Goal: Task Accomplishment & Management: Complete application form

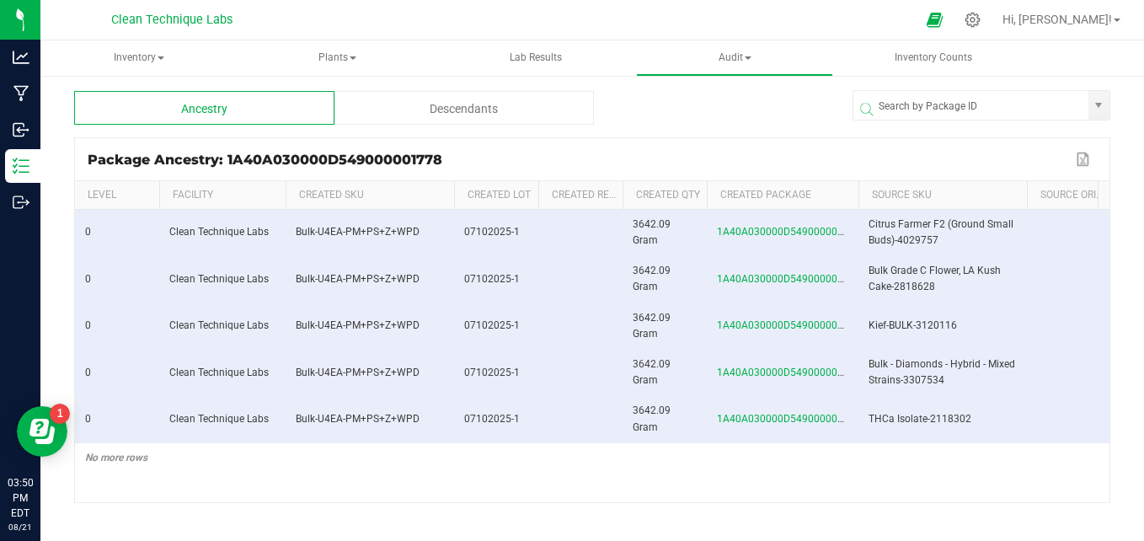
scroll to position [60, 0]
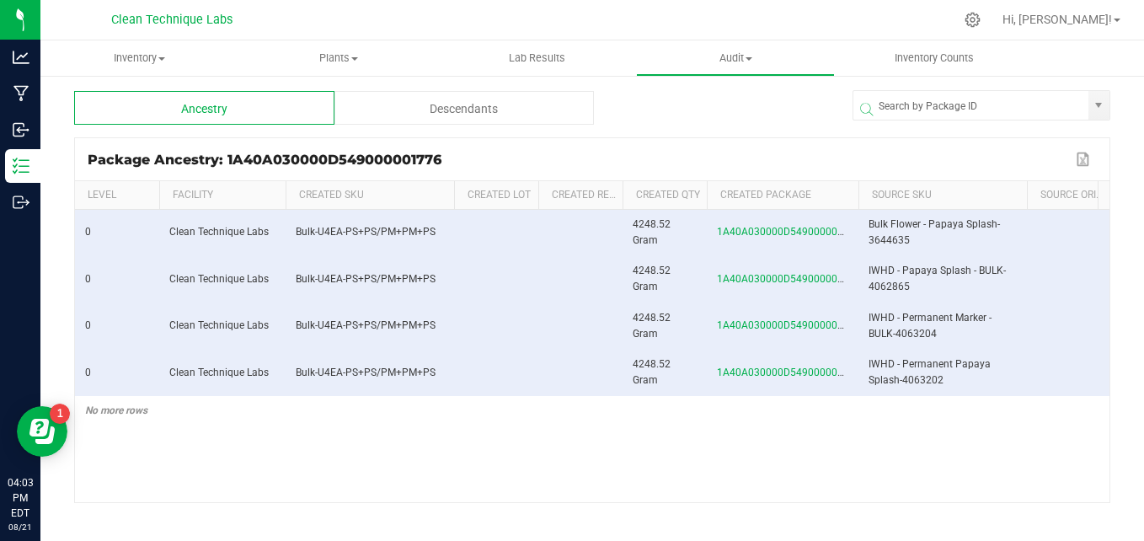
scroll to position [0, 558]
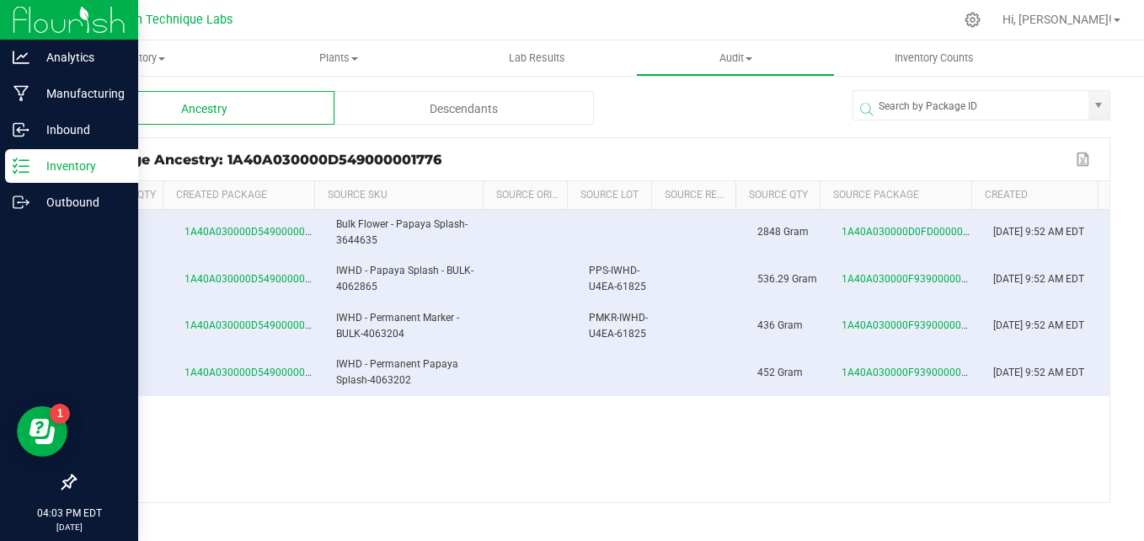
click at [35, 31] on img at bounding box center [69, 20] width 113 height 40
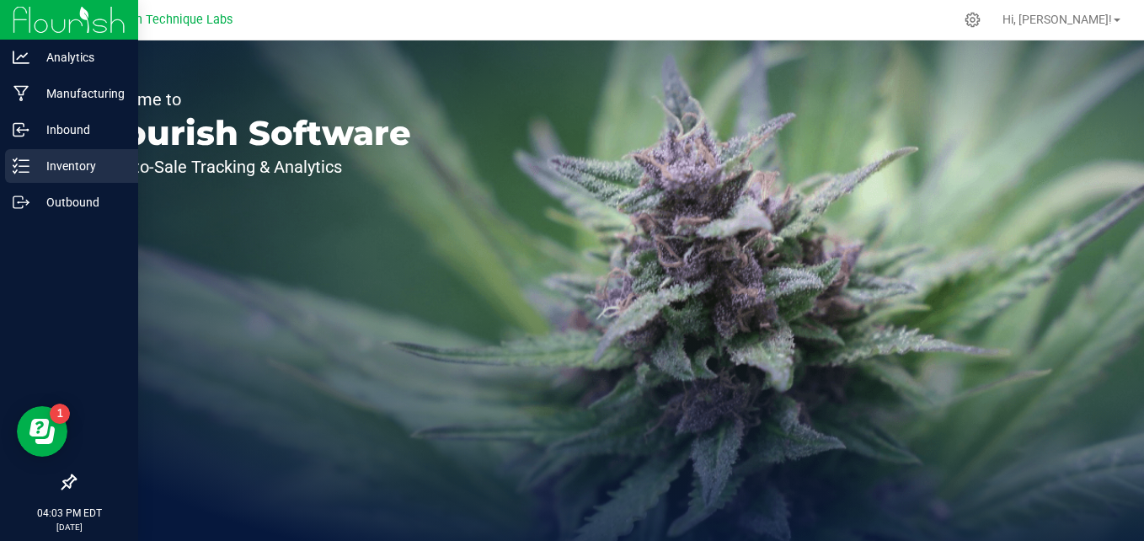
click at [35, 173] on p "Inventory" at bounding box center [79, 166] width 101 height 20
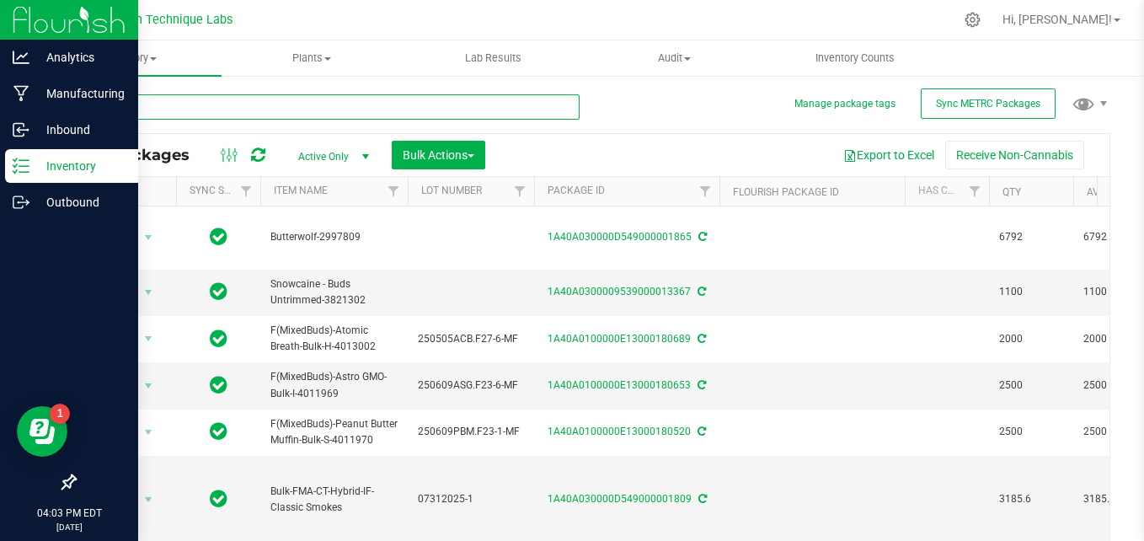
click at [280, 111] on input "text" at bounding box center [327, 106] width 506 height 25
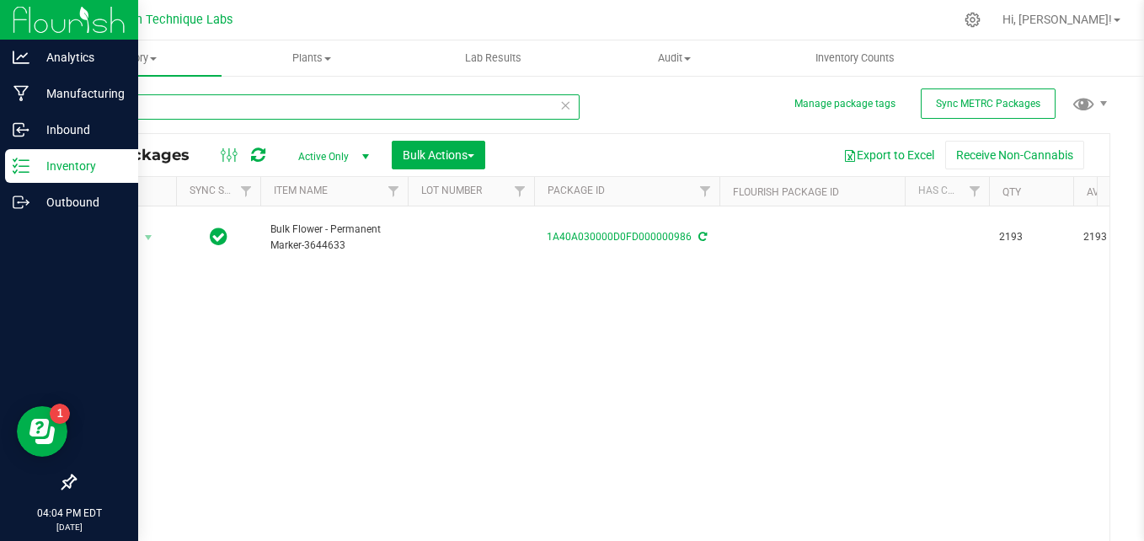
type input "0986"
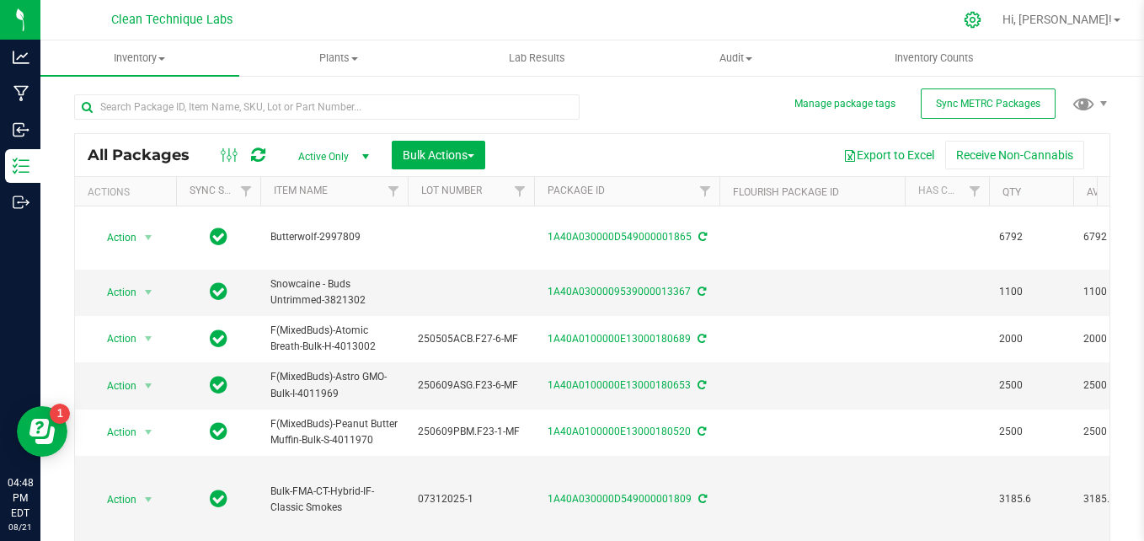
click at [982, 23] on icon at bounding box center [973, 20] width 18 height 18
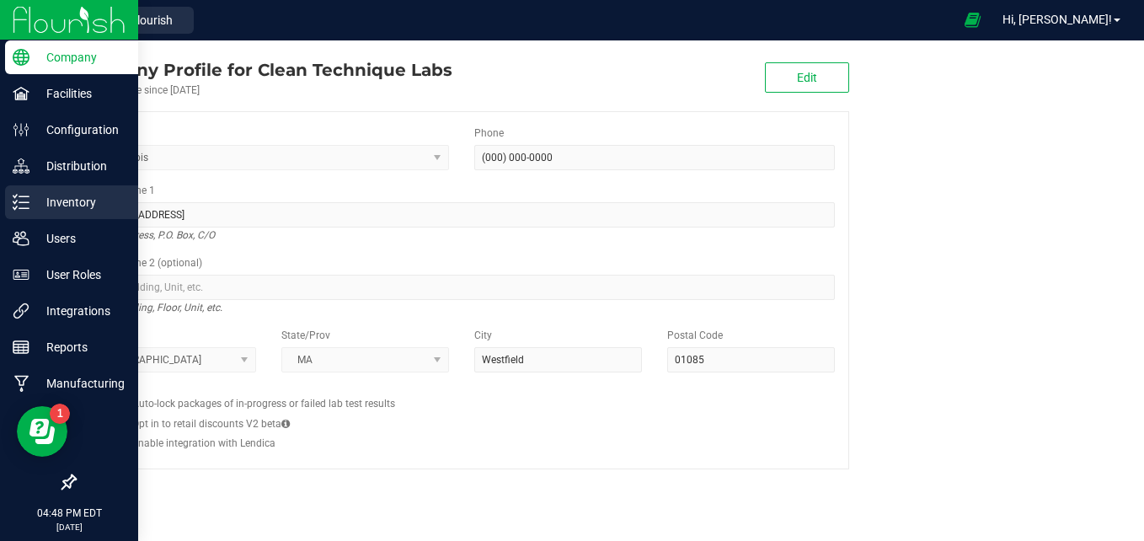
click at [16, 206] on icon at bounding box center [21, 202] width 17 height 17
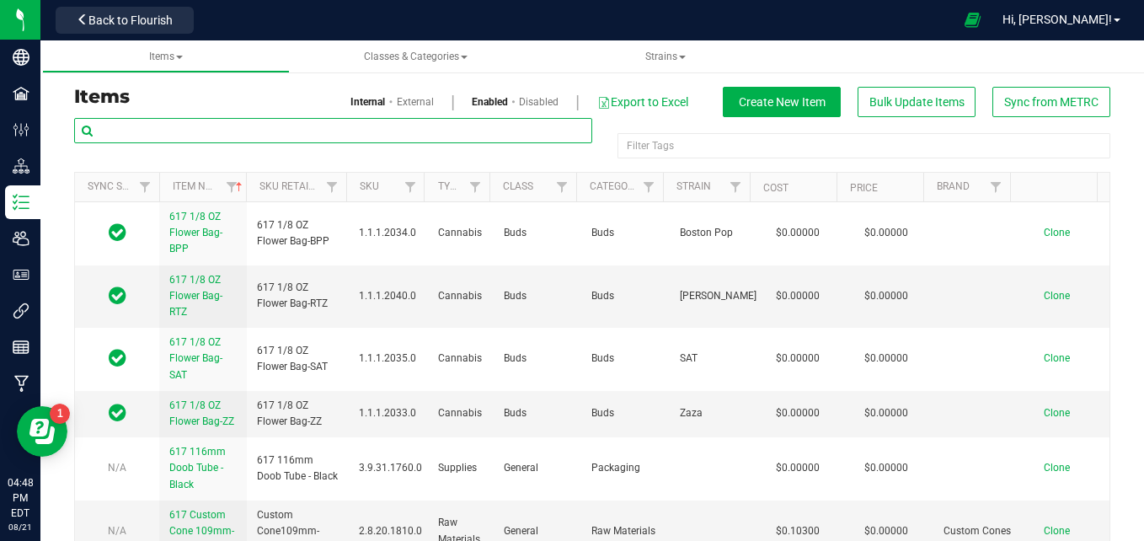
click at [291, 122] on input "text" at bounding box center [333, 130] width 518 height 25
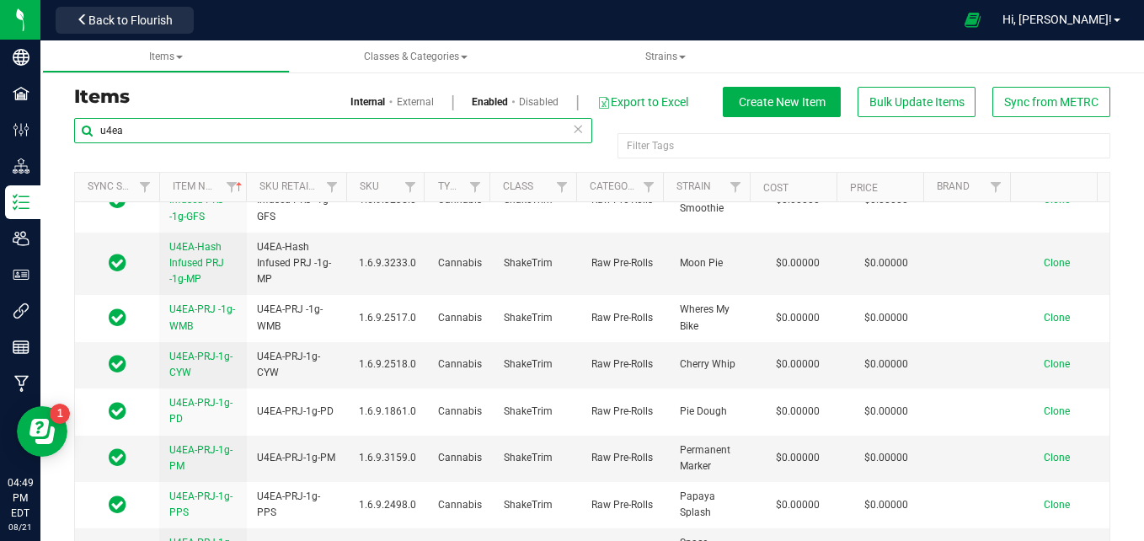
scroll to position [785, 0]
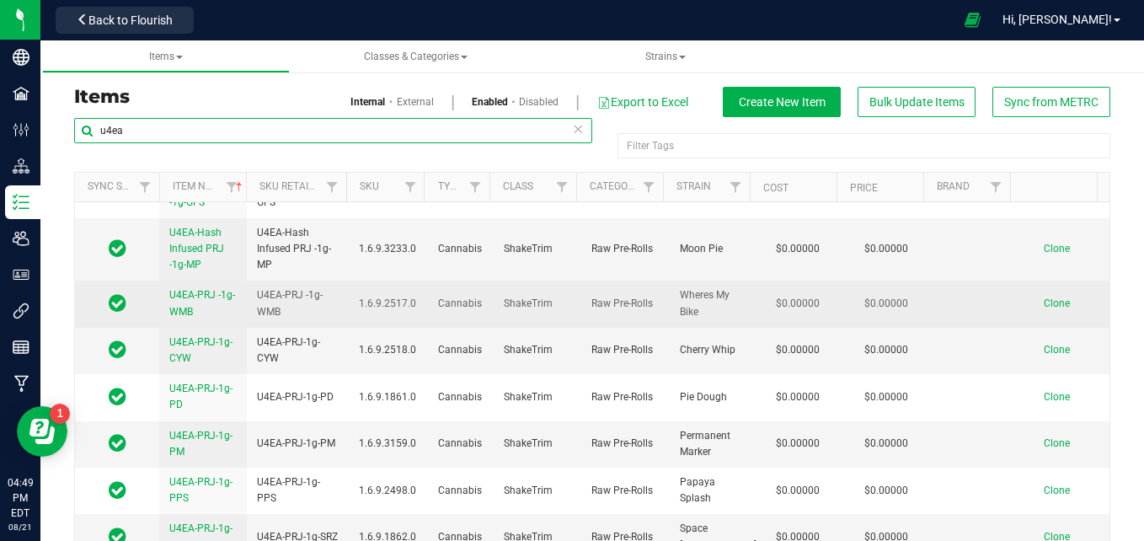
type input "u4ea"
click at [189, 300] on span "U4EA-PRJ -1g-WMB" at bounding box center [202, 303] width 66 height 28
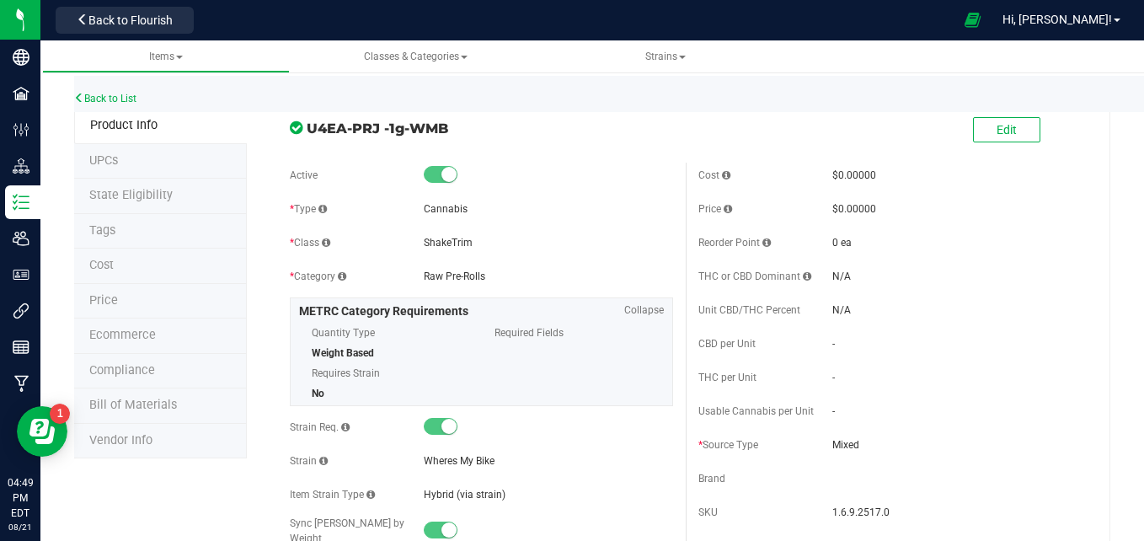
click at [142, 424] on li "Vendor Info" at bounding box center [160, 441] width 173 height 35
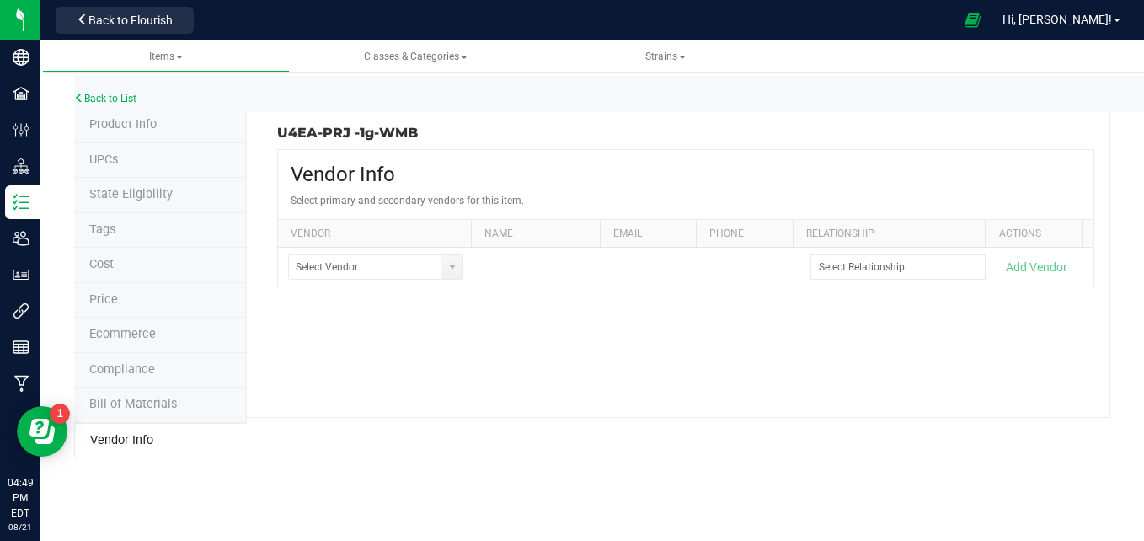
click at [169, 407] on span "Bill of Materials" at bounding box center [133, 404] width 88 height 14
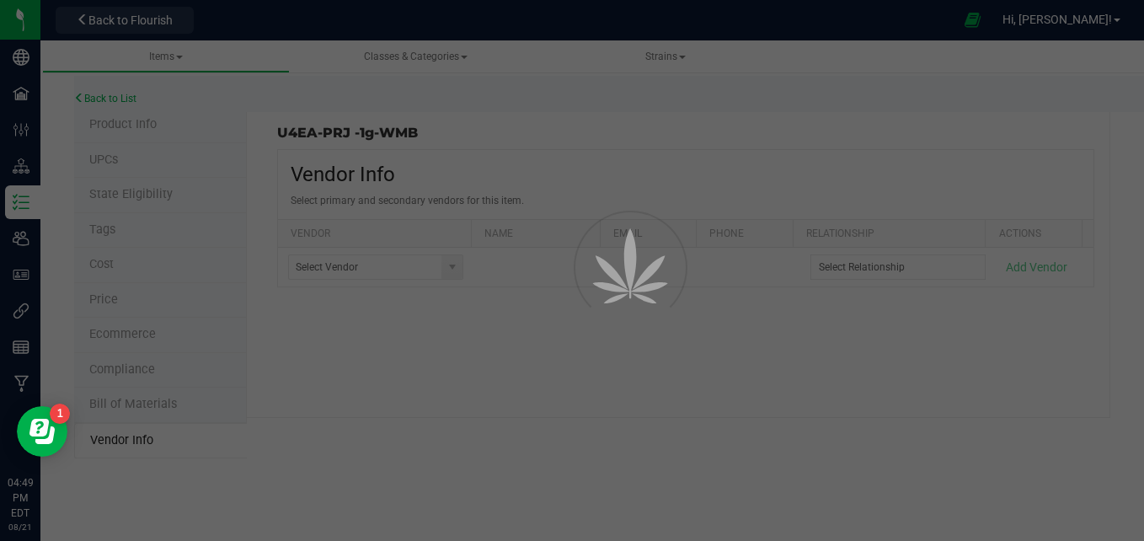
select select "485"
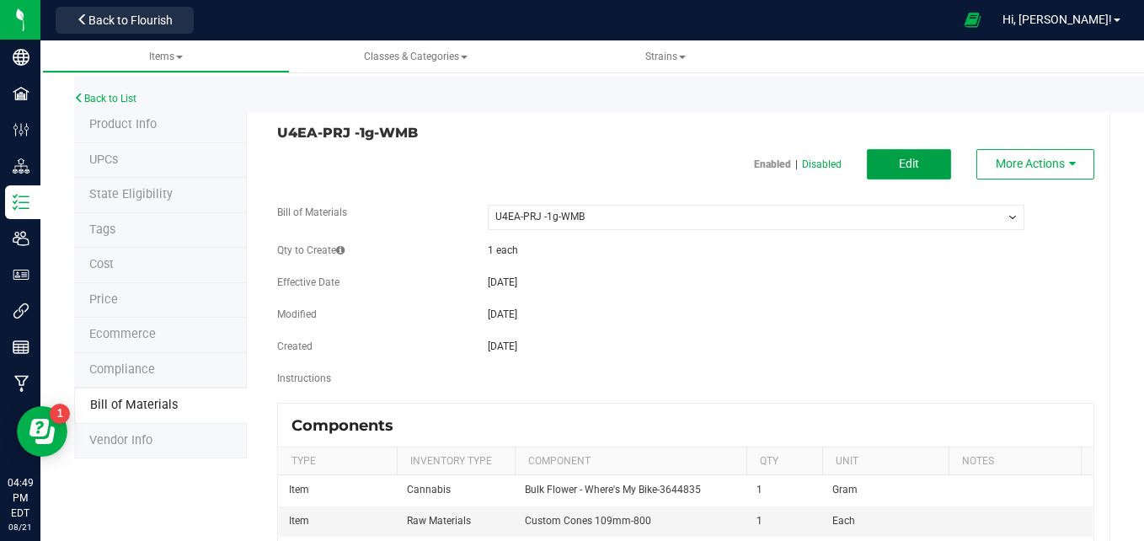
click at [877, 159] on button "Edit" at bounding box center [909, 164] width 84 height 30
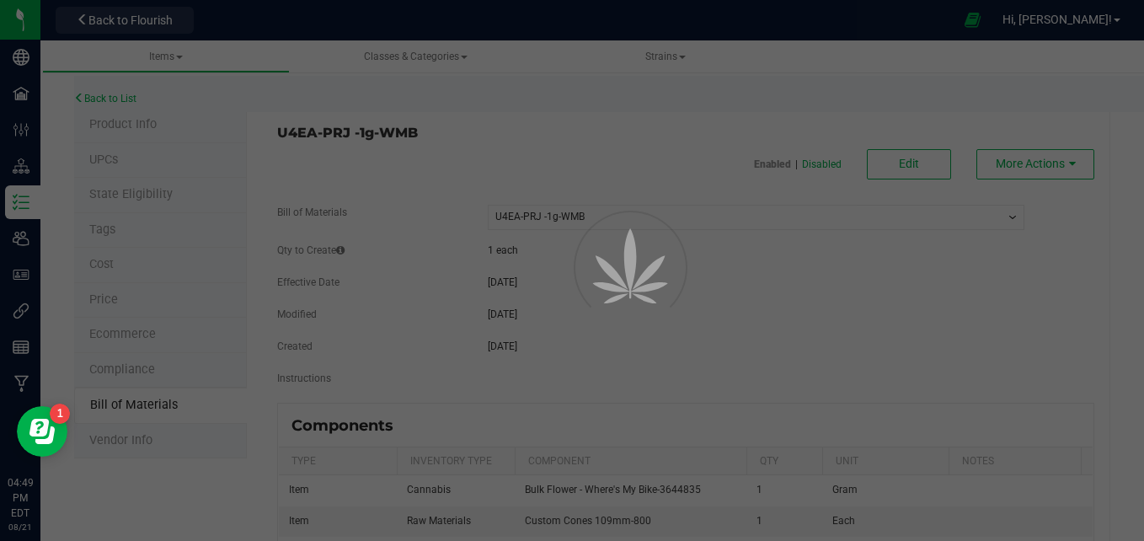
select select "485"
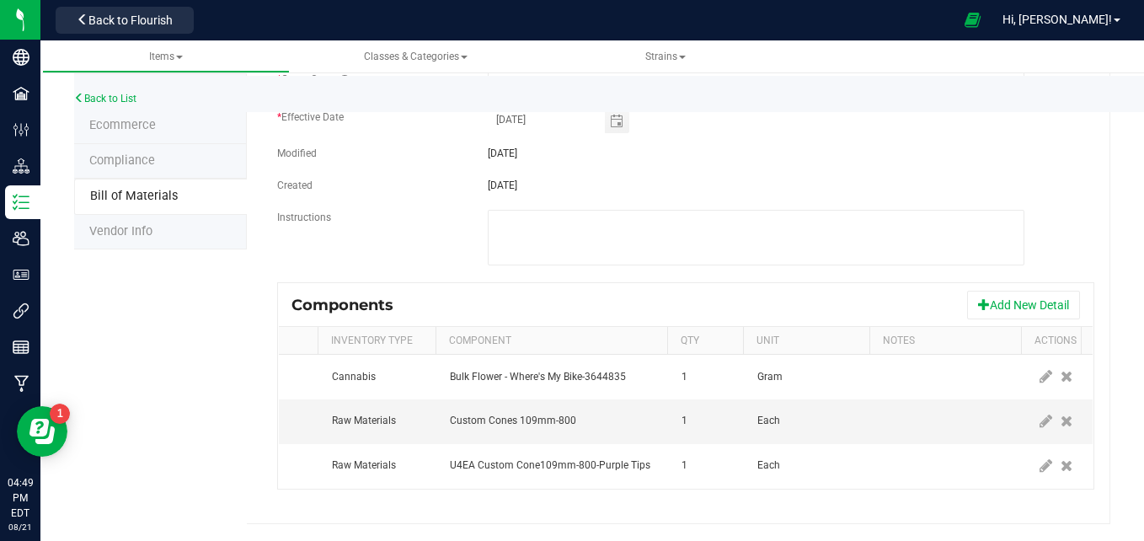
scroll to position [0, 97]
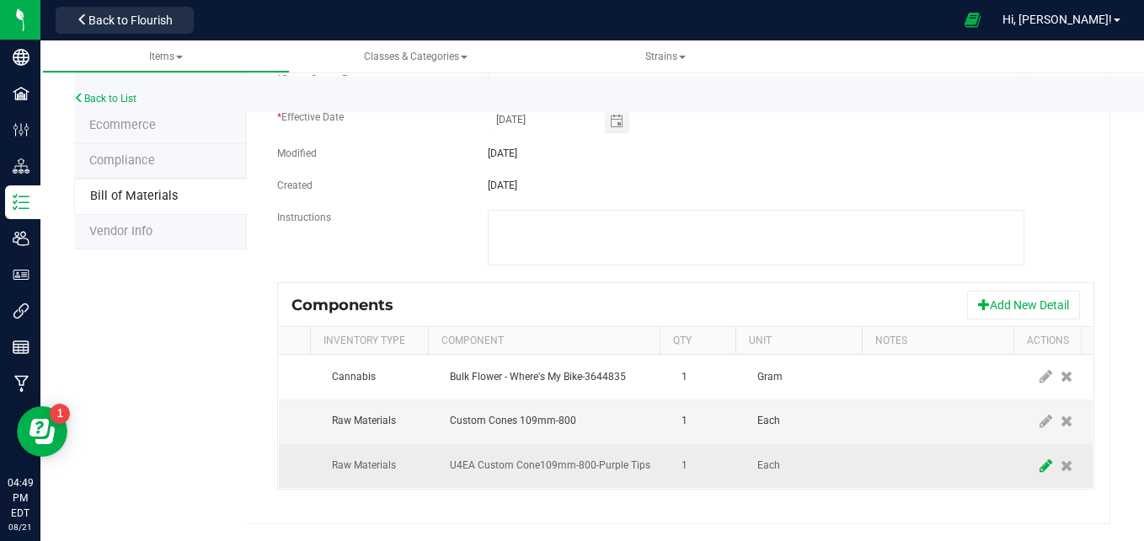
click at [1040, 458] on icon at bounding box center [1046, 465] width 13 height 15
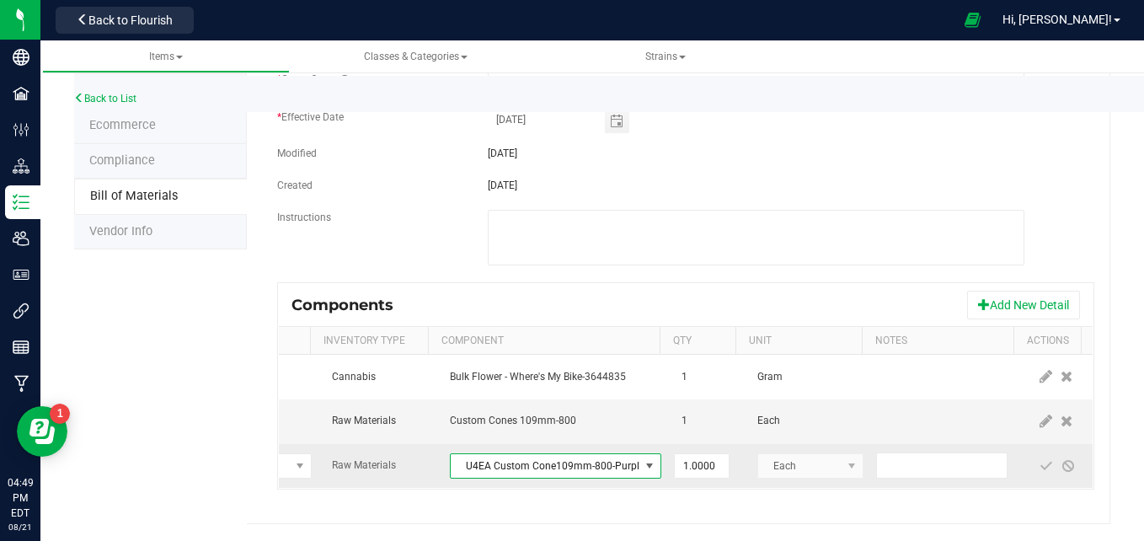
click at [546, 459] on span "U4EA Custom Cone109mm-800-Purple Tips" at bounding box center [545, 466] width 189 height 24
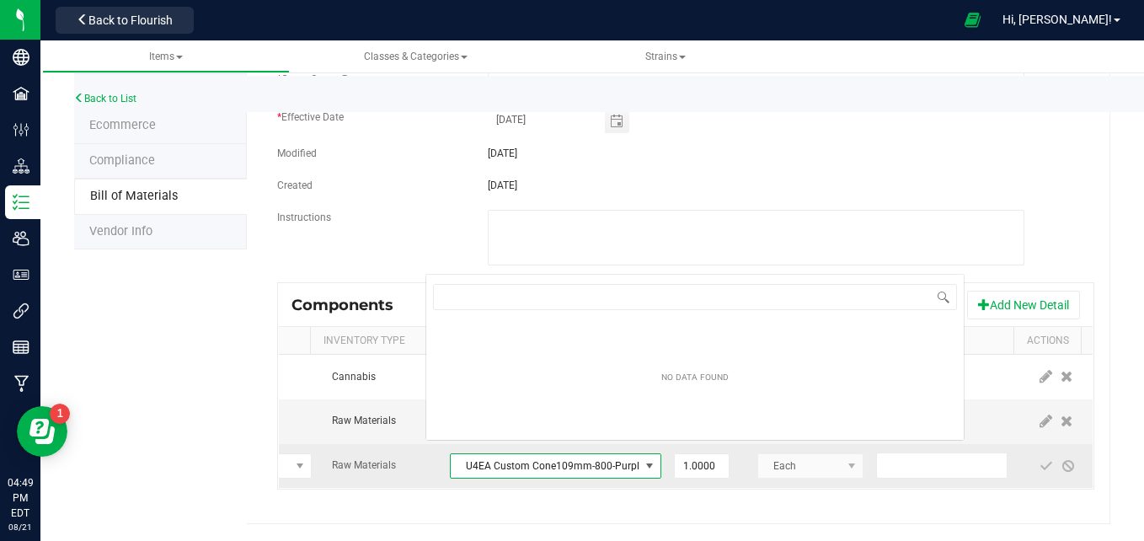
scroll to position [25, 211]
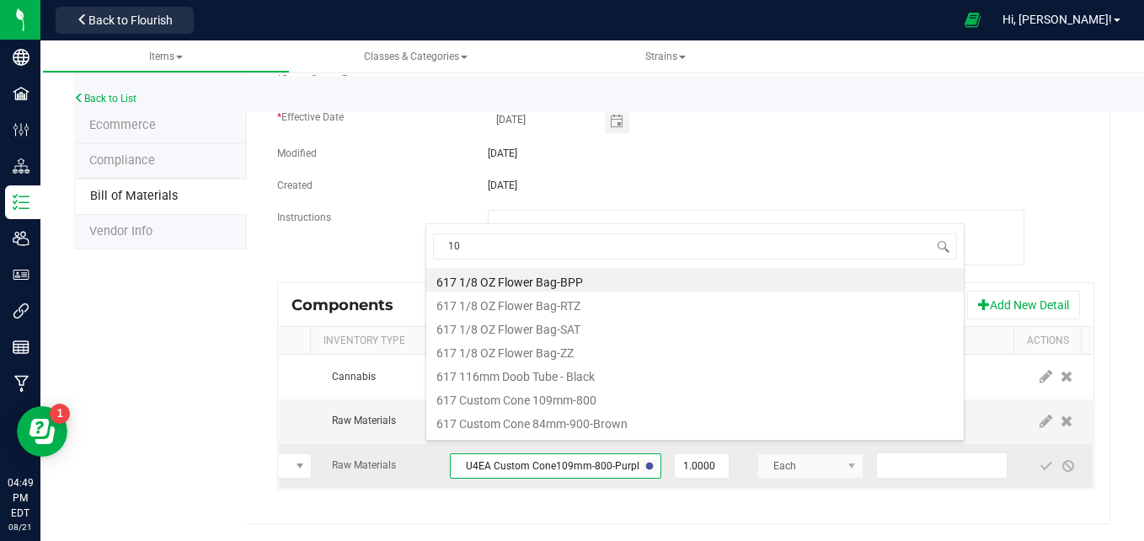
type input "109"
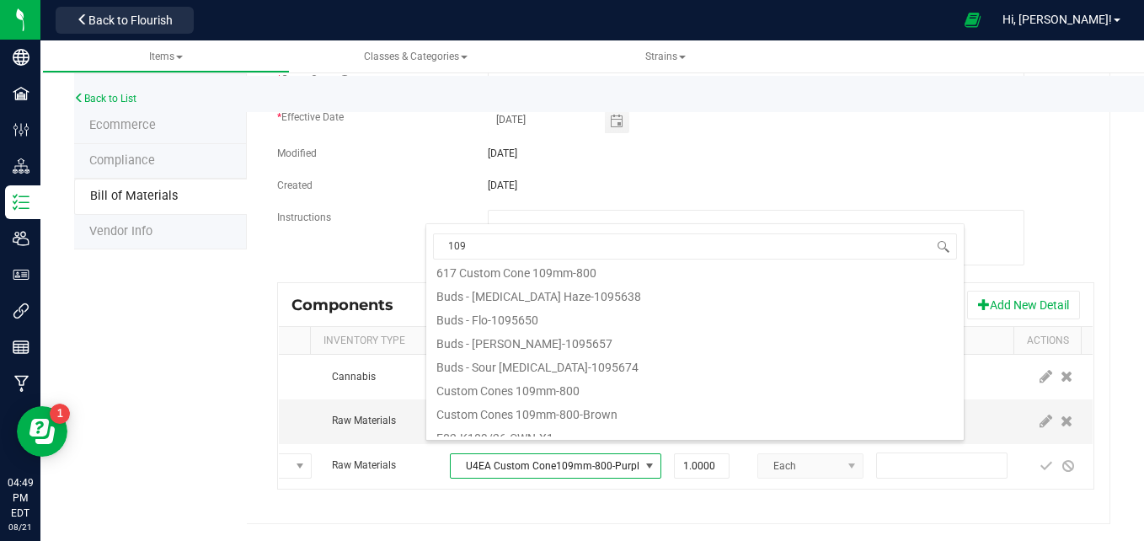
scroll to position [0, 0]
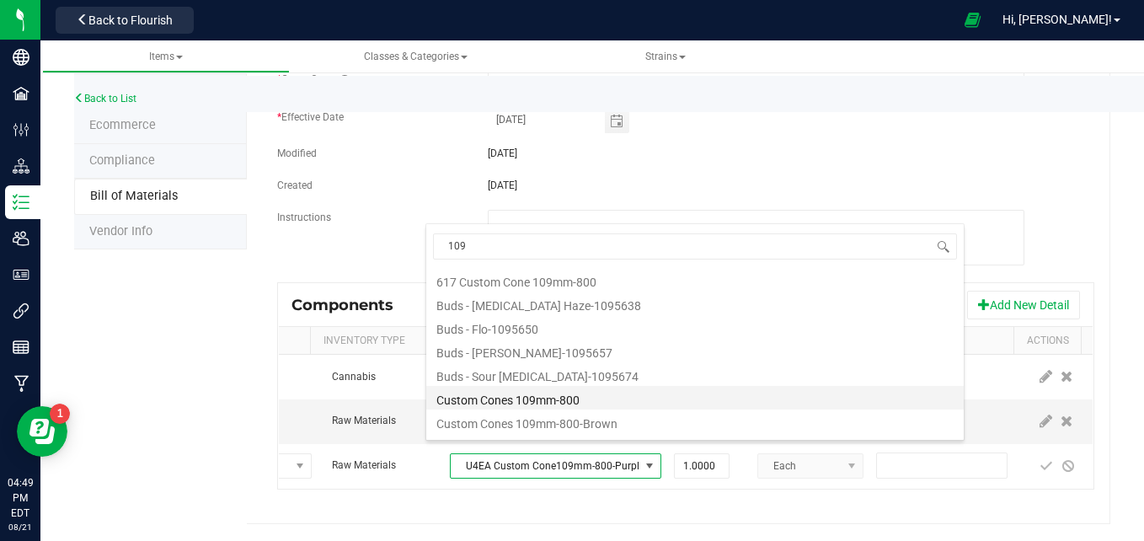
click at [685, 396] on li "Custom Cones 109mm-800" at bounding box center [695, 398] width 538 height 24
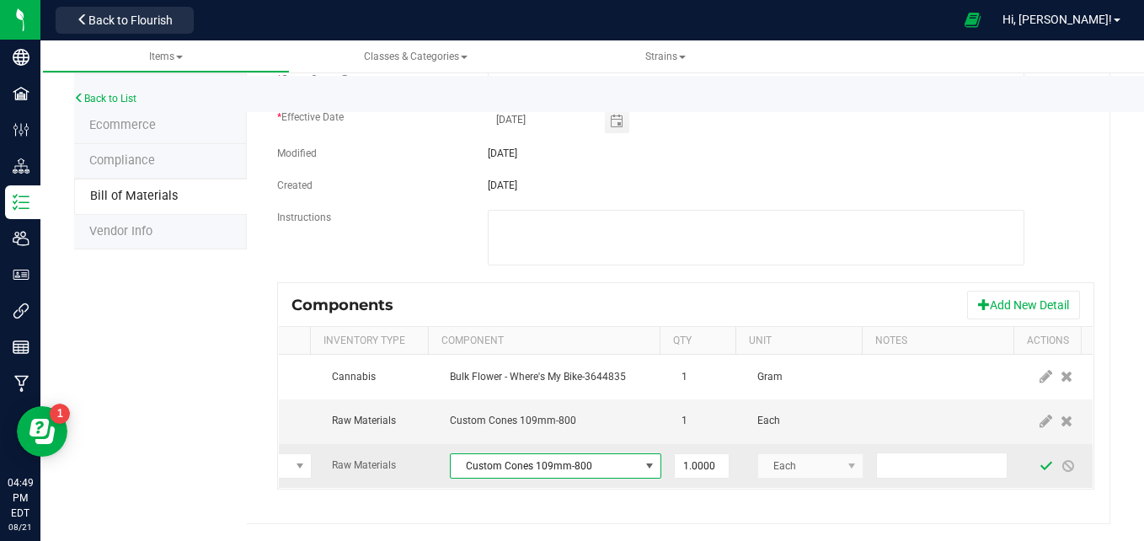
click at [1035, 451] on span at bounding box center [1046, 466] width 22 height 30
click at [1040, 459] on span at bounding box center [1046, 465] width 13 height 13
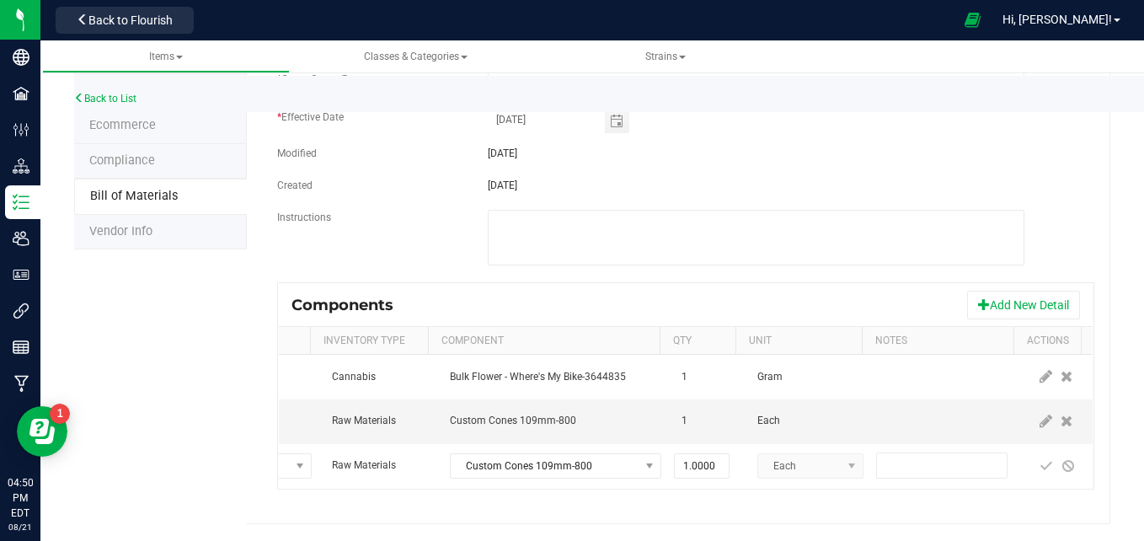
click at [217, 353] on div "Product Info UPCs State Eligibility Tags Cost Price Ecommerce Compliance Bill o…" at bounding box center [592, 211] width 1036 height 625
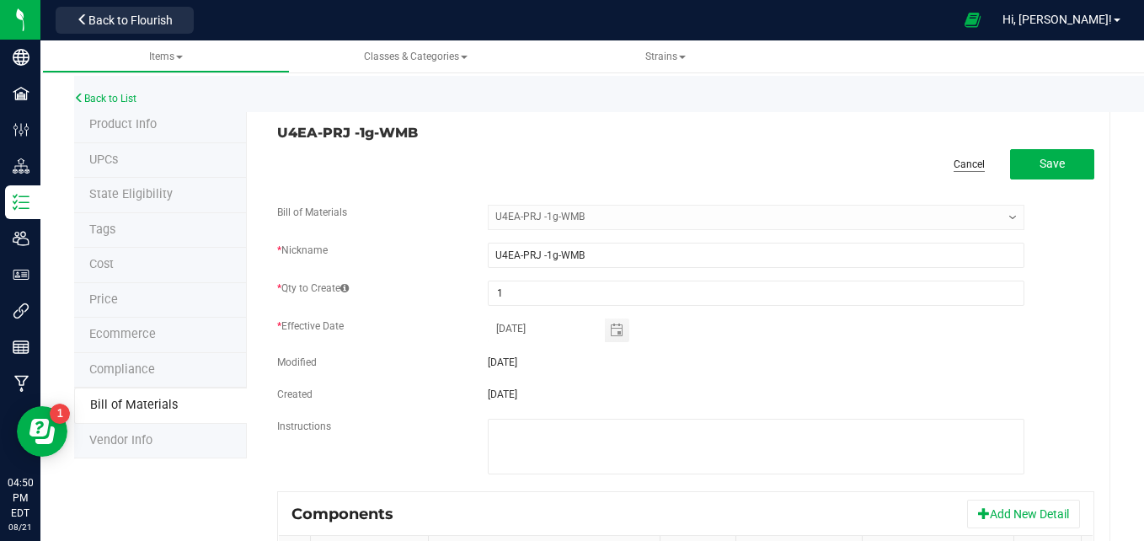
click at [954, 160] on link "Cancel" at bounding box center [969, 165] width 31 height 14
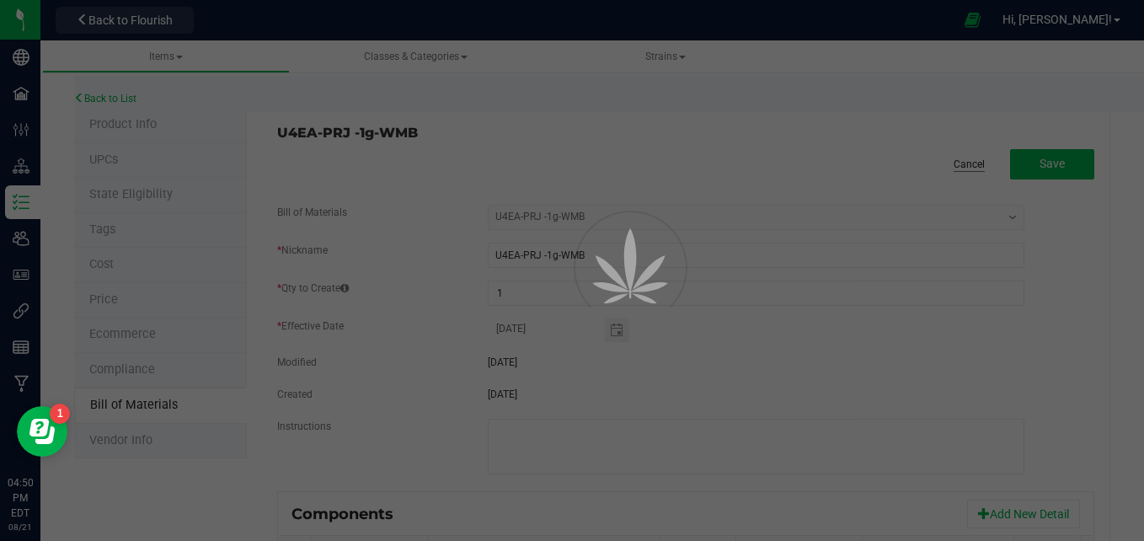
select select "485"
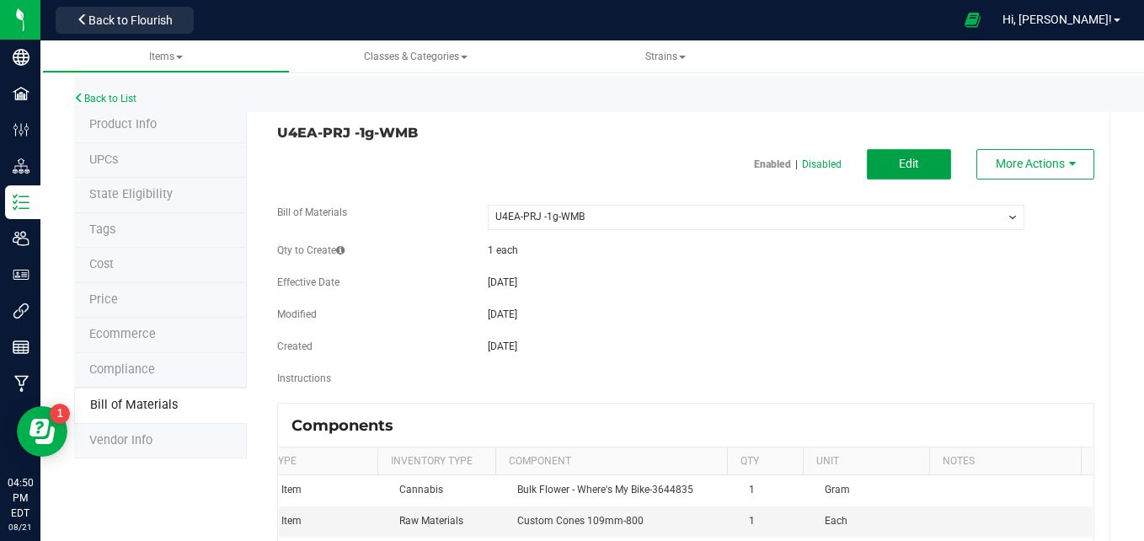
click at [907, 170] on button "Edit" at bounding box center [909, 164] width 84 height 30
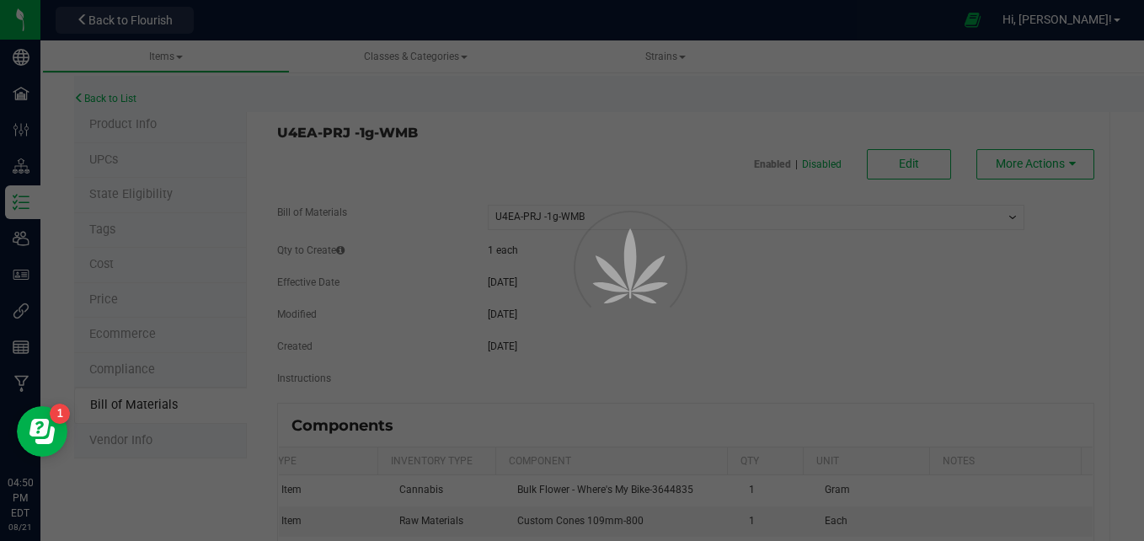
select select "485"
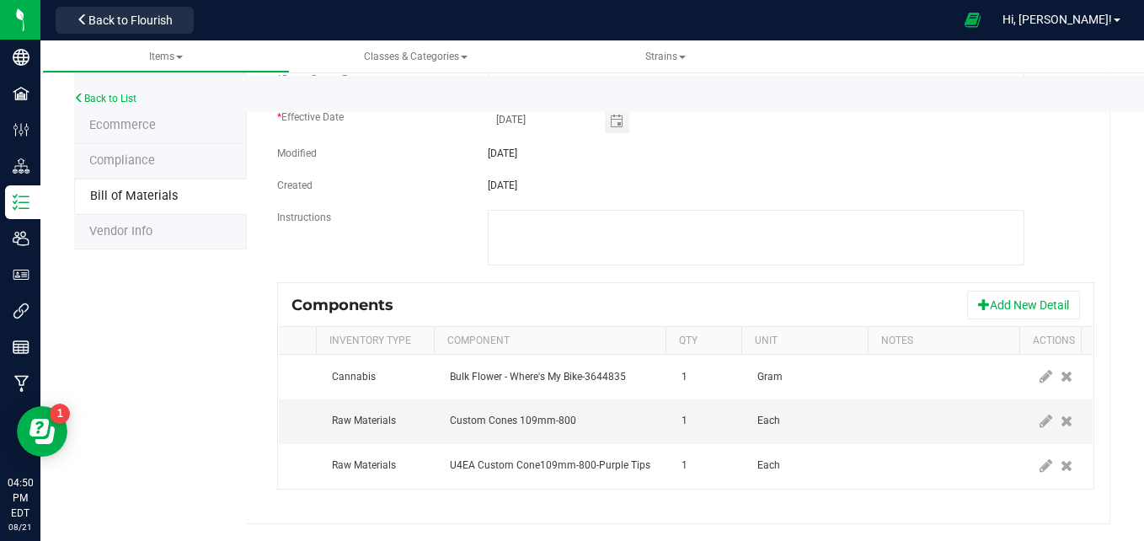
scroll to position [0, 97]
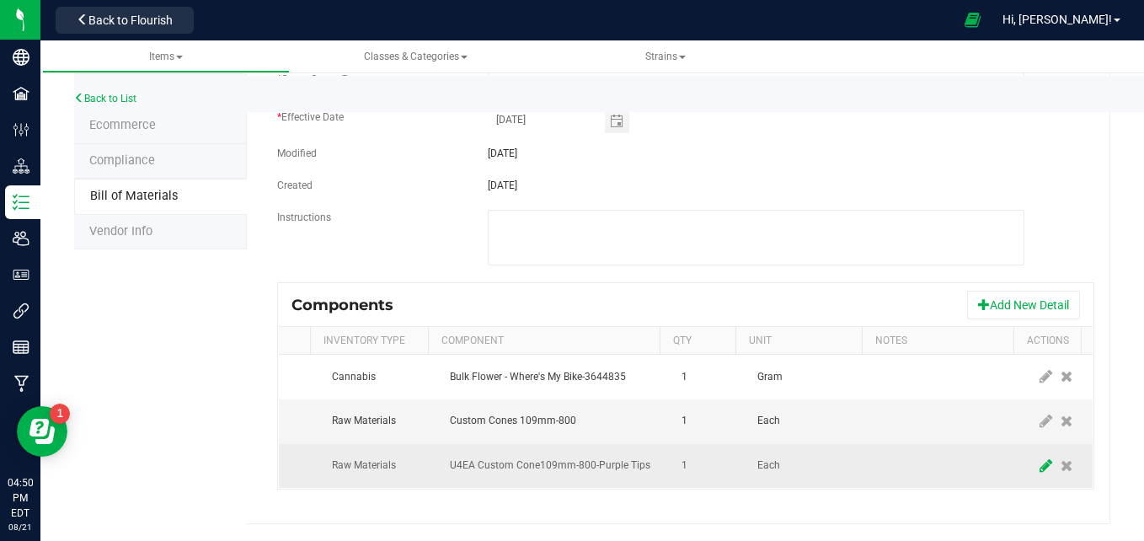
click at [1040, 458] on icon at bounding box center [1046, 465] width 13 height 15
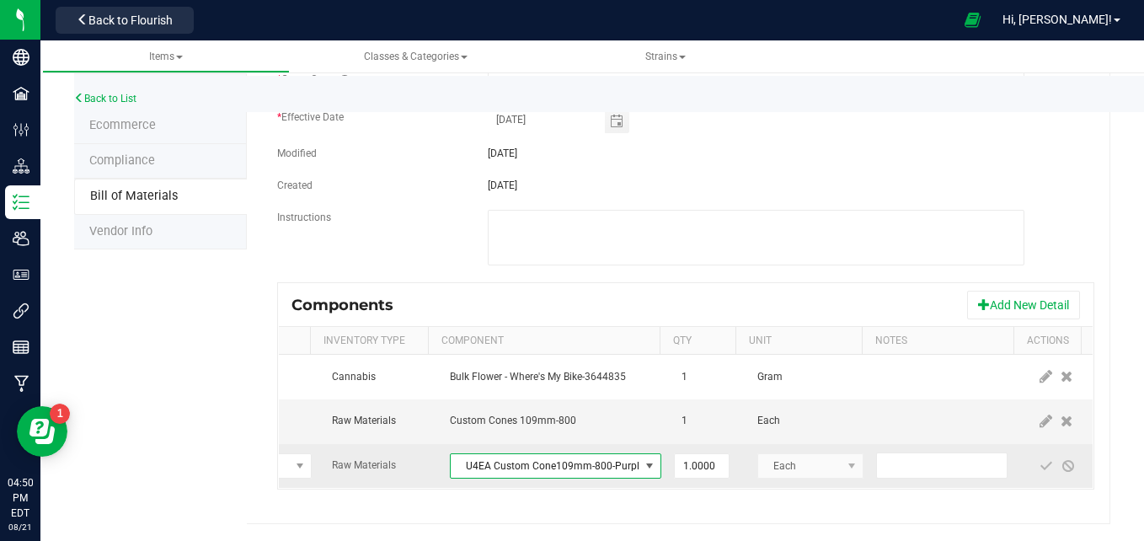
click at [451, 454] on span "U4EA Custom Cone109mm-800-Purple Tips" at bounding box center [545, 466] width 189 height 24
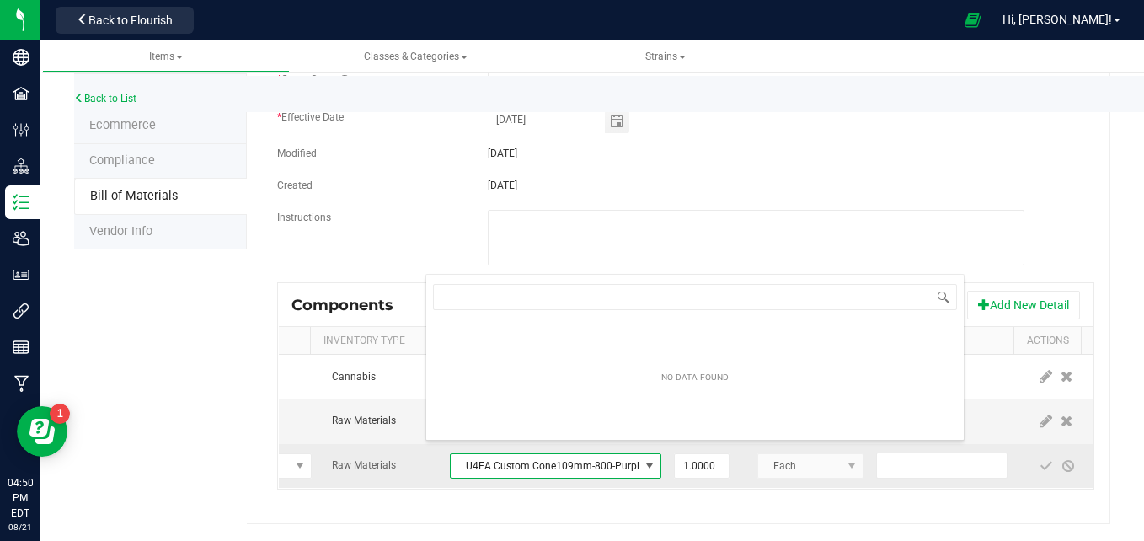
scroll to position [25, 211]
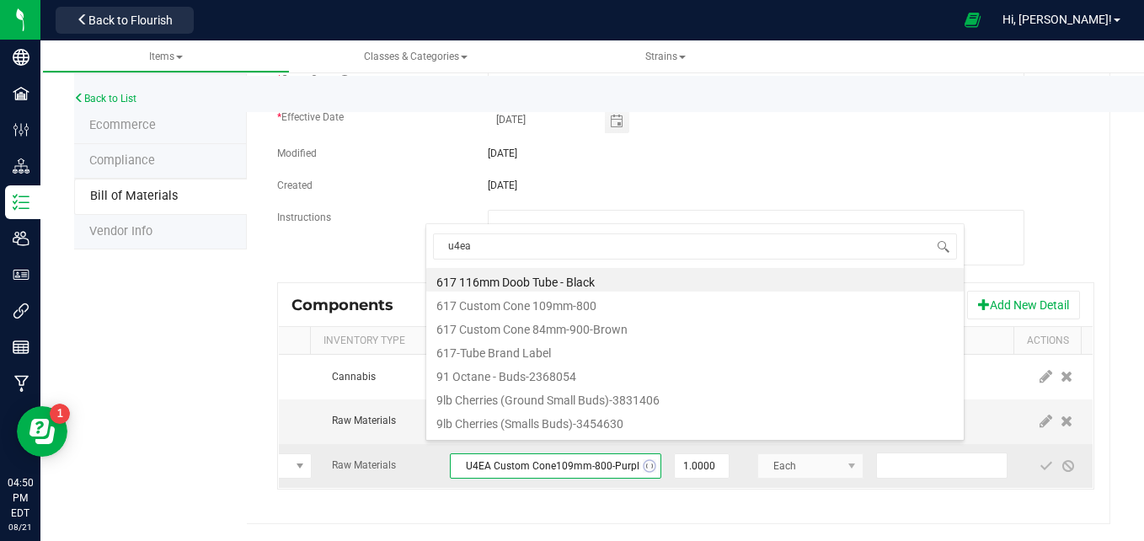
type input "u4ea"
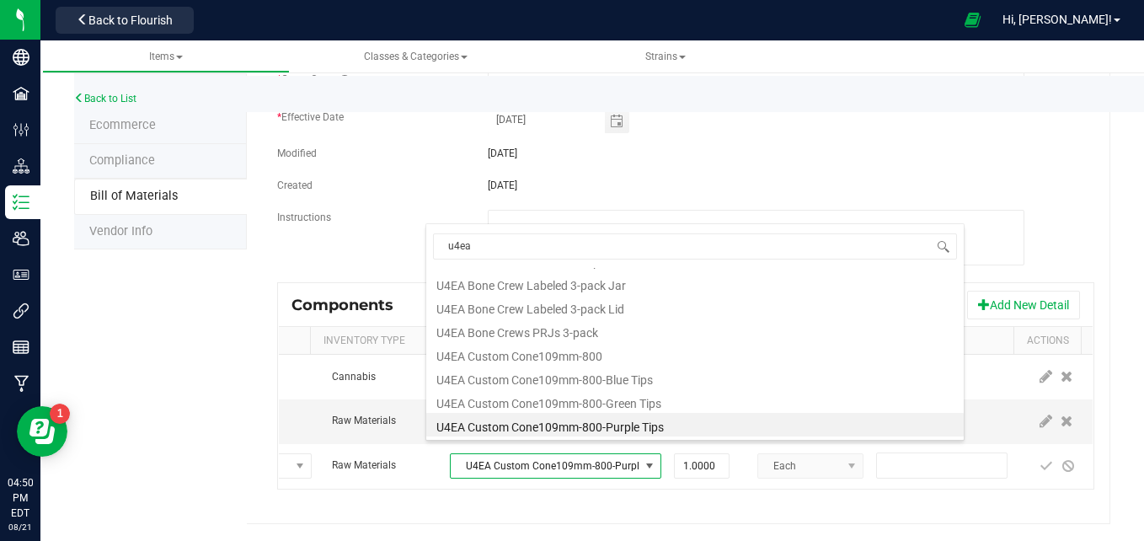
scroll to position [0, 0]
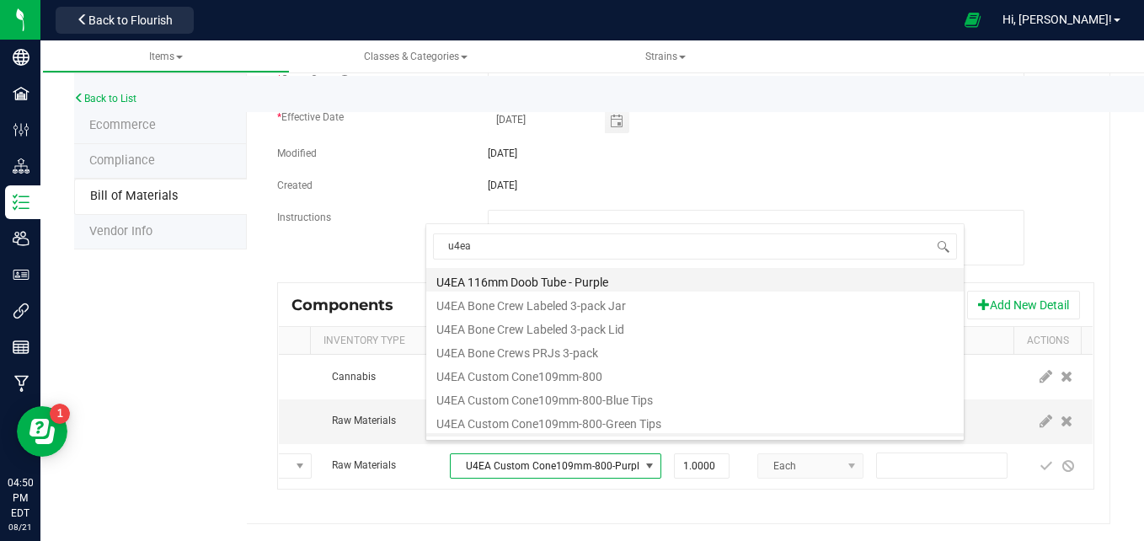
click at [539, 279] on li "U4EA 116mm Doob Tube - Purple" at bounding box center [695, 280] width 538 height 24
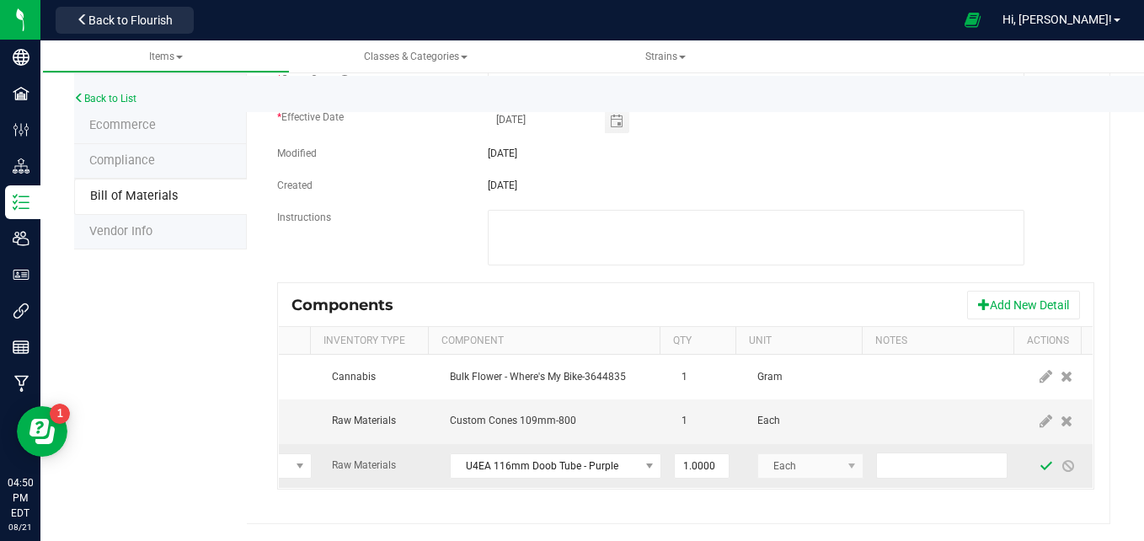
click at [1040, 459] on span at bounding box center [1046, 465] width 13 height 13
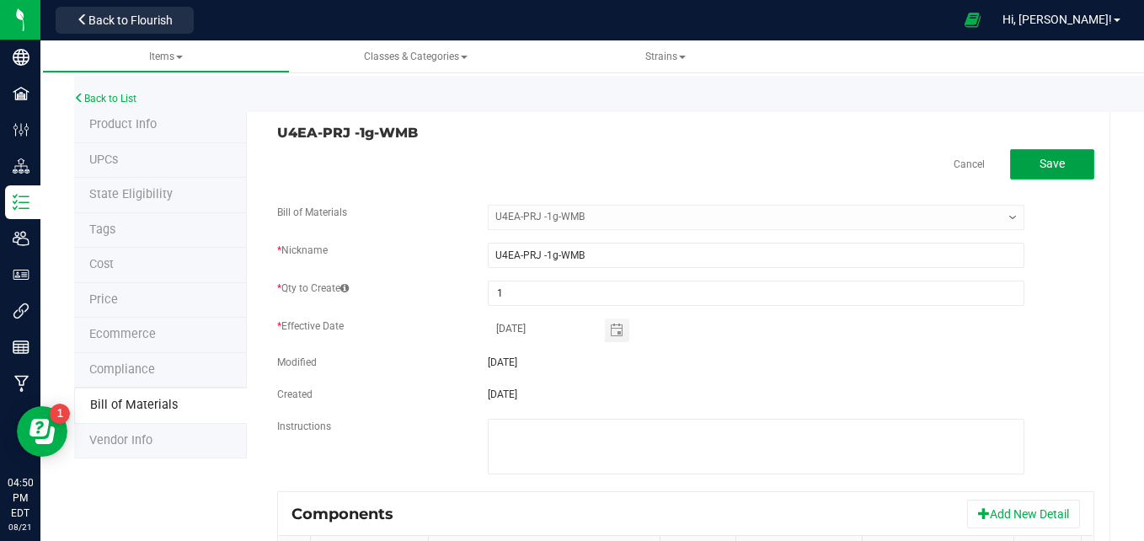
click at [1045, 178] on button "Save" at bounding box center [1052, 164] width 84 height 30
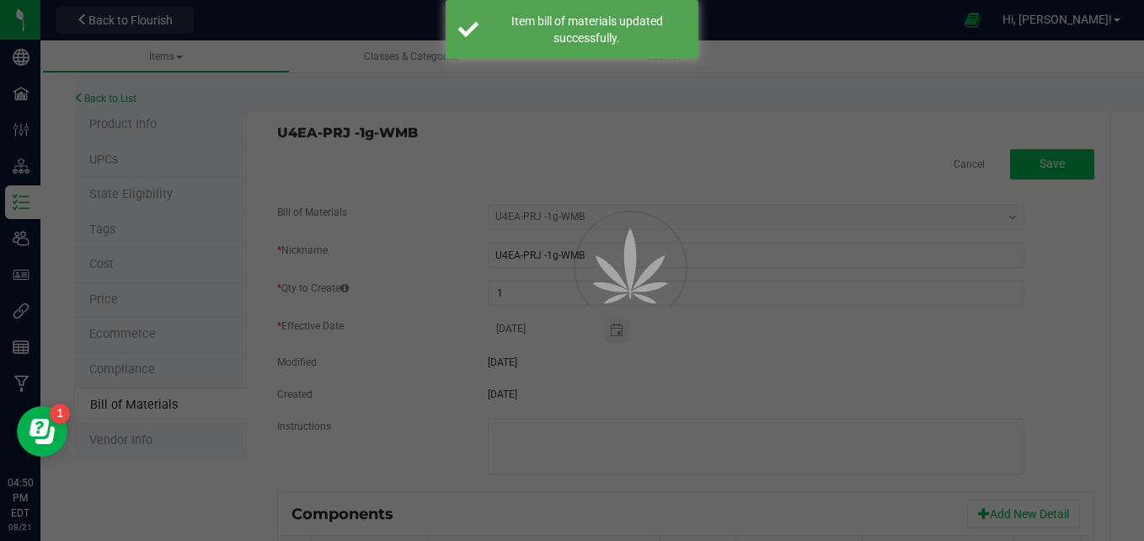
select select "485"
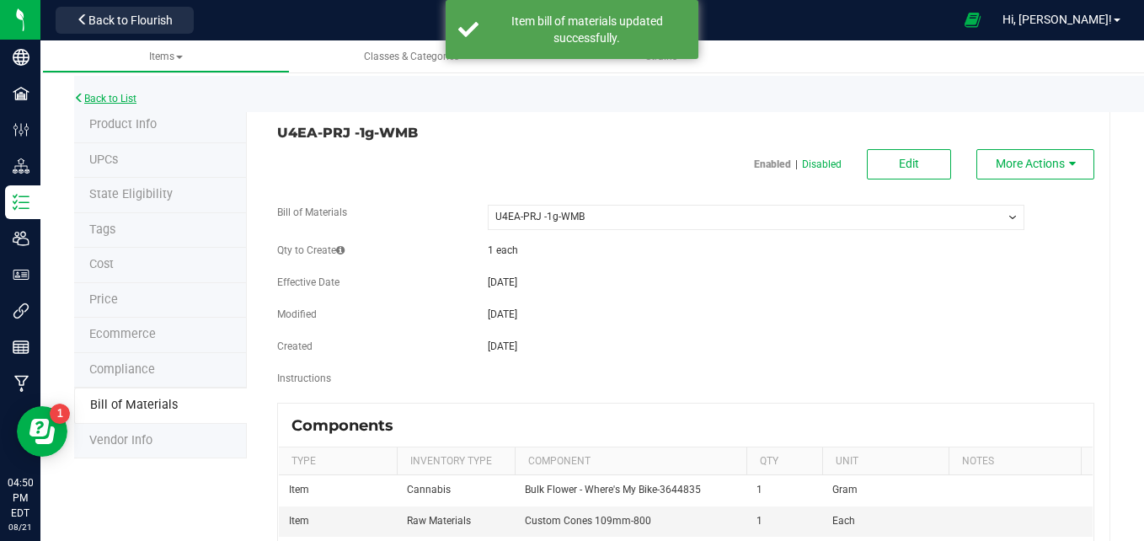
click at [100, 99] on link "Back to List" at bounding box center [105, 99] width 62 height 12
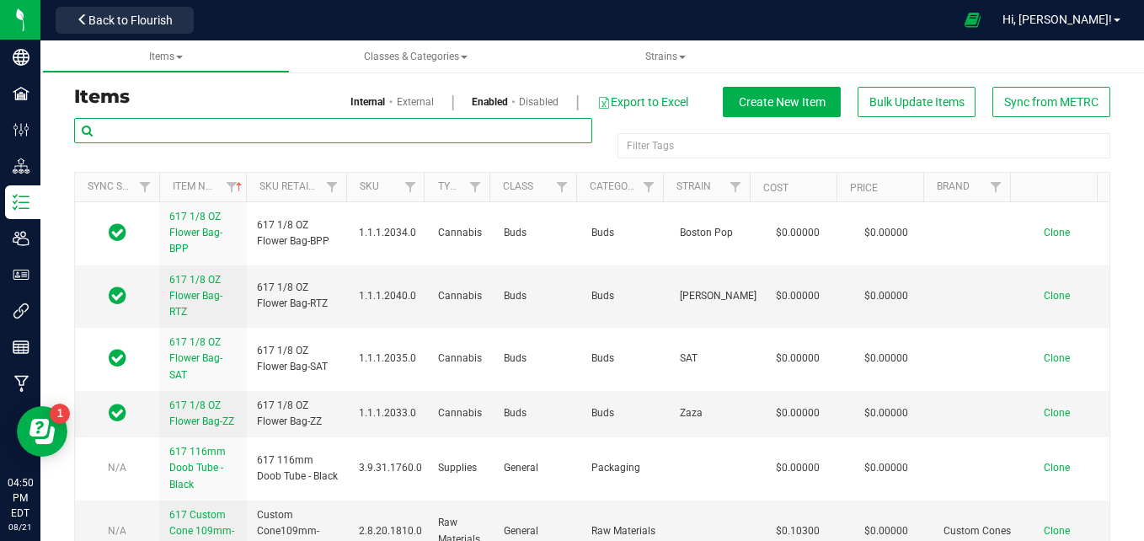
click at [251, 130] on input "text" at bounding box center [333, 130] width 518 height 25
type input "u4ea"
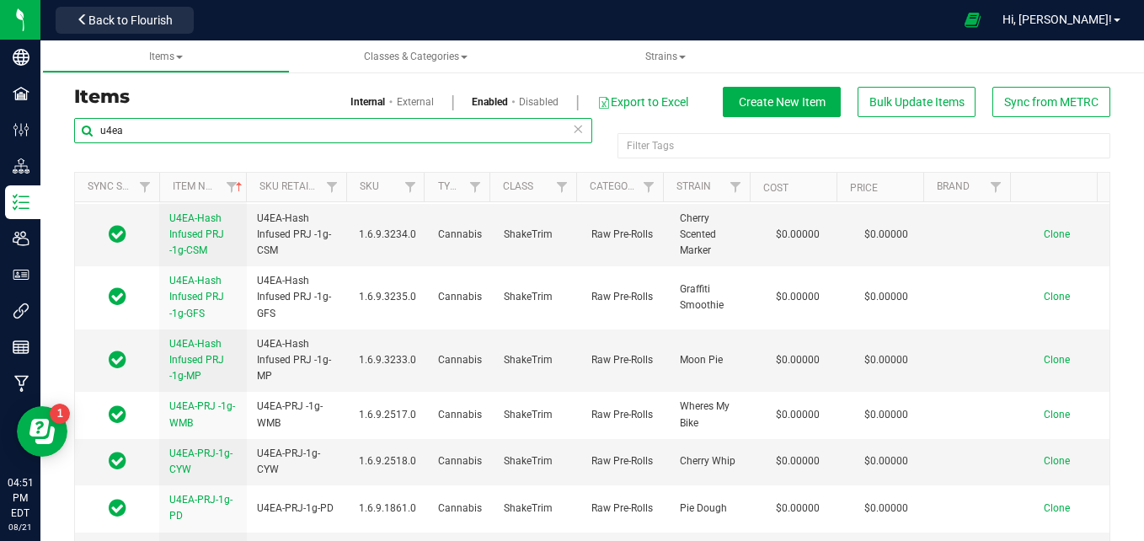
scroll to position [671, 0]
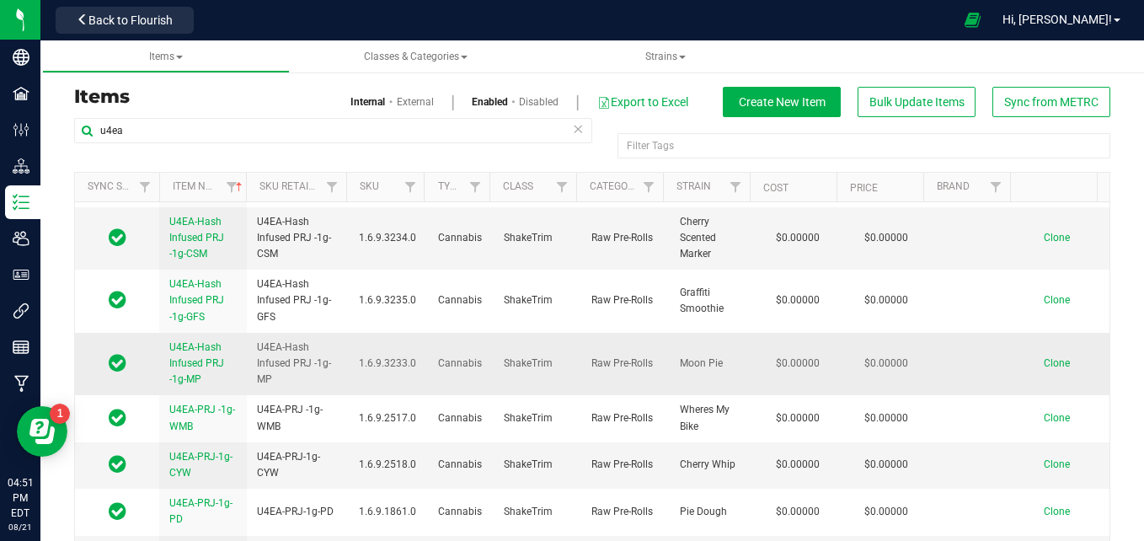
click at [205, 361] on span "U4EA-Hash Infused PRJ -1g-MP" at bounding box center [196, 363] width 55 height 44
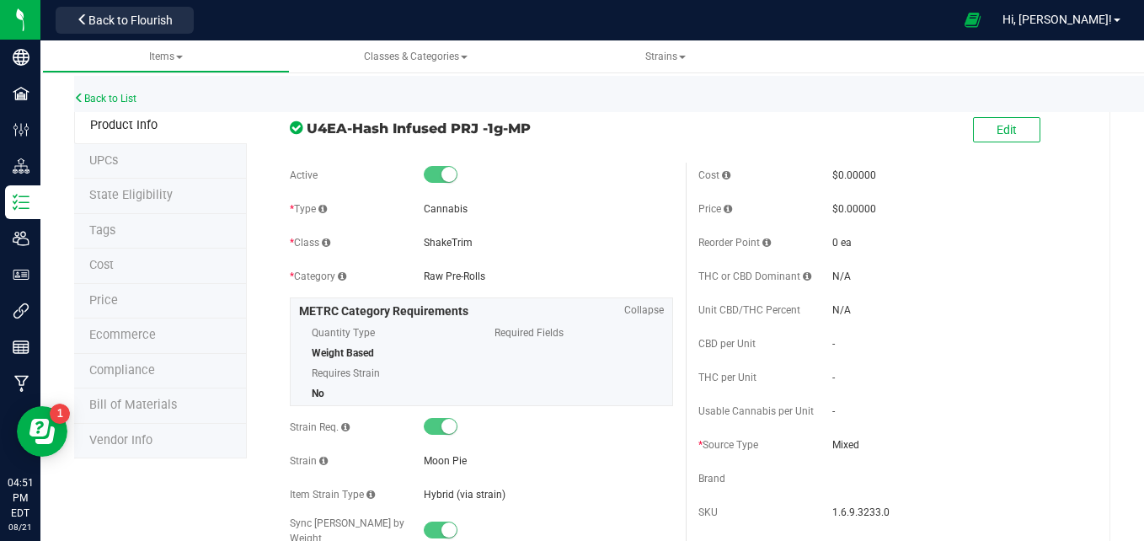
click at [191, 399] on li "Bill of Materials" at bounding box center [160, 405] width 173 height 35
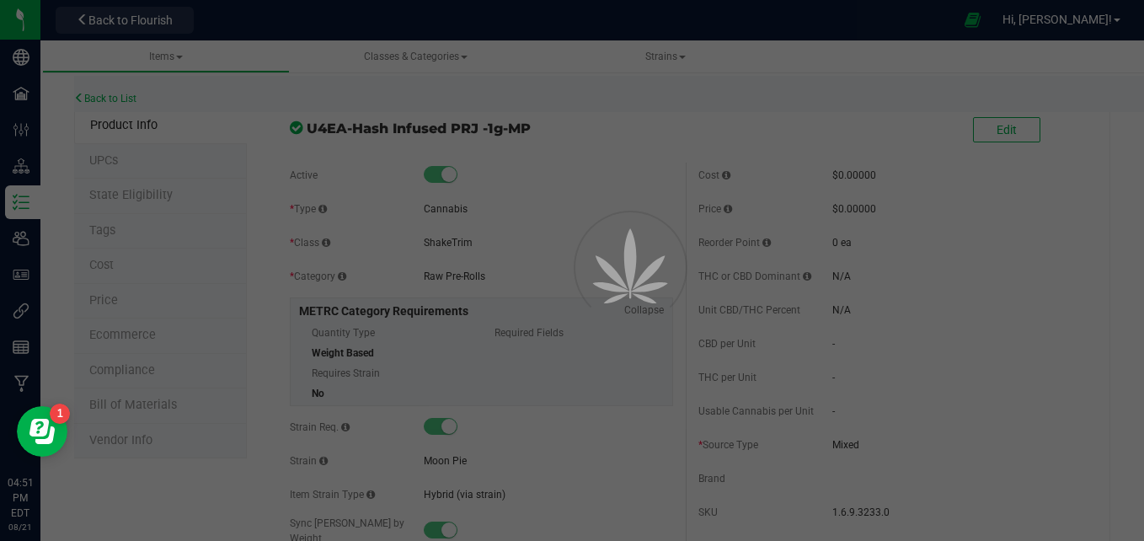
select select "571"
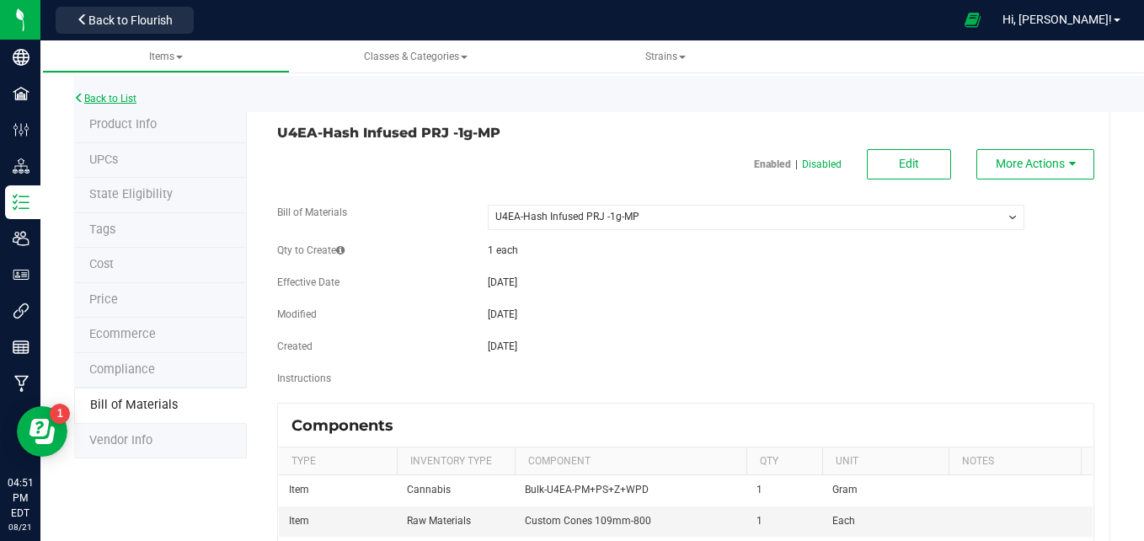
click at [132, 101] on link "Back to List" at bounding box center [105, 99] width 62 height 12
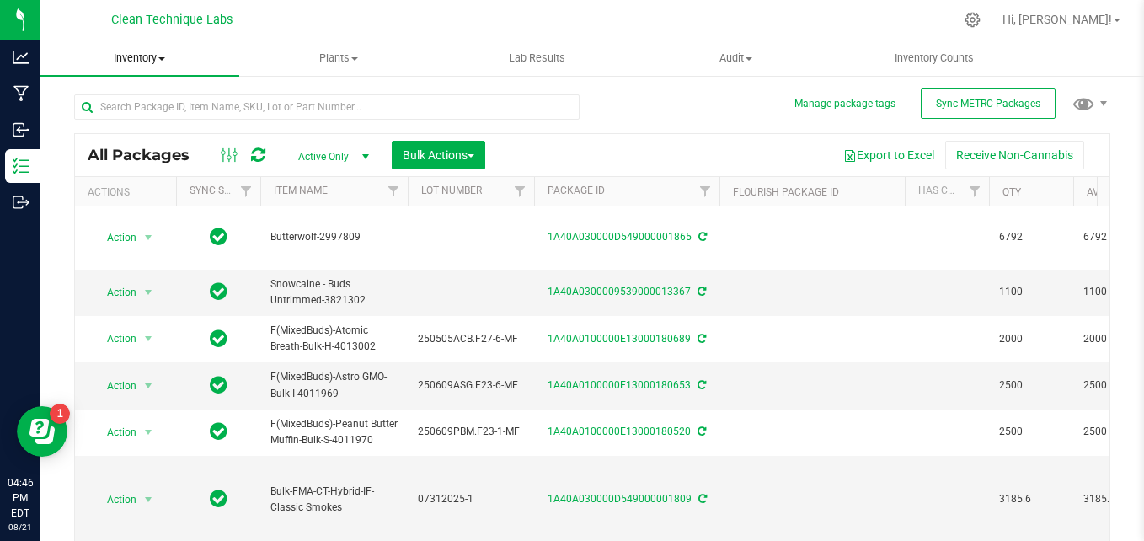
click at [187, 63] on span "Inventory" at bounding box center [139, 58] width 199 height 15
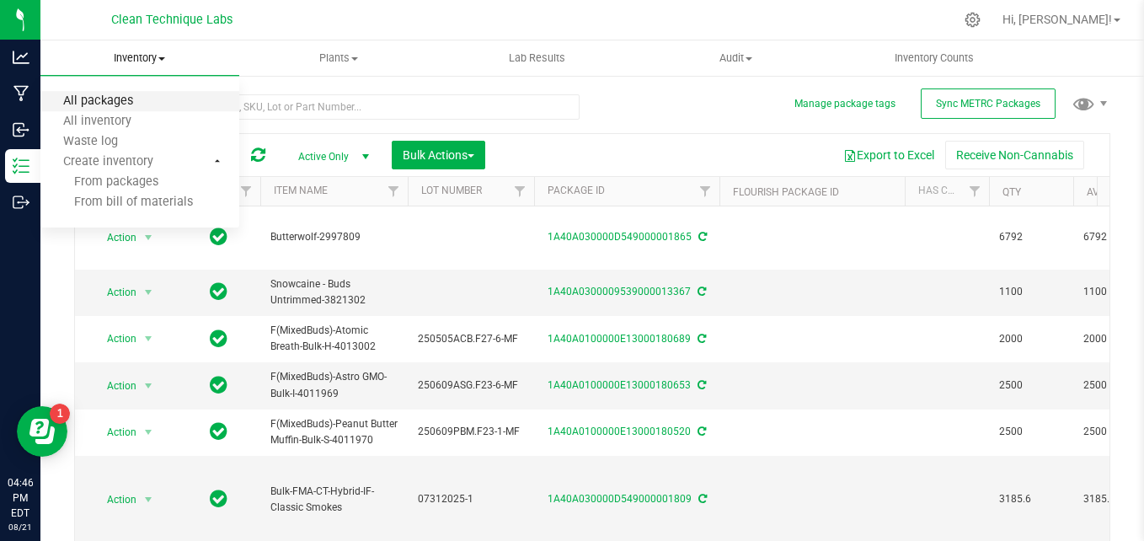
click at [127, 99] on span "All packages" at bounding box center [97, 101] width 115 height 14
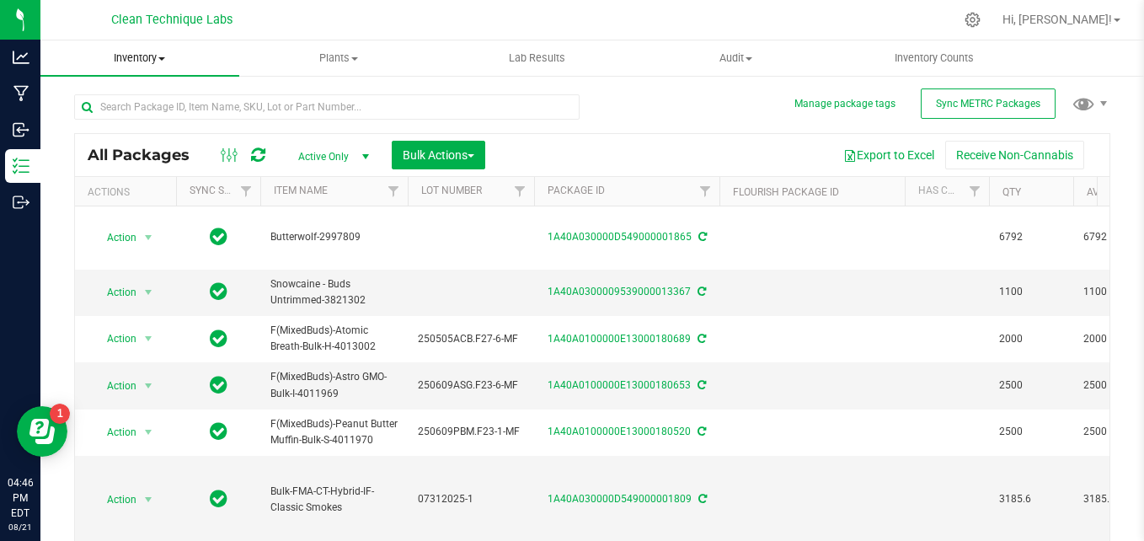
click at [149, 63] on span "Inventory" at bounding box center [139, 58] width 199 height 15
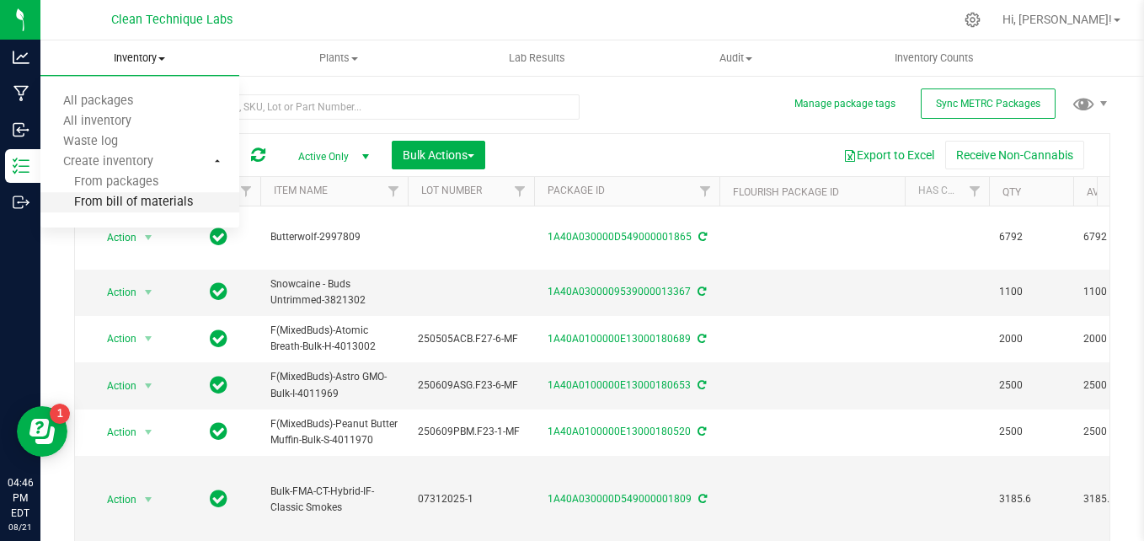
click at [157, 204] on span "From bill of materials" at bounding box center [116, 202] width 152 height 14
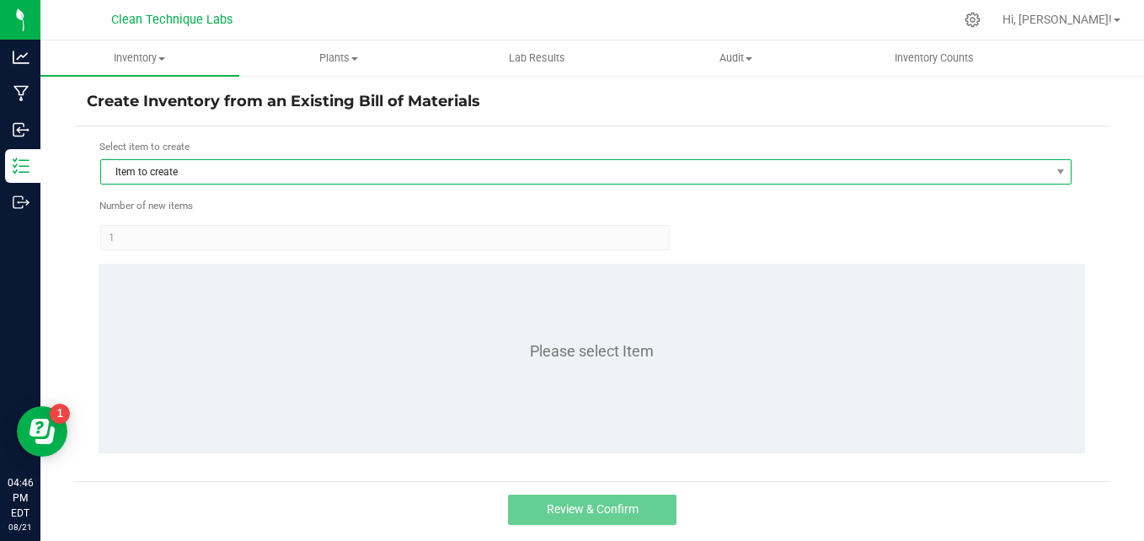
click at [210, 173] on span "Item to create" at bounding box center [575, 172] width 949 height 24
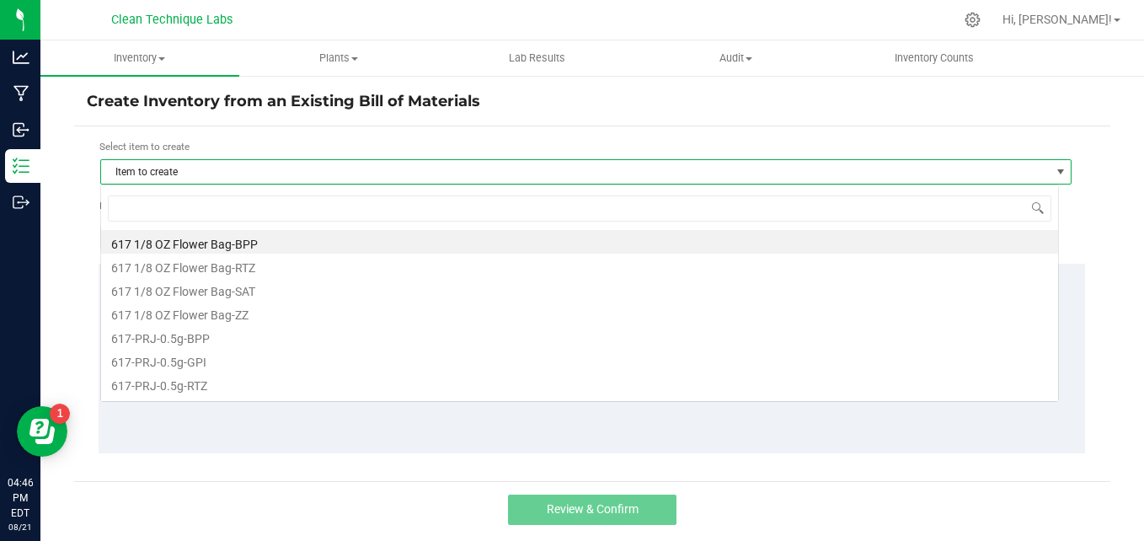
scroll to position [25, 959]
type input "u4ea"
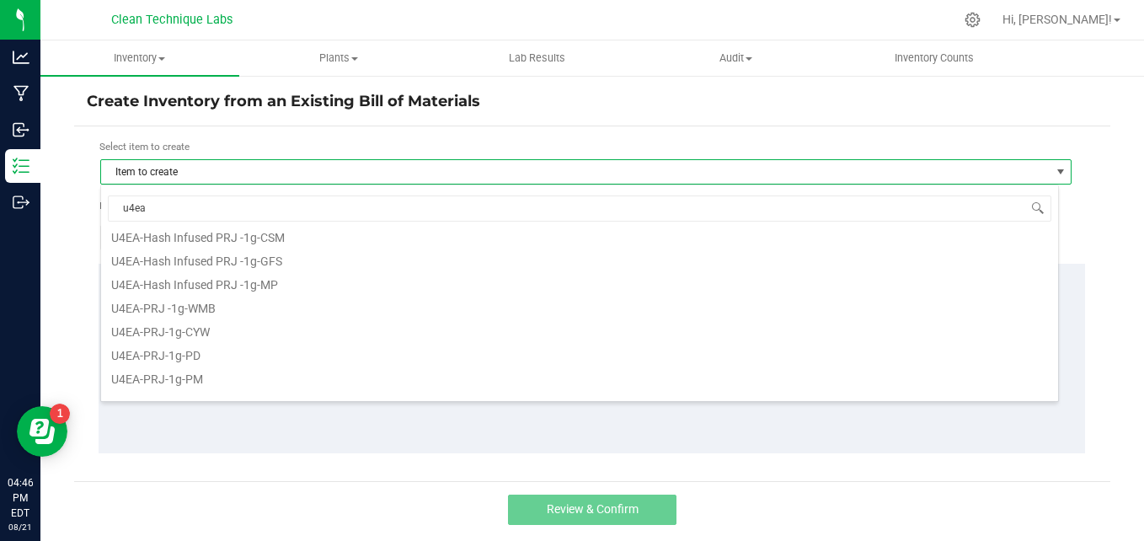
scroll to position [135, 0]
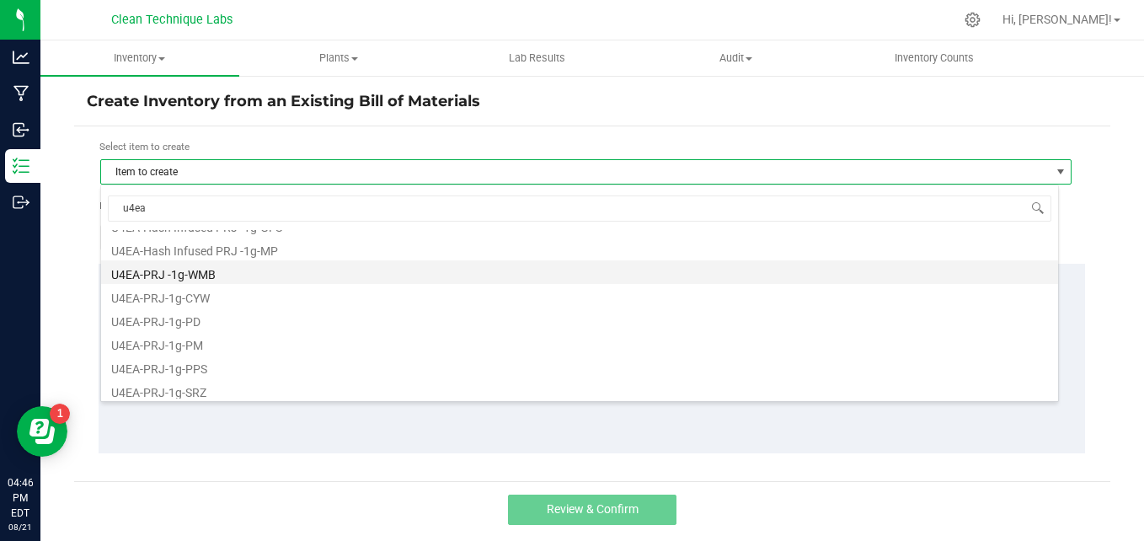
click at [258, 269] on li "U4EA-PRJ -1g-WMB" at bounding box center [579, 272] width 957 height 24
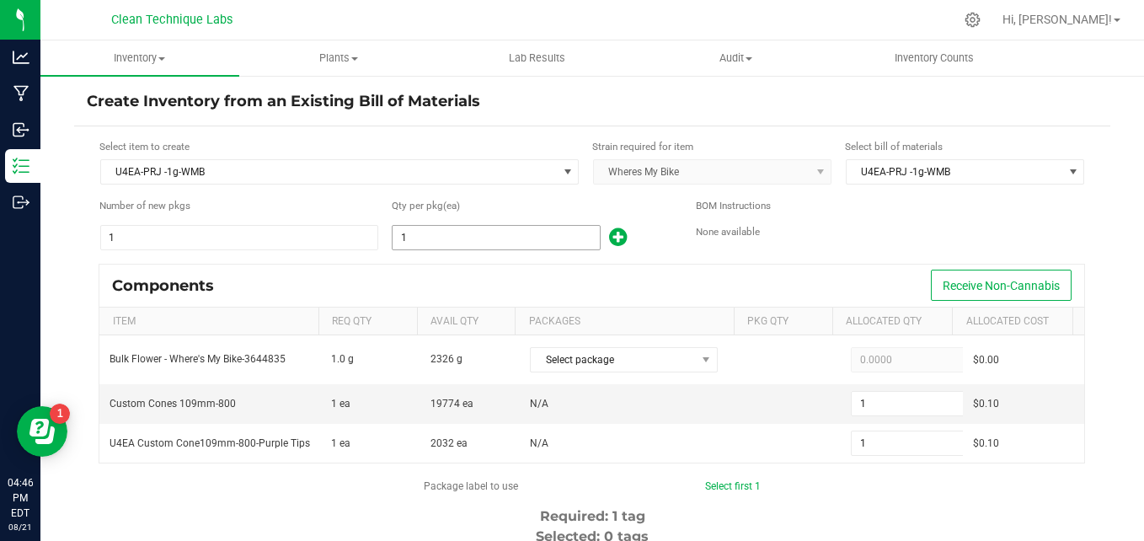
click at [432, 237] on input "1" at bounding box center [496, 238] width 206 height 24
type input "2"
type input "22"
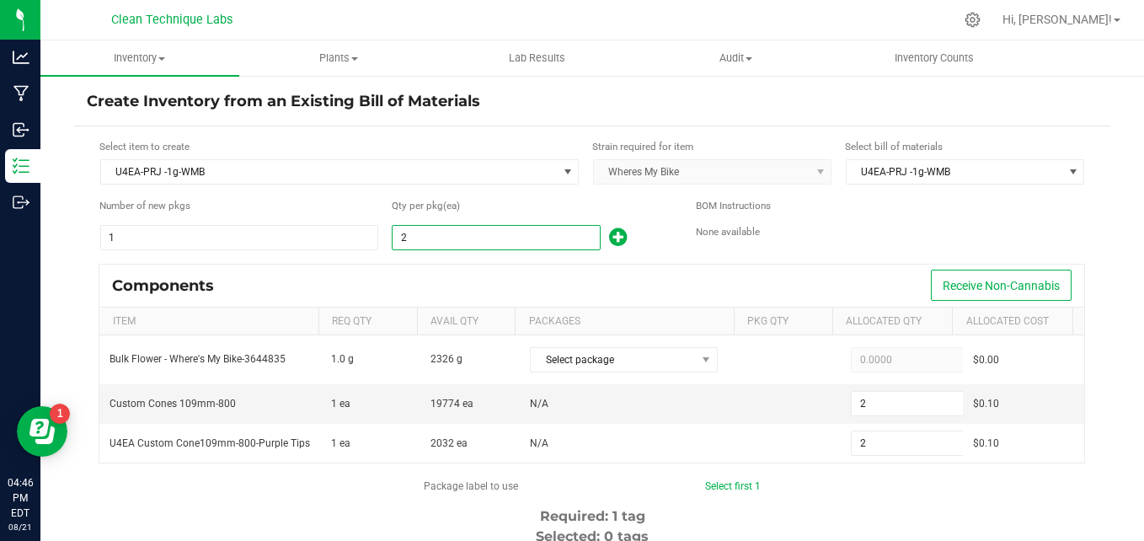
type input "22"
type input "224"
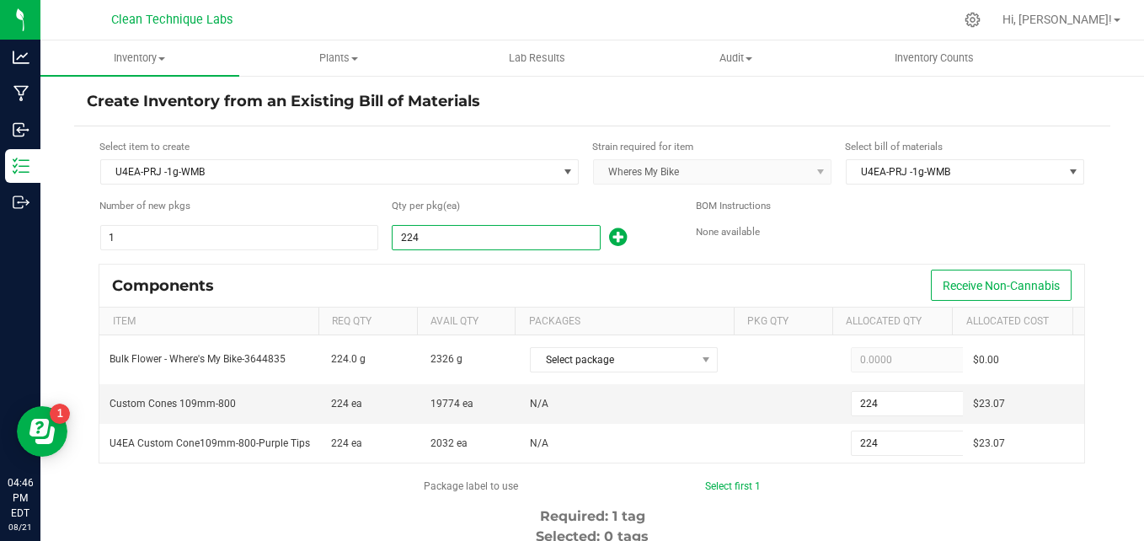
type input "2249"
type input "2,249"
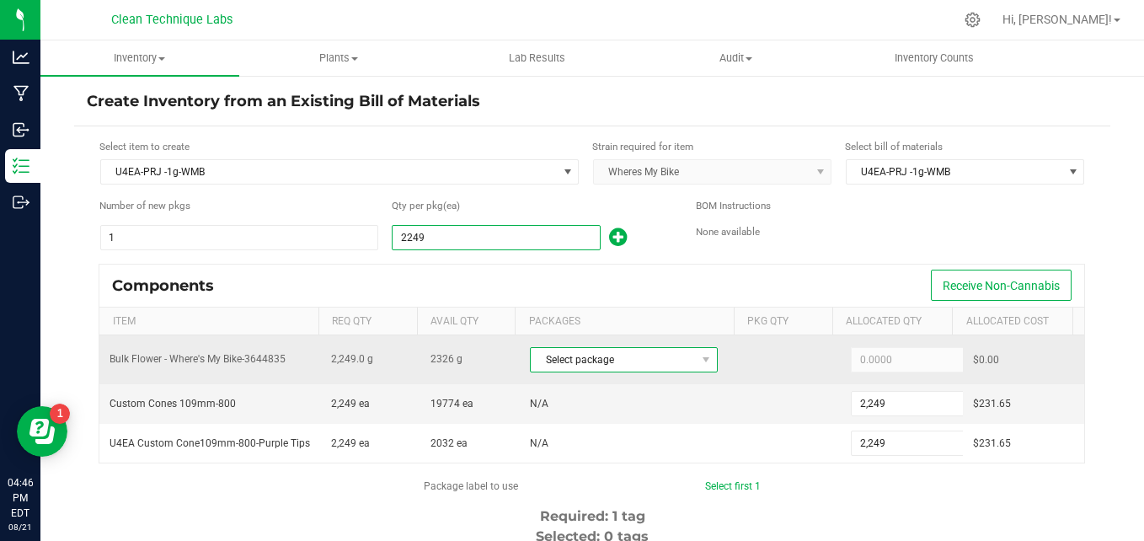
type input "2,249"
click at [551, 356] on span "Select package" at bounding box center [613, 360] width 165 height 24
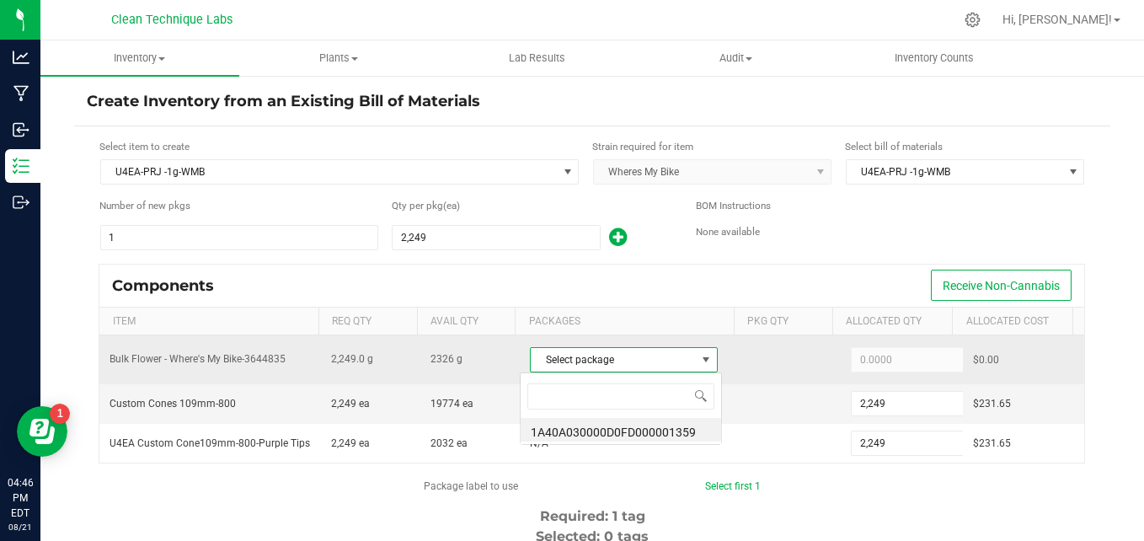
scroll to position [25, 182]
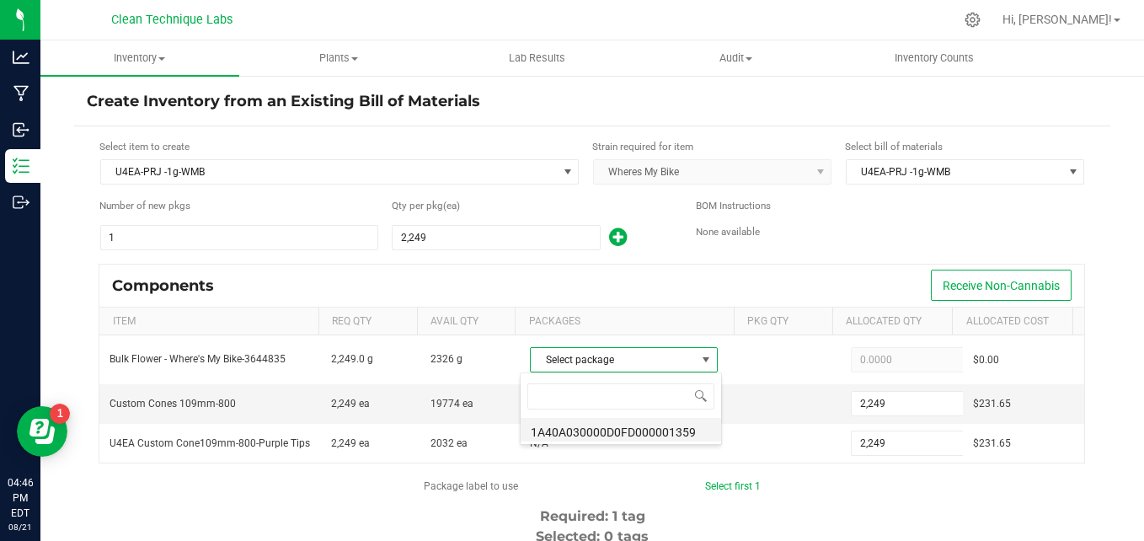
click at [602, 427] on li "1A40A030000D0FD000001359" at bounding box center [621, 430] width 201 height 24
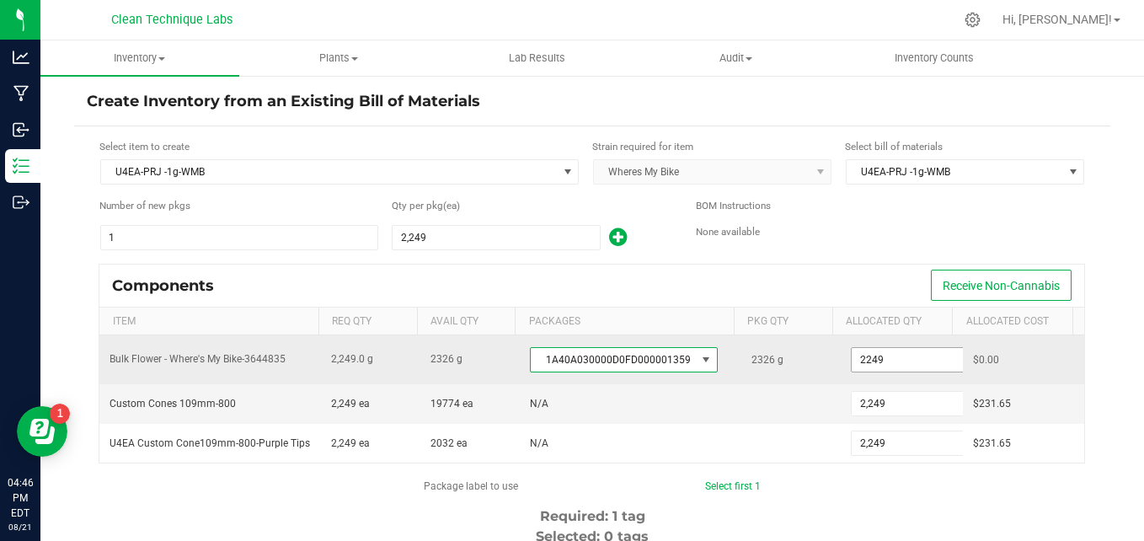
click at [879, 356] on input "2249" at bounding box center [914, 360] width 124 height 24
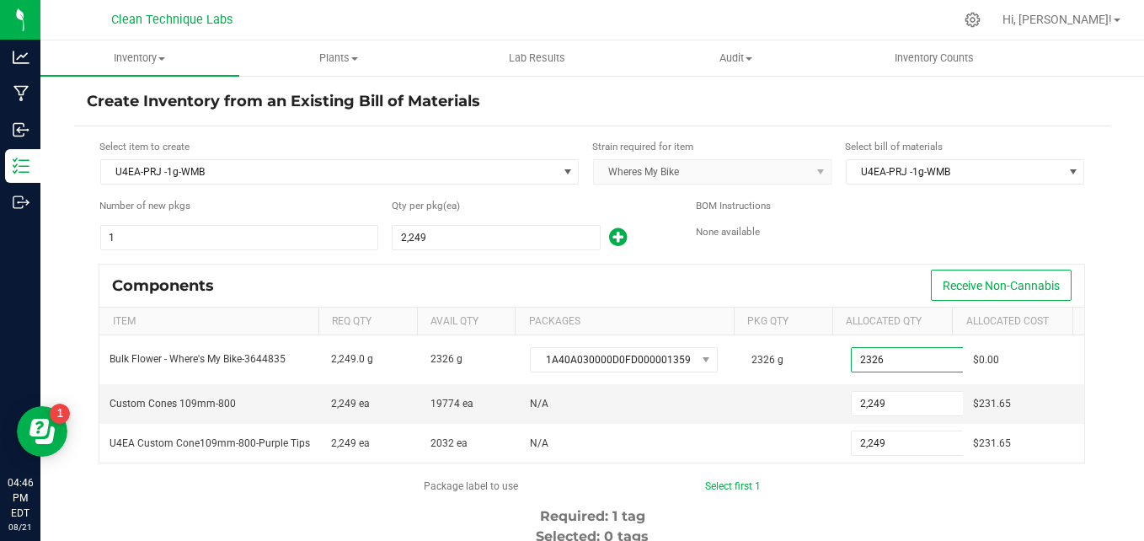
type input "2,326.0000"
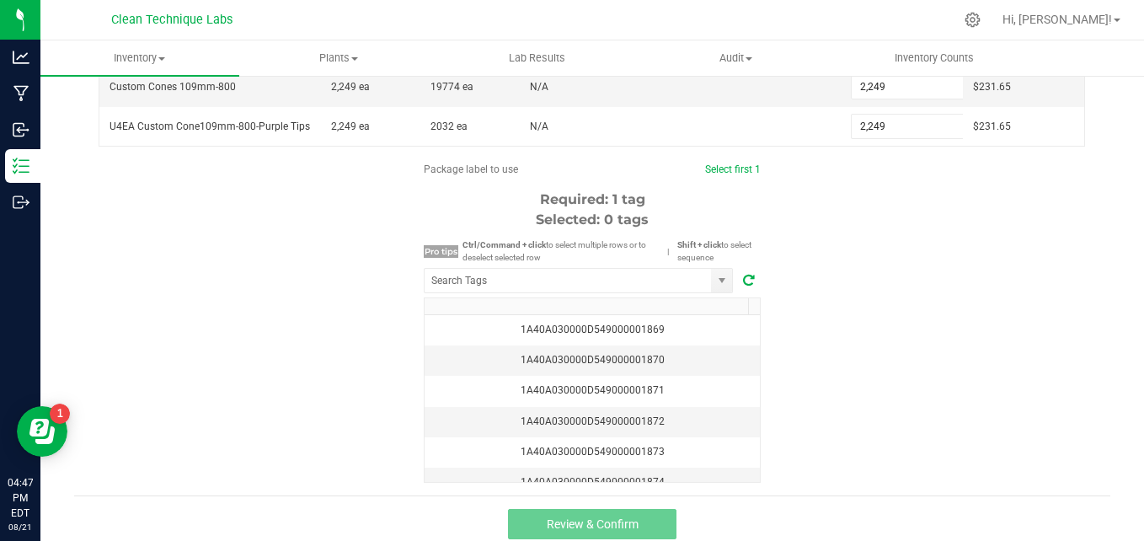
scroll to position [331, 0]
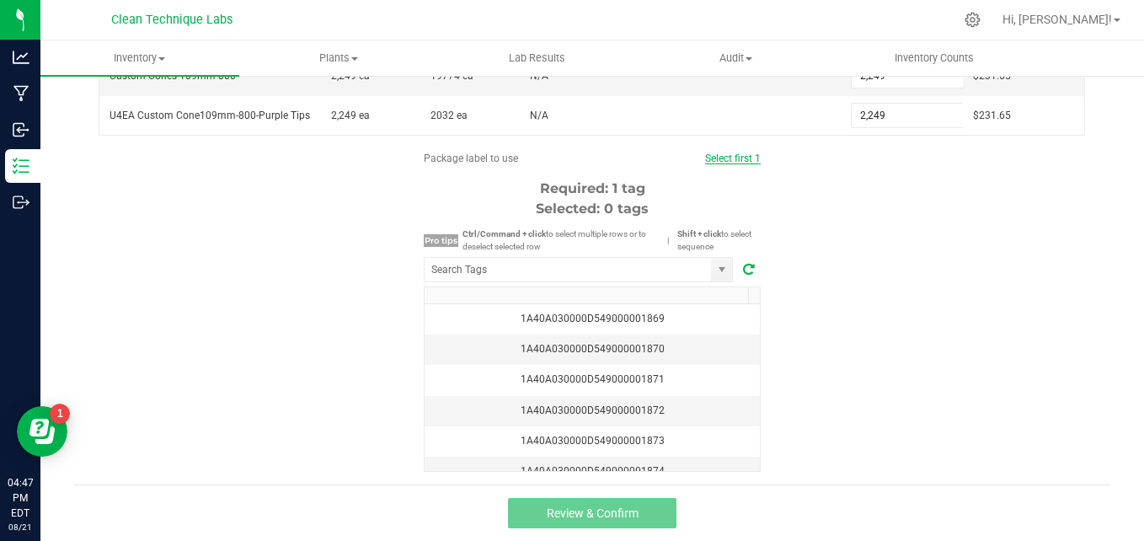
click at [724, 164] on link "Select first 1" at bounding box center [733, 158] width 56 height 12
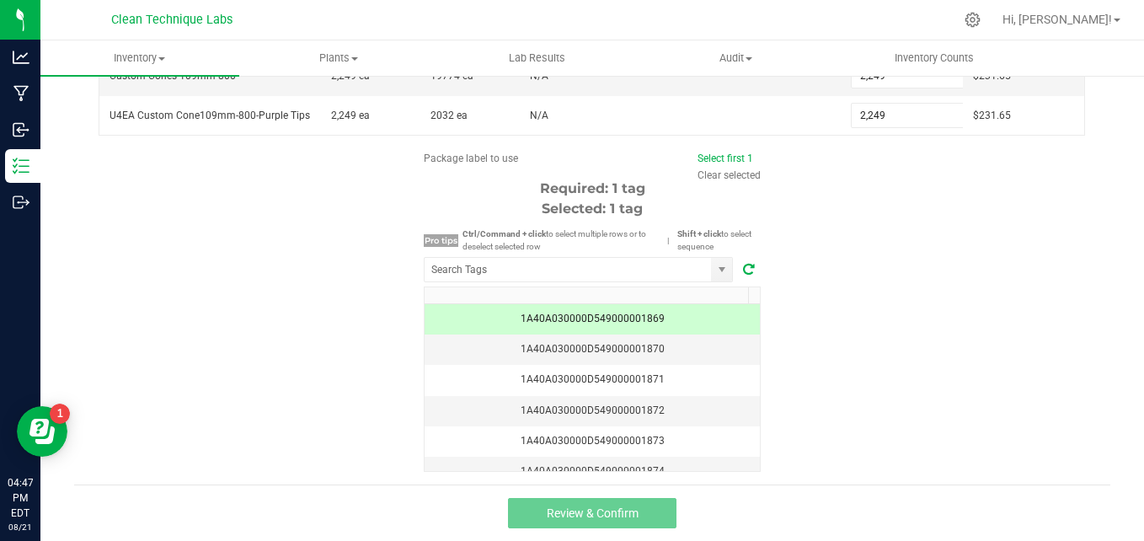
click at [973, 324] on div "Package label to use Select first 1 Clear selected Required: 1 tag Selected: 1 …" at bounding box center [592, 311] width 1036 height 321
drag, startPoint x: 1131, startPoint y: 326, endPoint x: 1138, endPoint y: 201, distance: 124.9
click at [1138, 201] on div "Inventory All packages All inventory Waste log Create inventory Plants All plan…" at bounding box center [592, 290] width 1104 height 500
click at [1054, 286] on div "Package label to use Select first 1 Clear selected Required: 1 tag Selected: 1 …" at bounding box center [592, 311] width 1036 height 321
click at [1131, 308] on div "Inventory All packages All inventory Waste log Create inventory Plants All plan…" at bounding box center [592, 290] width 1104 height 500
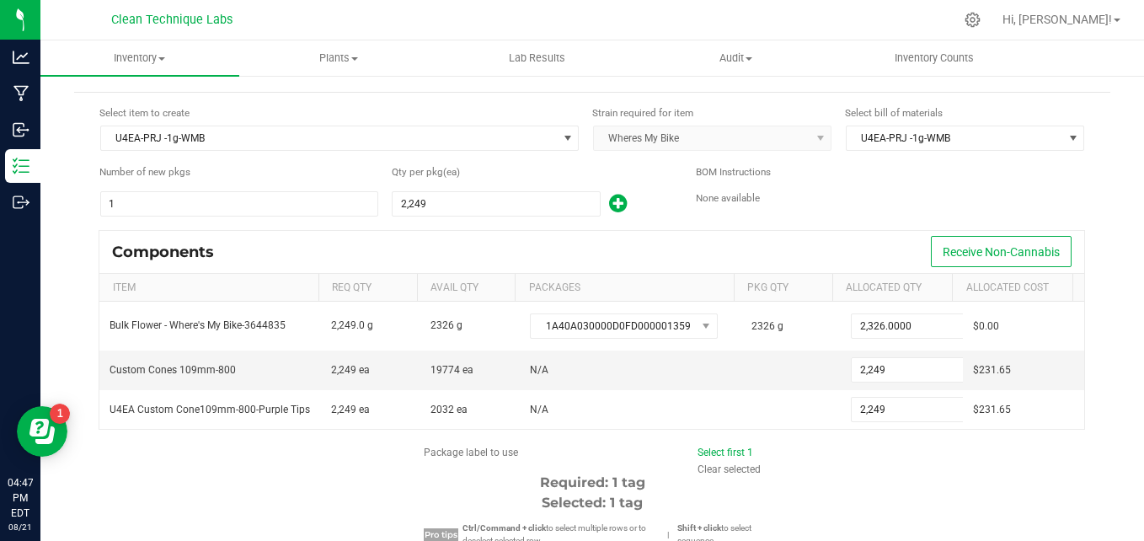
scroll to position [0, 0]
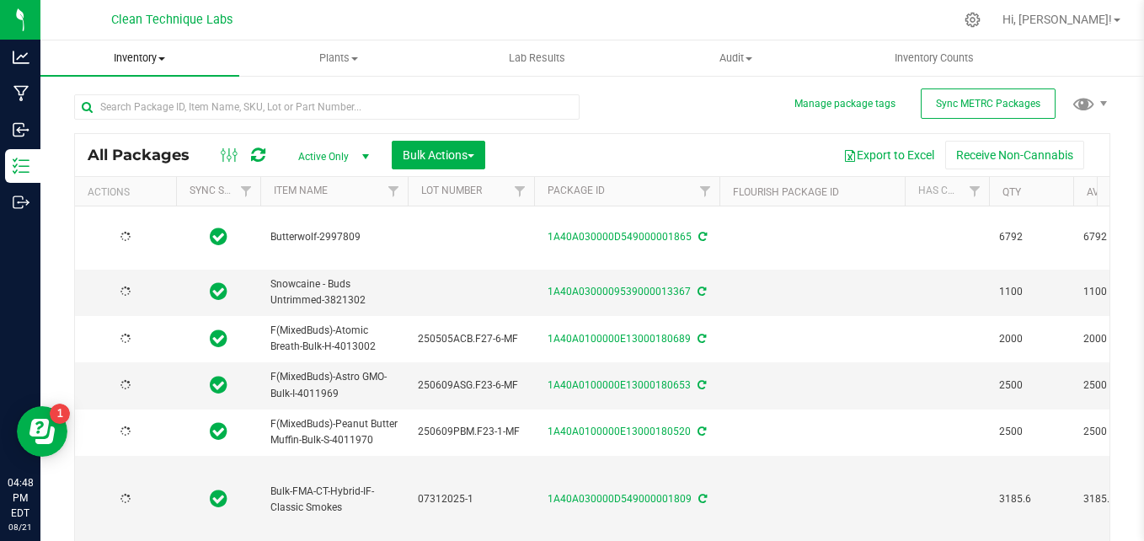
click at [152, 64] on span "Inventory" at bounding box center [139, 58] width 199 height 15
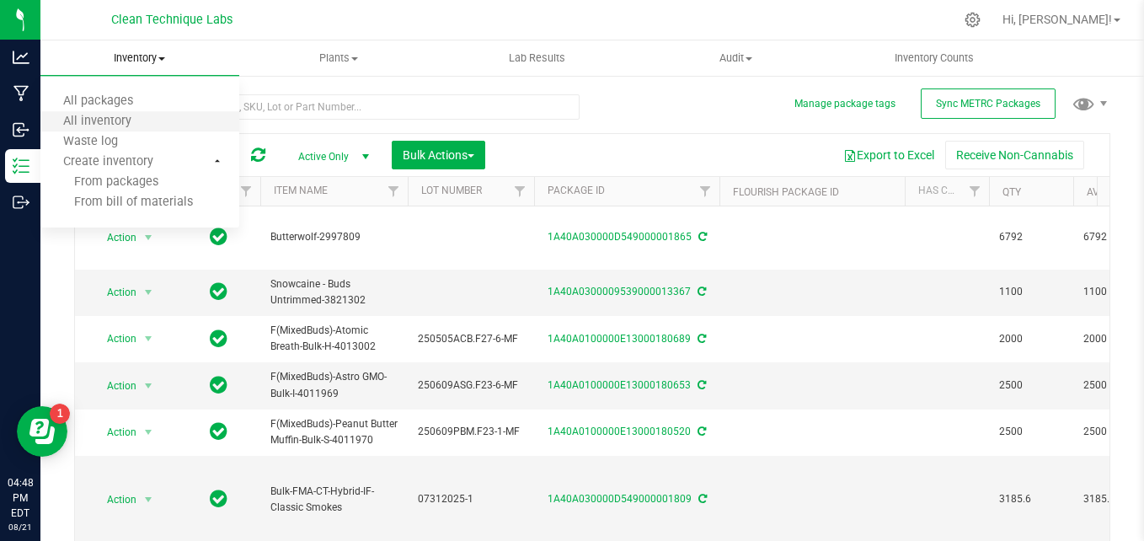
click at [152, 126] on li "All inventory" at bounding box center [139, 122] width 199 height 20
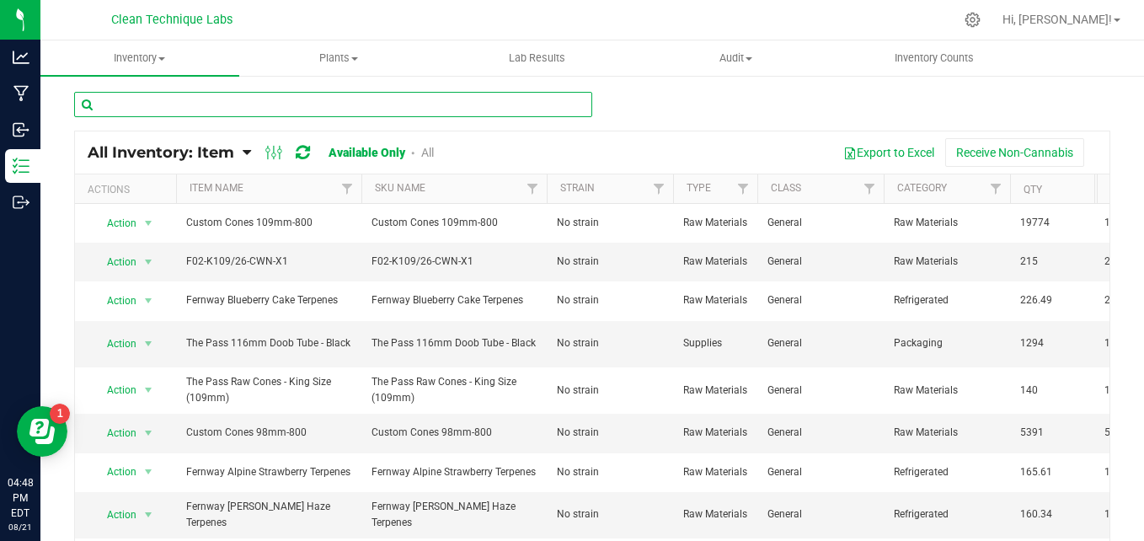
click at [228, 108] on input "text" at bounding box center [333, 104] width 518 height 25
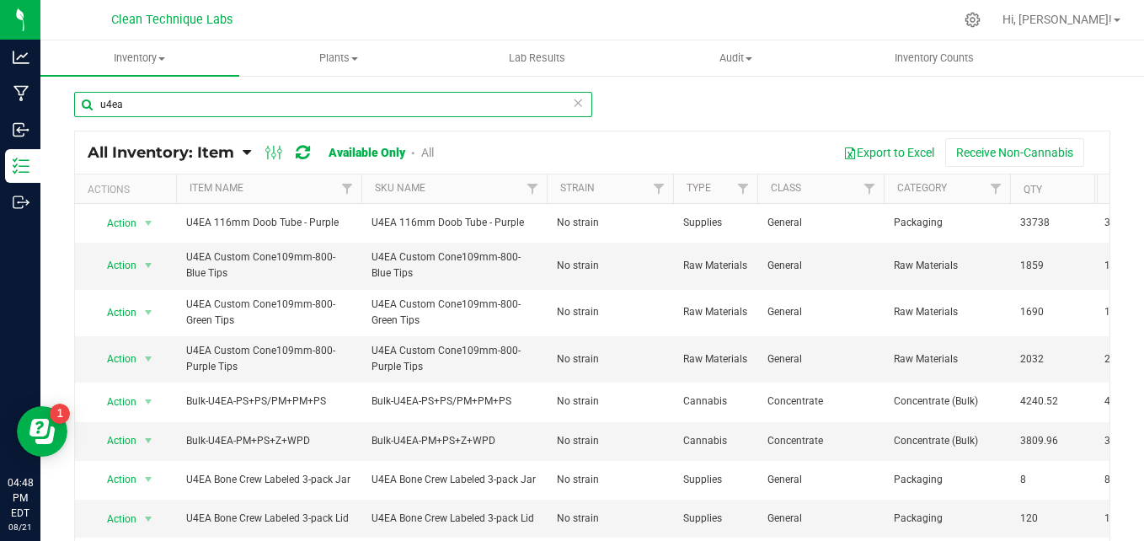
type input "u4ea"
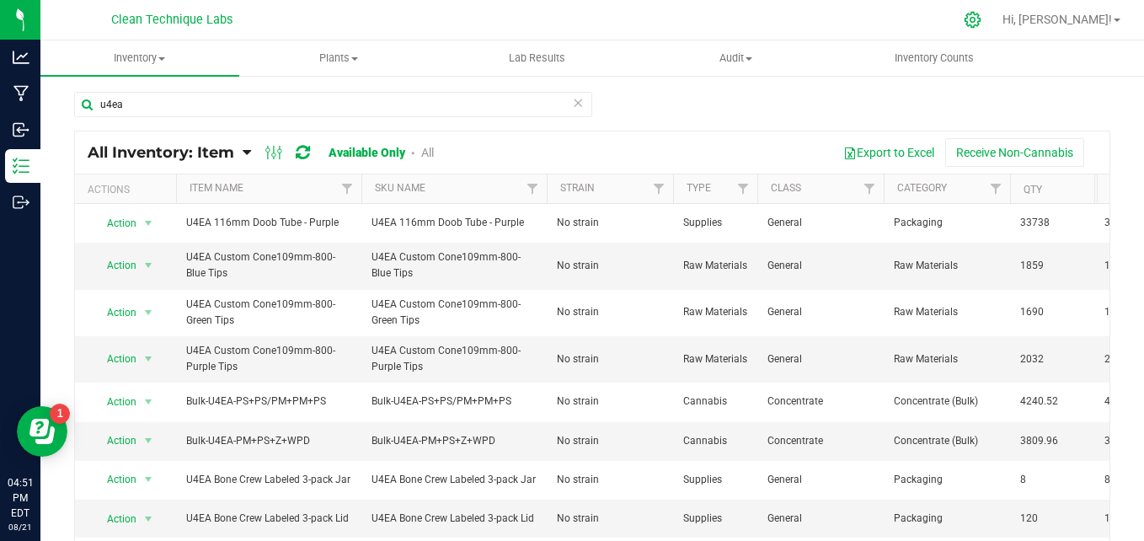
click at [982, 25] on icon at bounding box center [973, 20] width 18 height 18
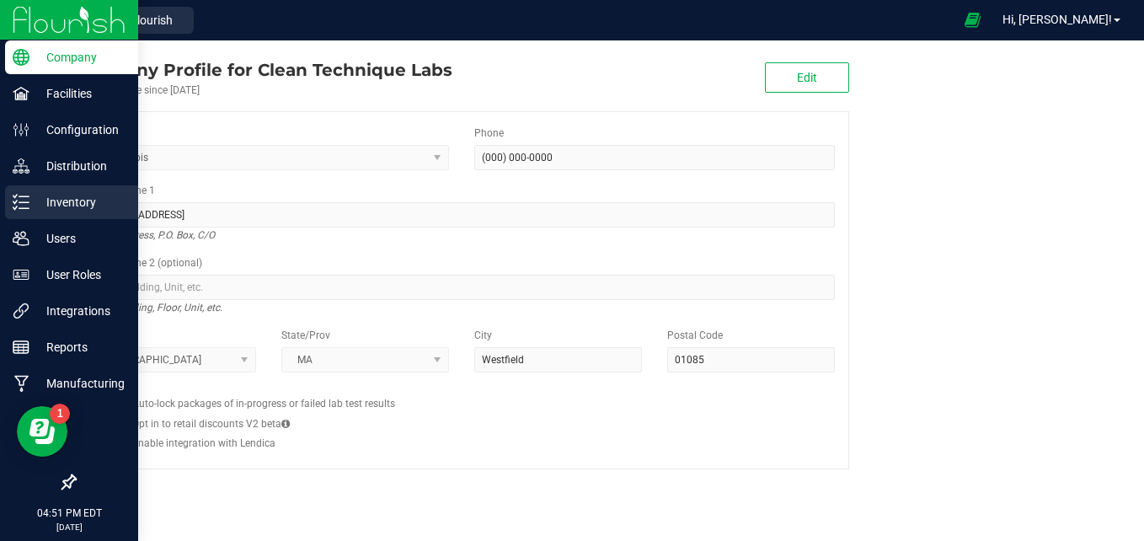
click at [32, 206] on p "Inventory" at bounding box center [79, 202] width 101 height 20
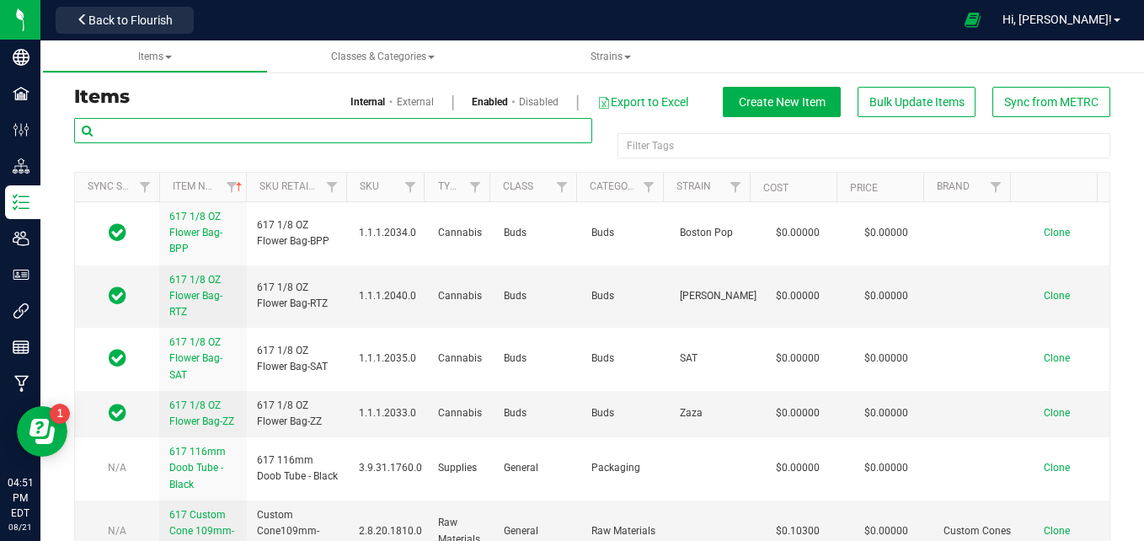
click at [340, 131] on input "text" at bounding box center [333, 130] width 518 height 25
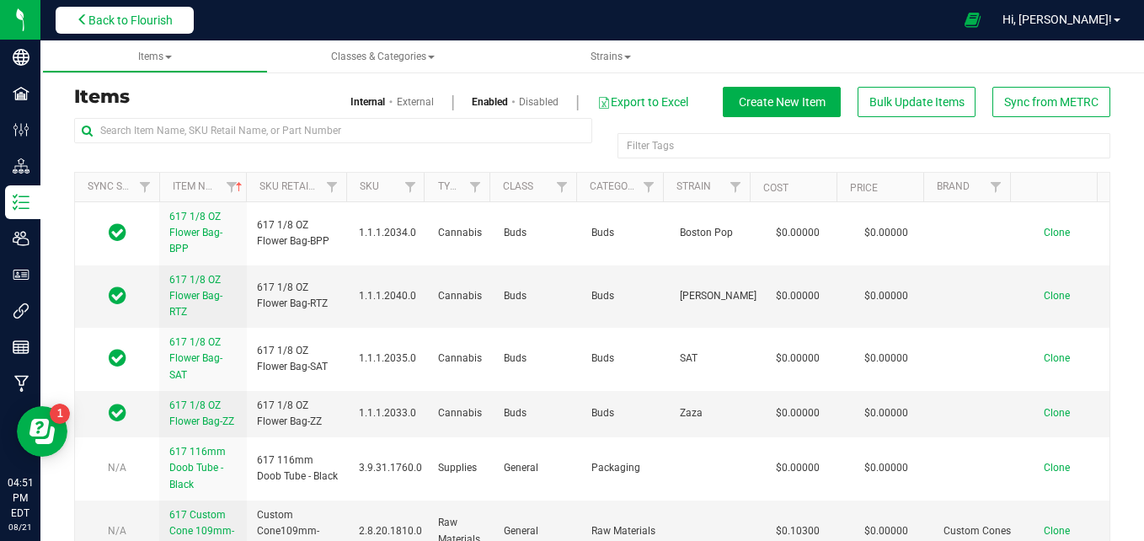
click at [156, 13] on span "Back to Flourish" at bounding box center [130, 19] width 84 height 13
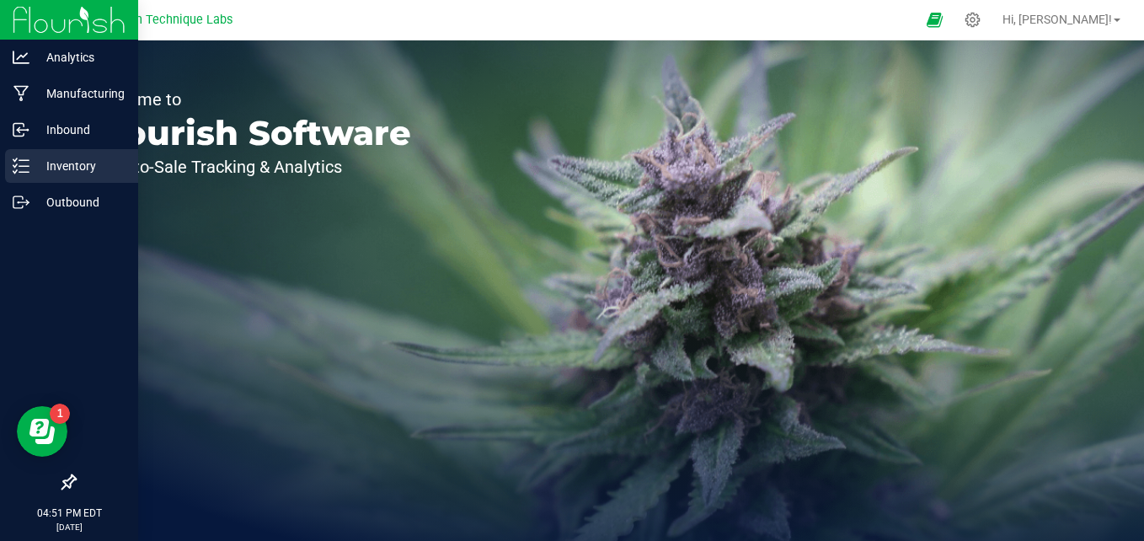
click at [32, 169] on p "Inventory" at bounding box center [79, 166] width 101 height 20
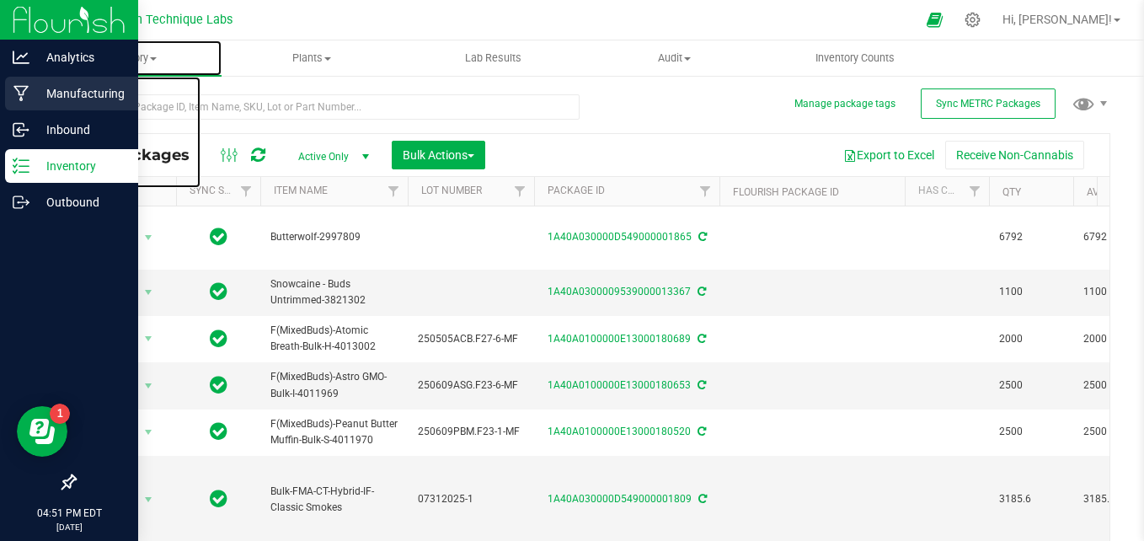
click at [125, 62] on span "Inventory" at bounding box center [130, 58] width 181 height 15
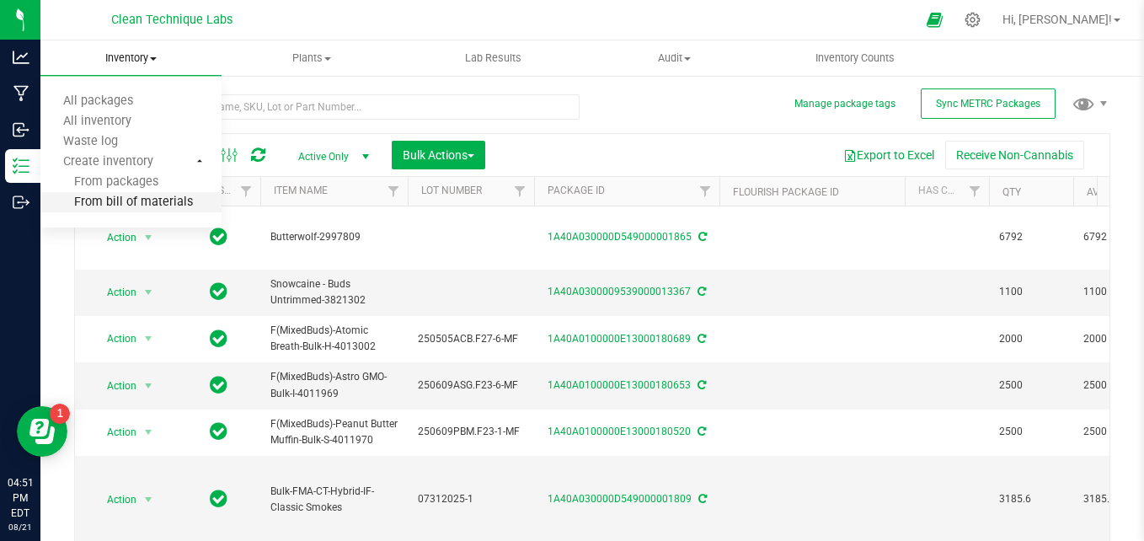
click at [129, 203] on span "From bill of materials" at bounding box center [116, 202] width 152 height 14
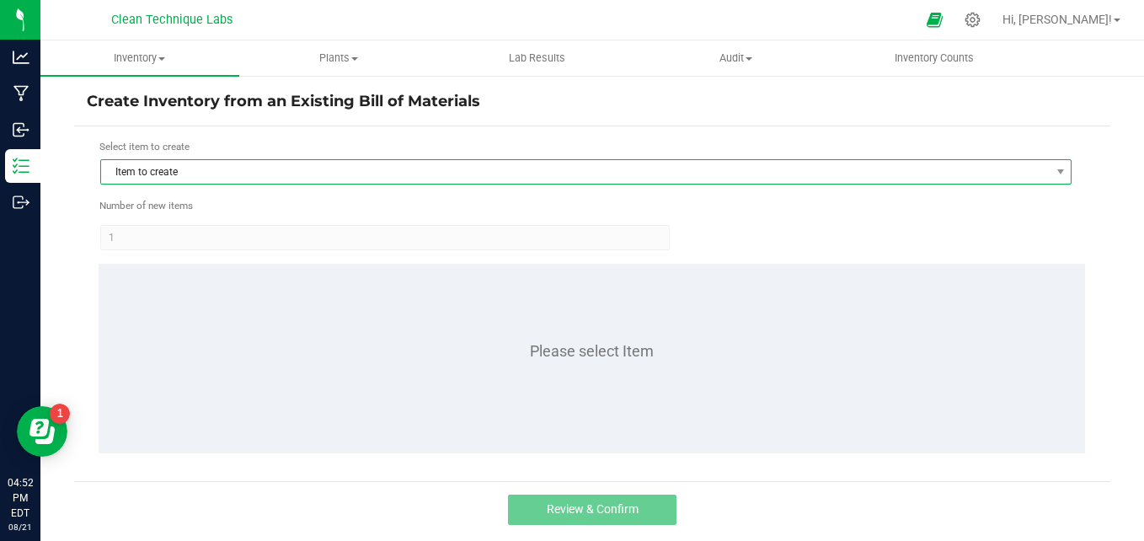
click at [190, 181] on span "Item to create" at bounding box center [575, 172] width 949 height 24
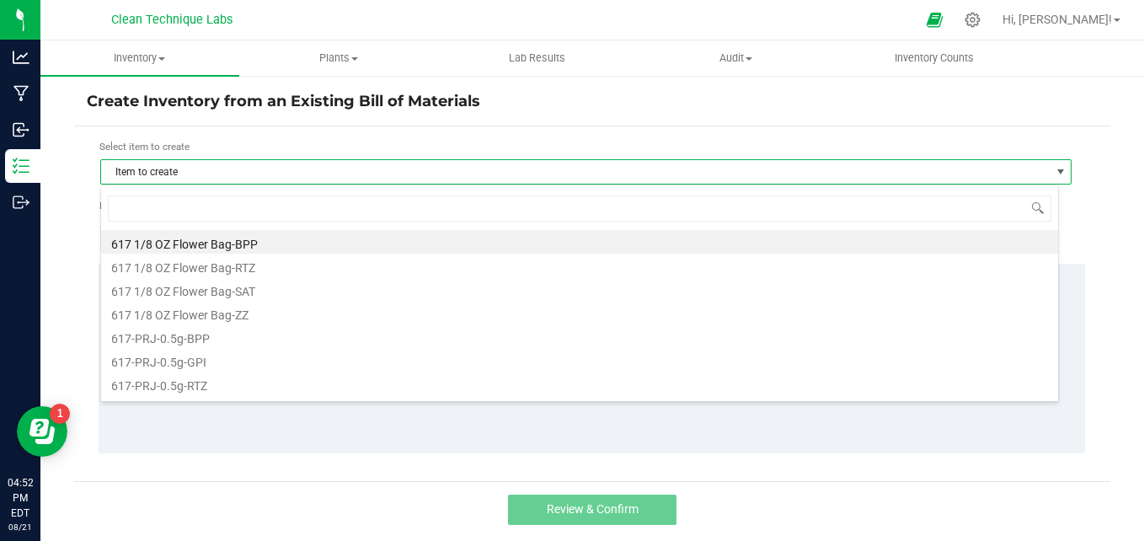
scroll to position [25, 959]
type input "u4ea"
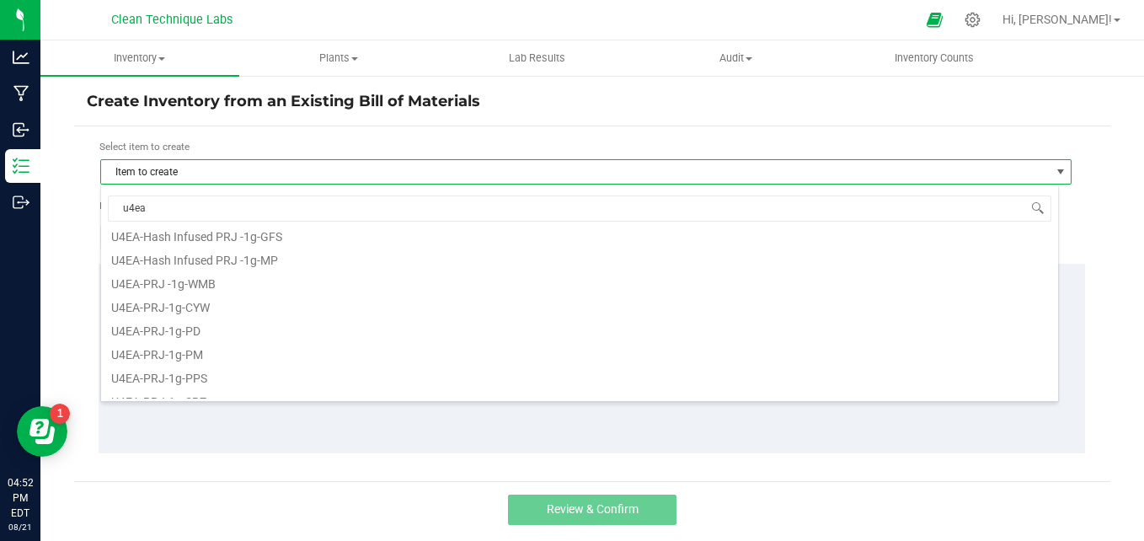
scroll to position [135, 0]
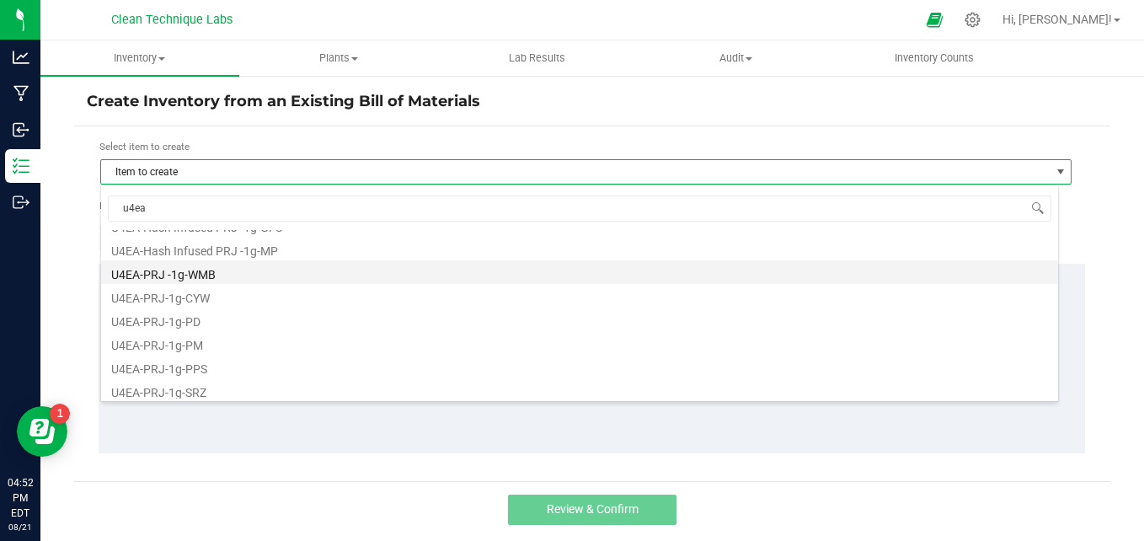
click at [212, 271] on li "U4EA-PRJ -1g-WMB" at bounding box center [579, 272] width 957 height 24
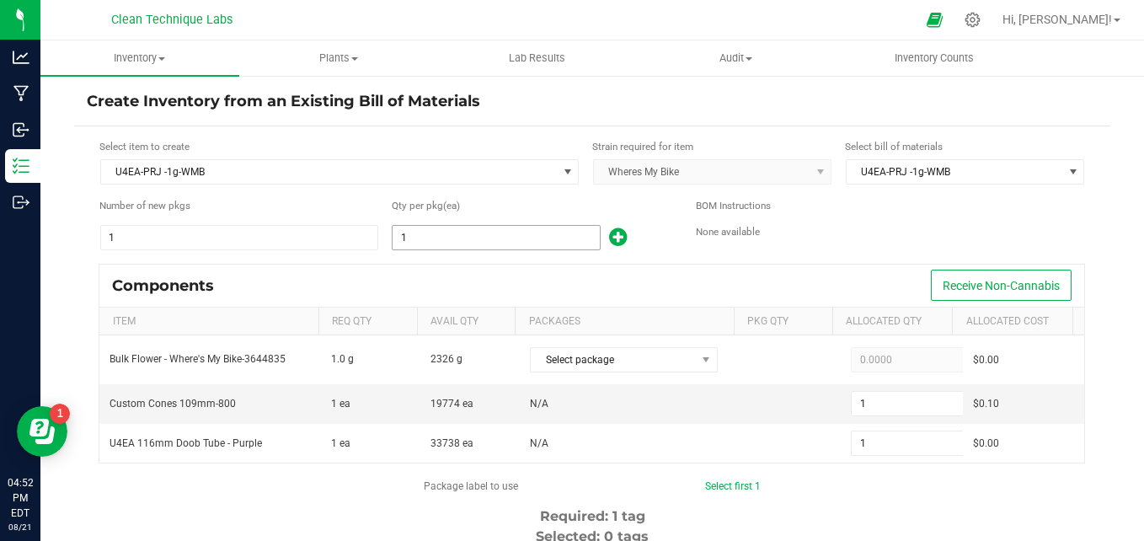
click at [445, 243] on input "1" at bounding box center [496, 238] width 206 height 24
type input "2"
type input "22"
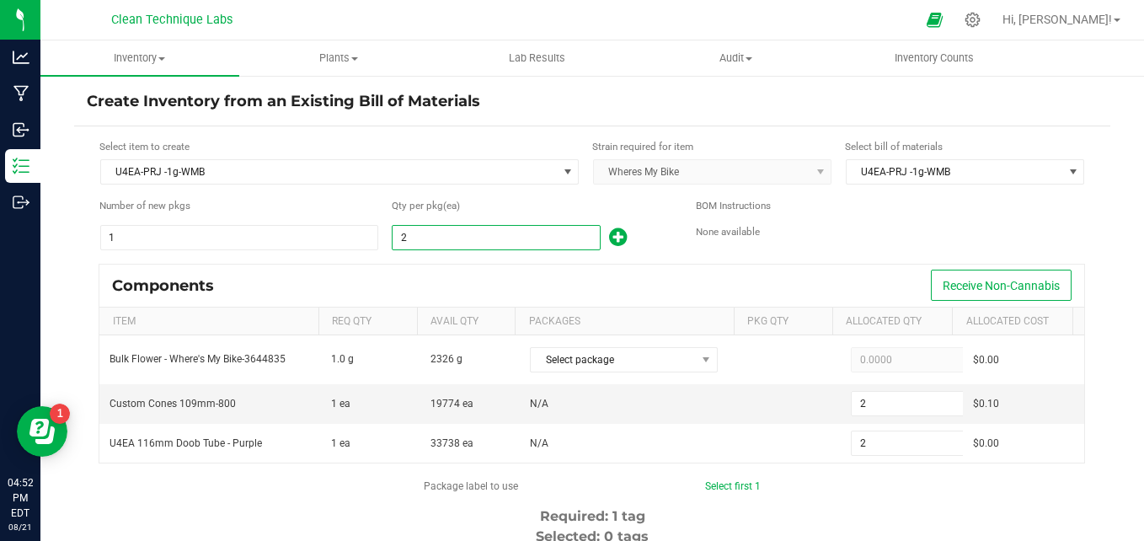
type input "22"
type input "224"
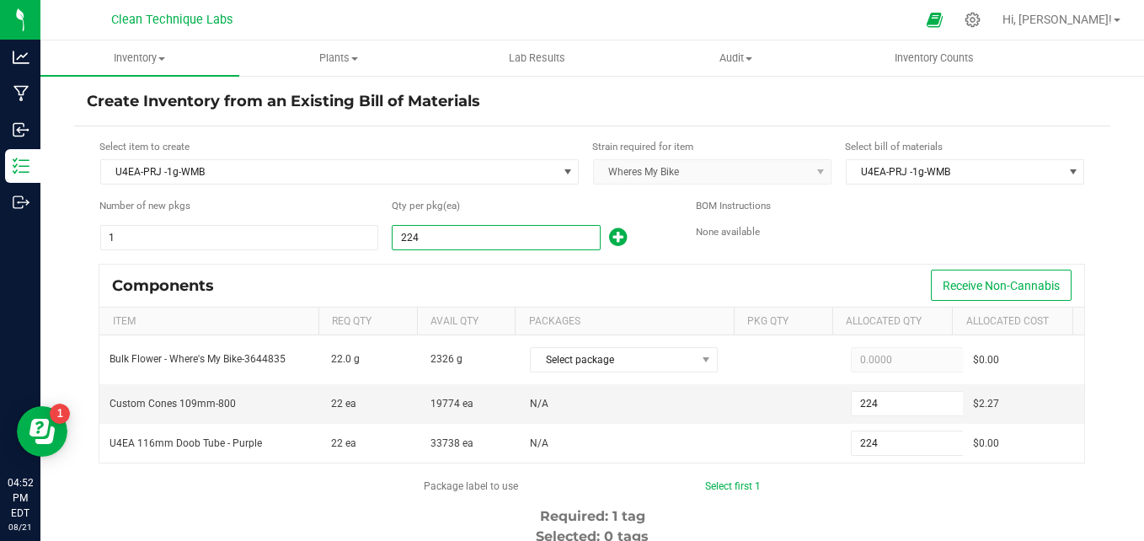
type input "2249"
type input "2,249"
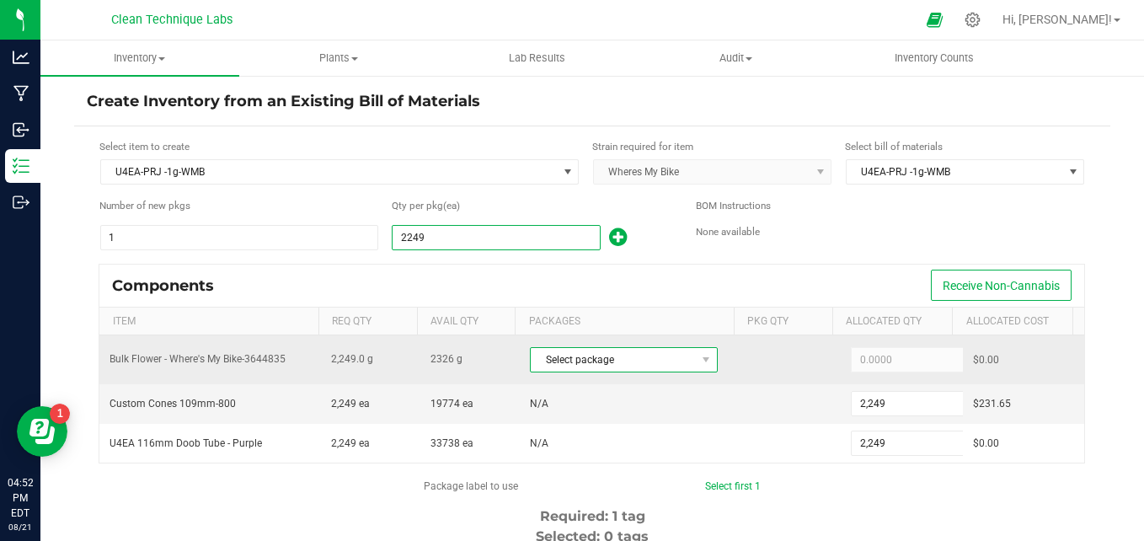
type input "2,249"
click at [628, 368] on span "Select package" at bounding box center [613, 360] width 165 height 24
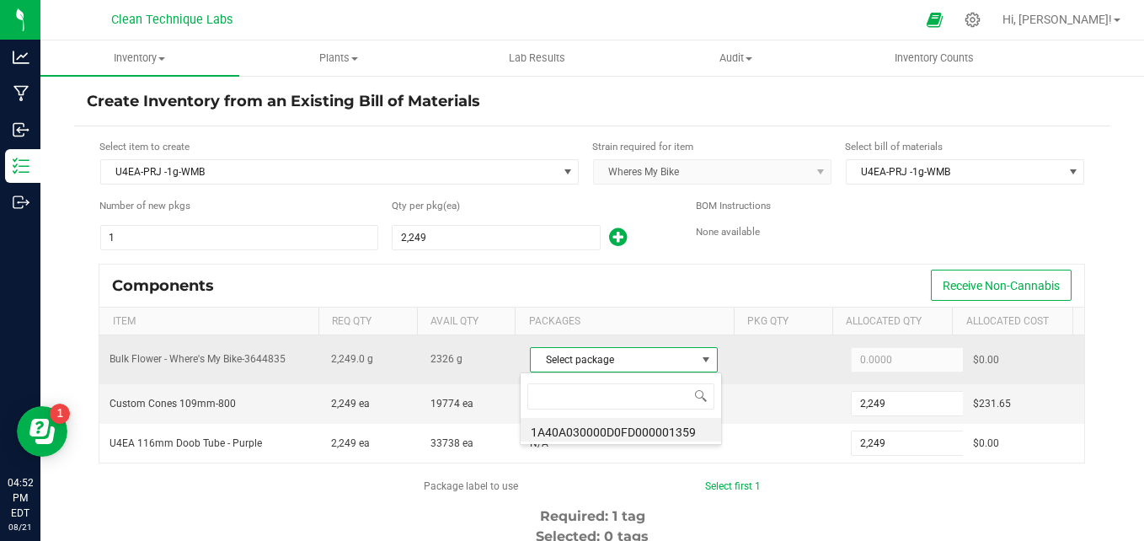
scroll to position [25, 182]
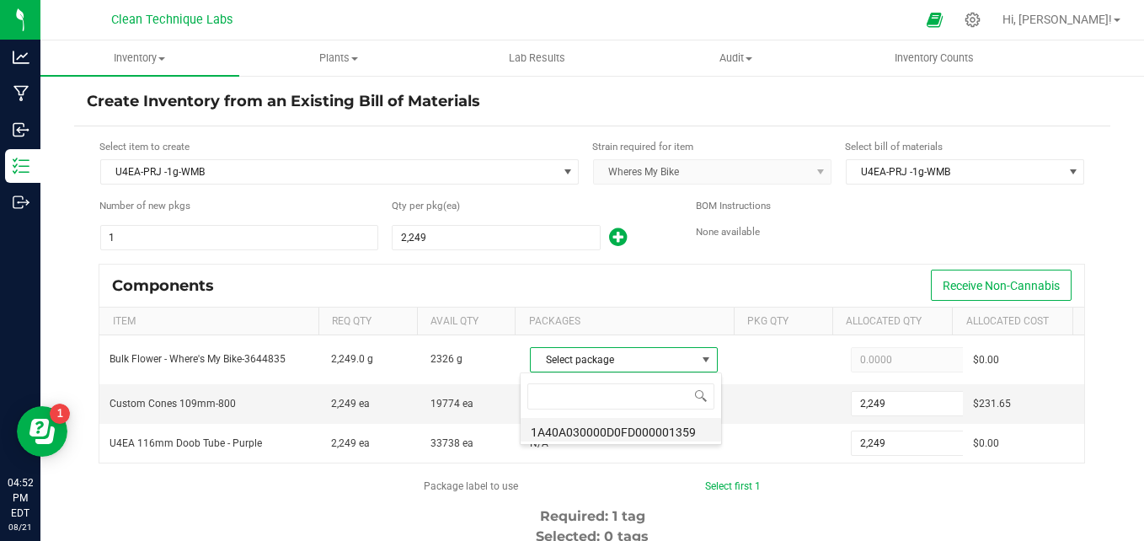
click at [620, 428] on li "1A40A030000D0FD000001359" at bounding box center [621, 430] width 201 height 24
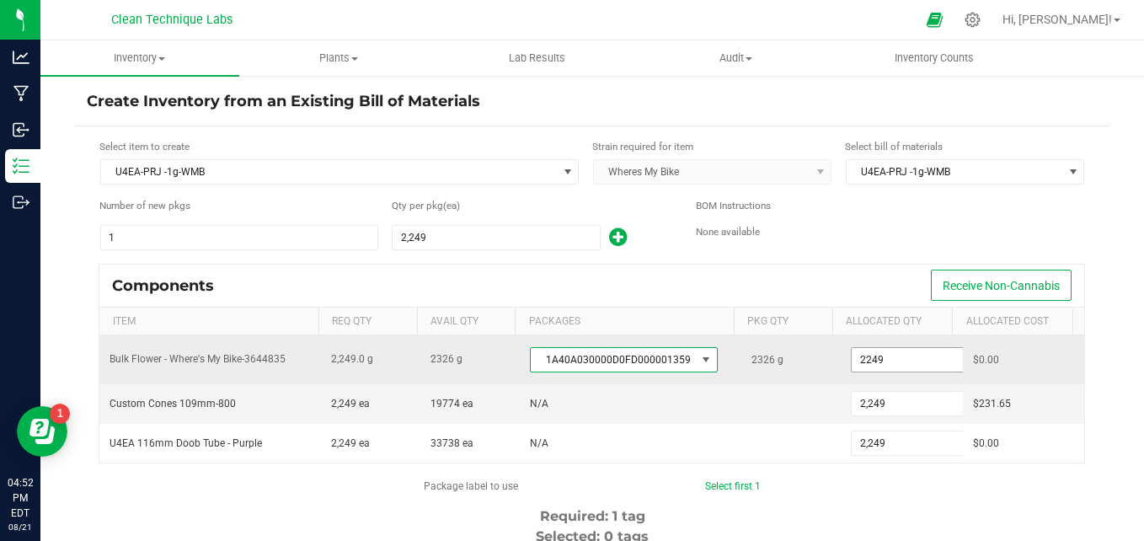
click at [893, 355] on input "2249" at bounding box center [914, 360] width 124 height 24
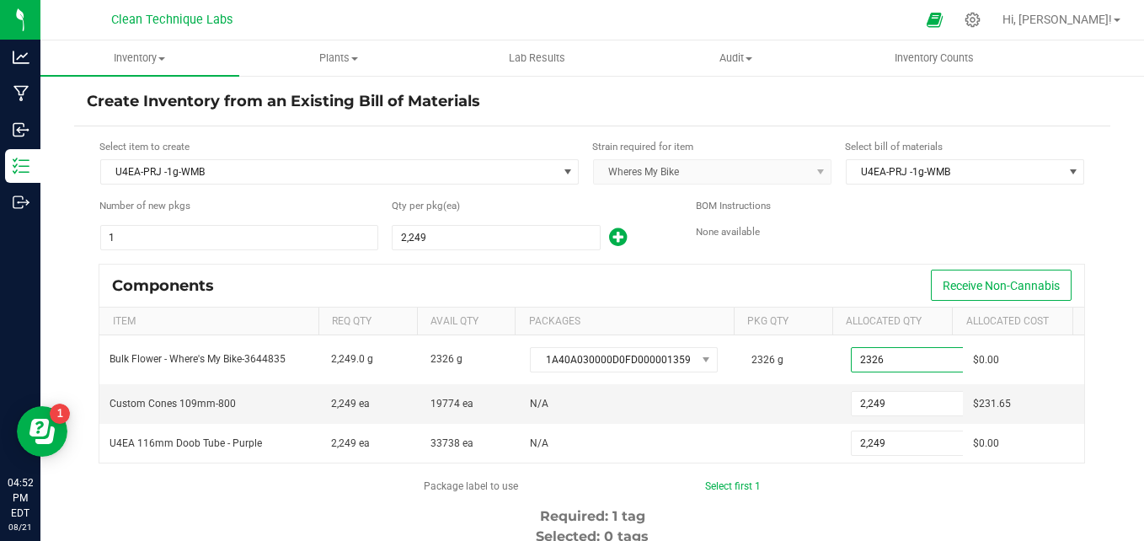
type input "2,326.0000"
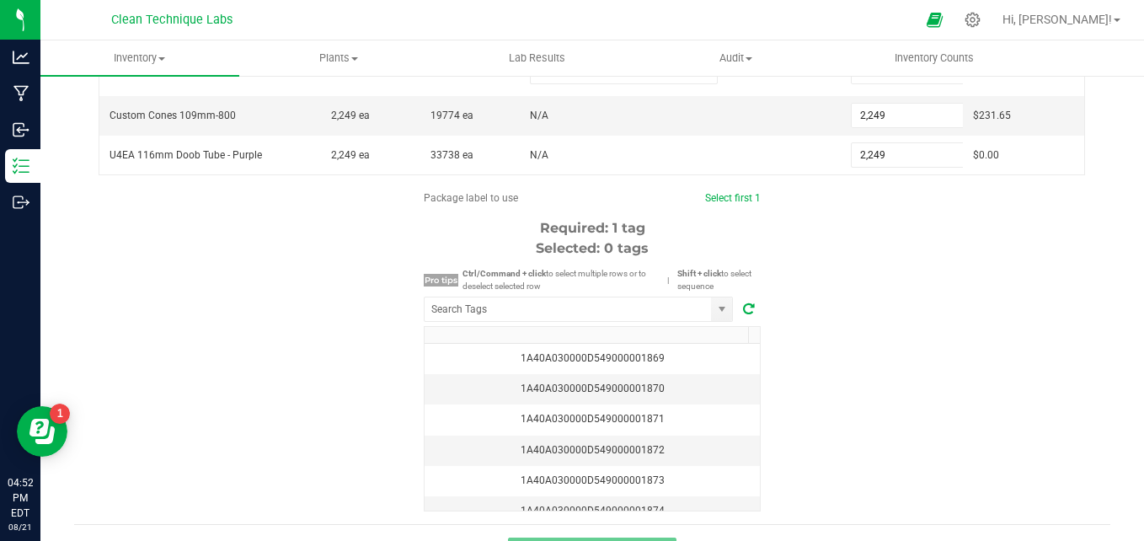
scroll to position [326, 0]
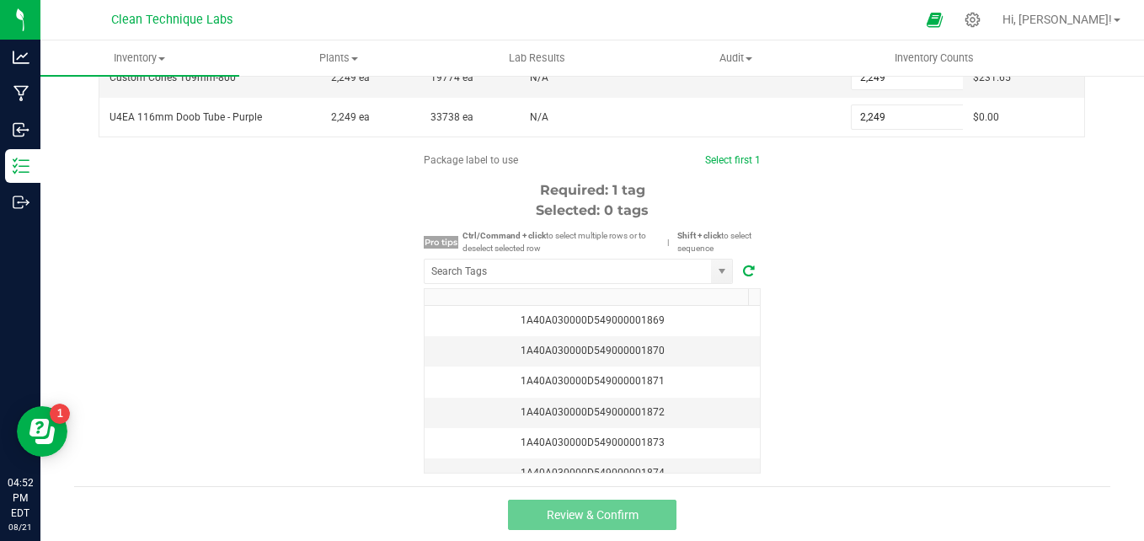
drag, startPoint x: 736, startPoint y: 158, endPoint x: 709, endPoint y: 168, distance: 28.5
click at [709, 168] on div "Select first 1" at bounding box center [733, 159] width 56 height 15
click at [713, 159] on link "Select first 1" at bounding box center [733, 160] width 56 height 12
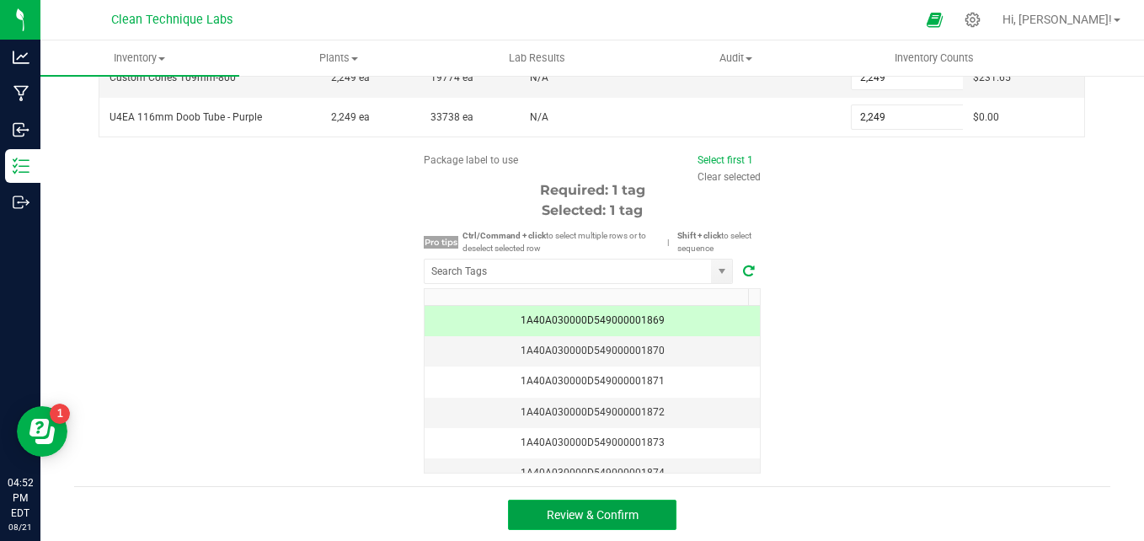
click at [594, 515] on span "Review & Confirm" at bounding box center [593, 514] width 92 height 13
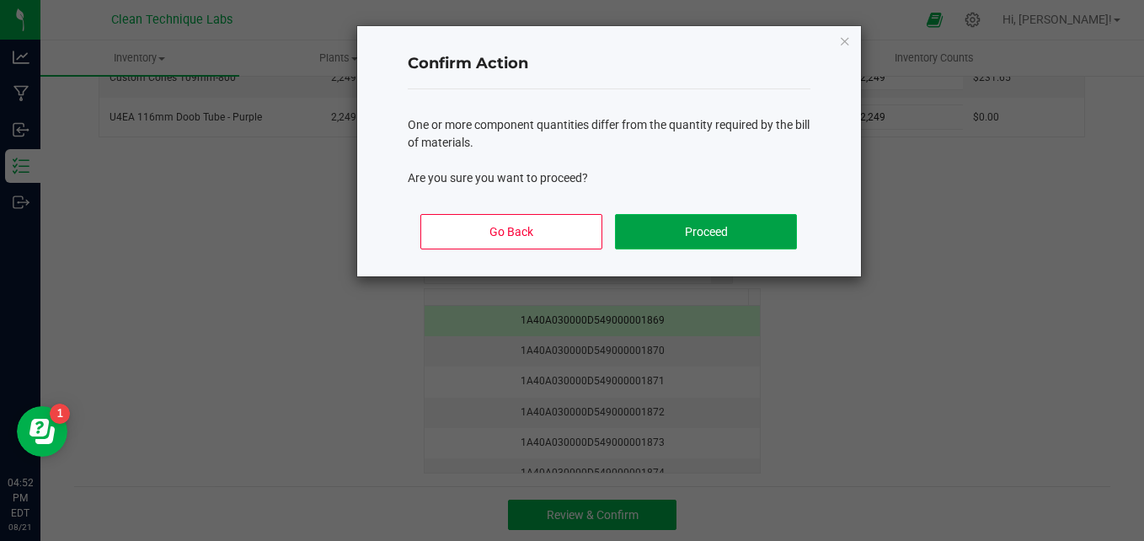
click at [652, 227] on button "Proceed" at bounding box center [705, 231] width 181 height 35
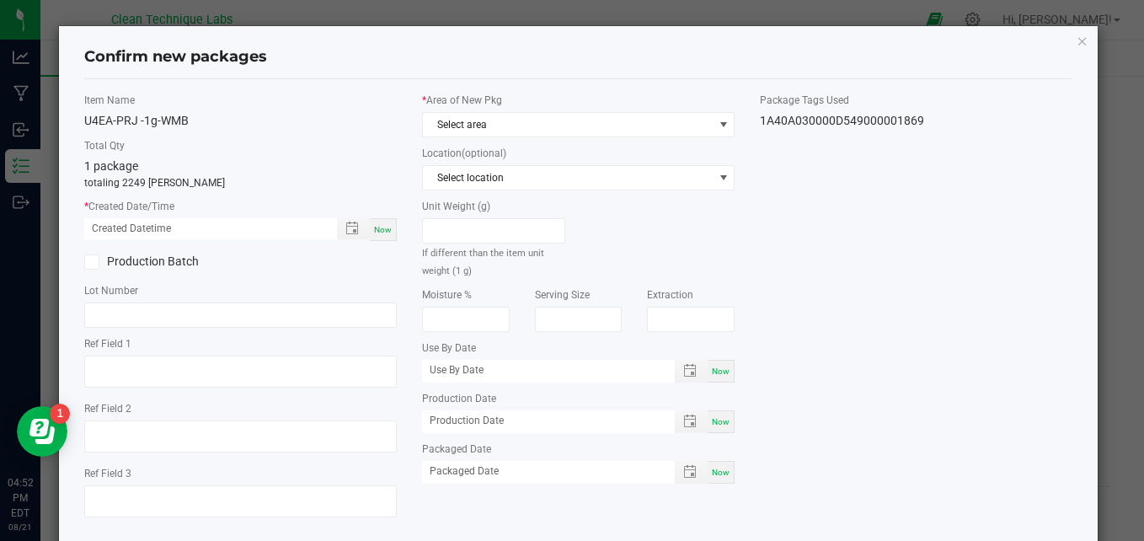
click at [653, 109] on div "* Area of New Pkg Select area" at bounding box center [578, 115] width 313 height 45
click at [650, 128] on span "Select area" at bounding box center [568, 125] width 290 height 24
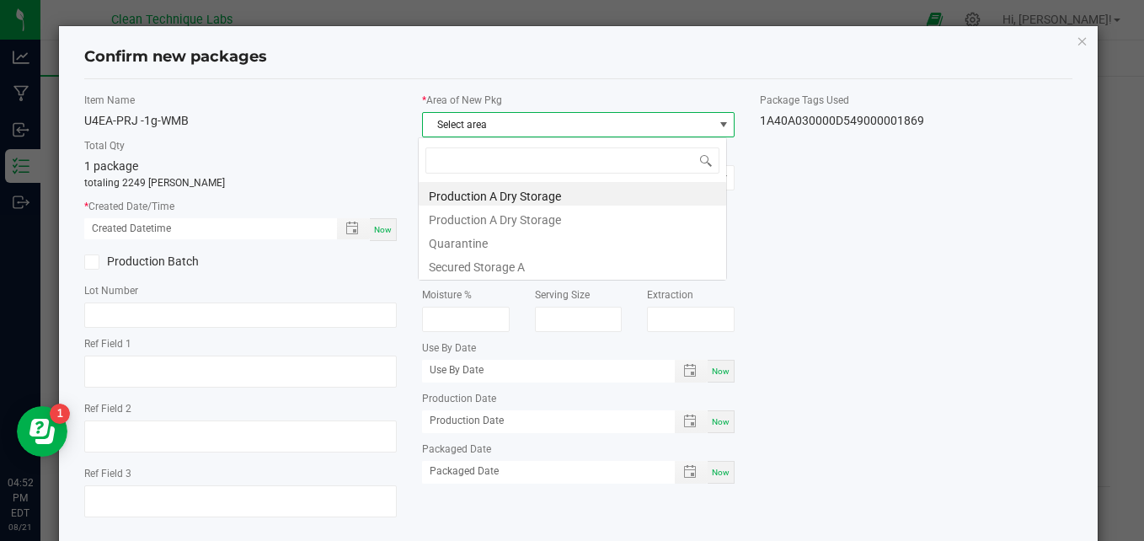
scroll to position [25, 308]
click at [586, 270] on li "Secured Storage A" at bounding box center [573, 265] width 308 height 24
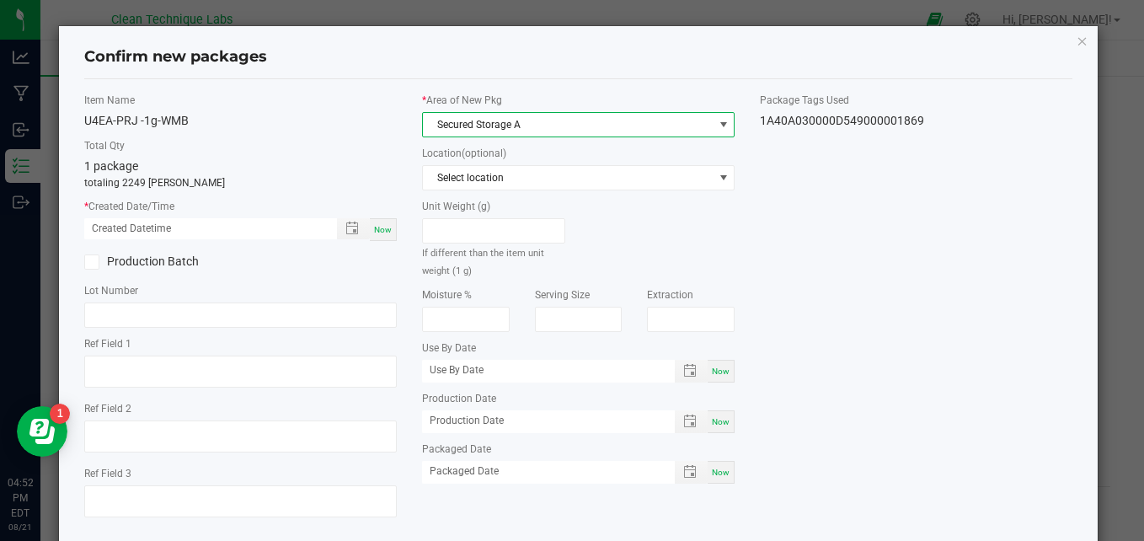
click at [376, 222] on div "Now" at bounding box center [383, 229] width 27 height 23
click at [112, 225] on input "[DATE] 04:52 PM" at bounding box center [201, 228] width 235 height 21
click at [98, 232] on input "[DATE] 04:52 PM" at bounding box center [201, 228] width 235 height 21
click at [155, 230] on input "[DATE] 04:52 PM" at bounding box center [201, 228] width 235 height 21
type input "[DATE] 10:30 AM"
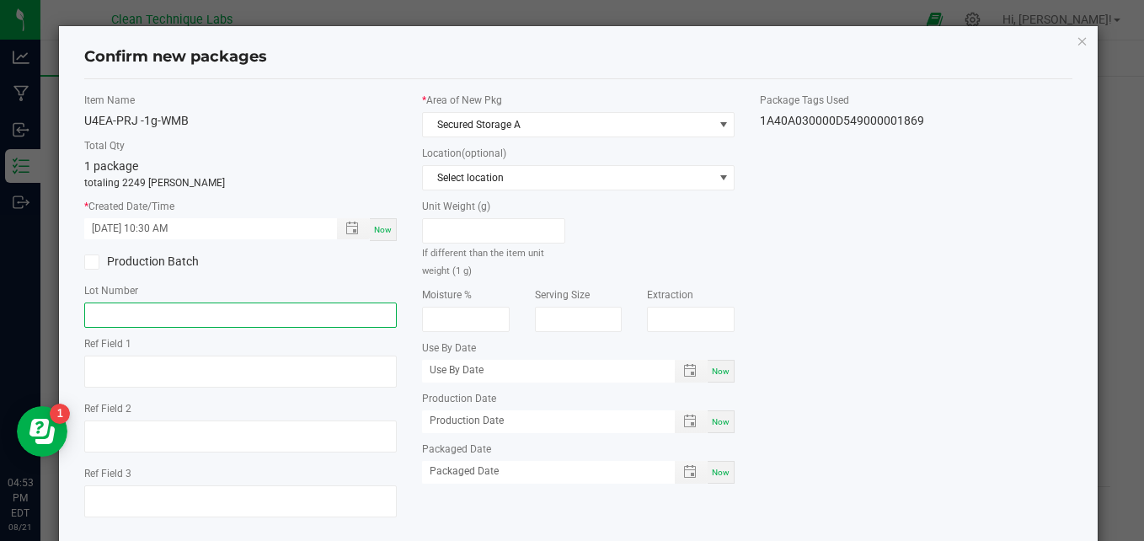
click at [209, 310] on input "text" at bounding box center [240, 314] width 313 height 25
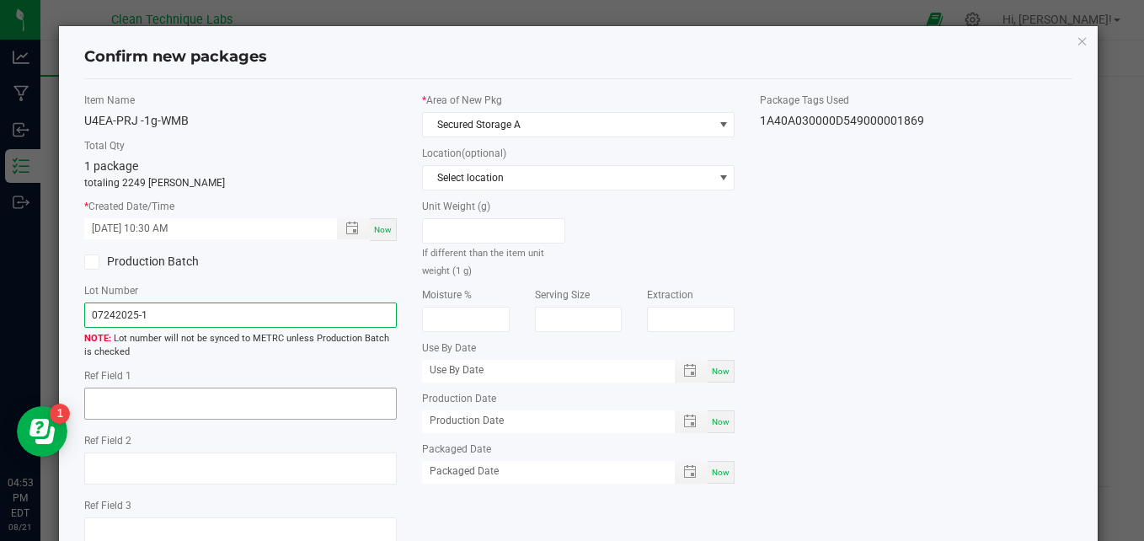
type input "07242025-1"
click at [195, 405] on textarea at bounding box center [240, 404] width 313 height 32
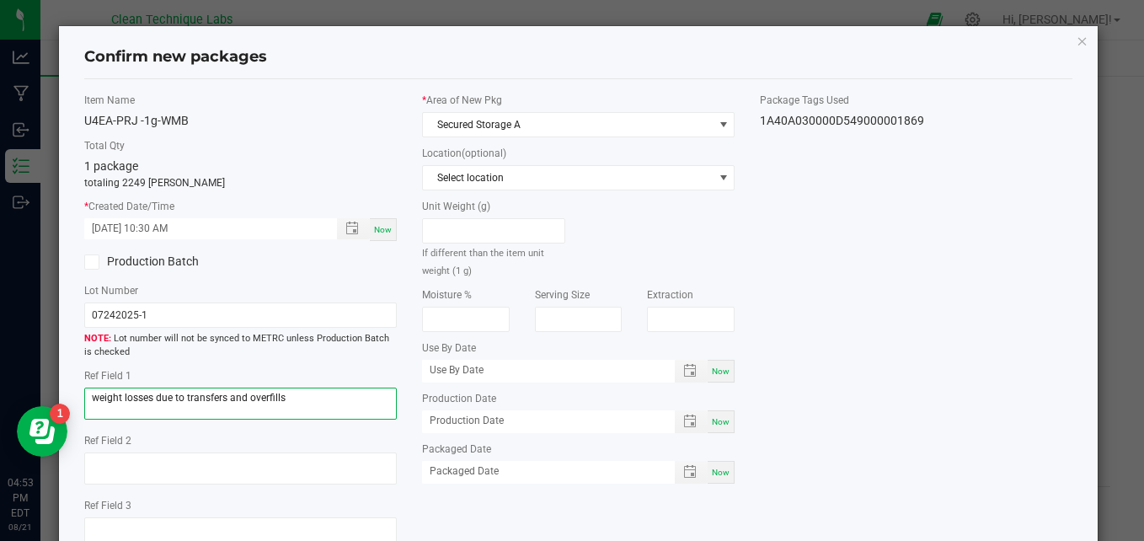
type textarea "weight losses due to transfers and overfills"
click at [902, 332] on div "Item Name U4EA-PRJ -1g-WMB Total Qty 1 package totaling 2249 [PERSON_NAME] * Cr…" at bounding box center [579, 328] width 1014 height 470
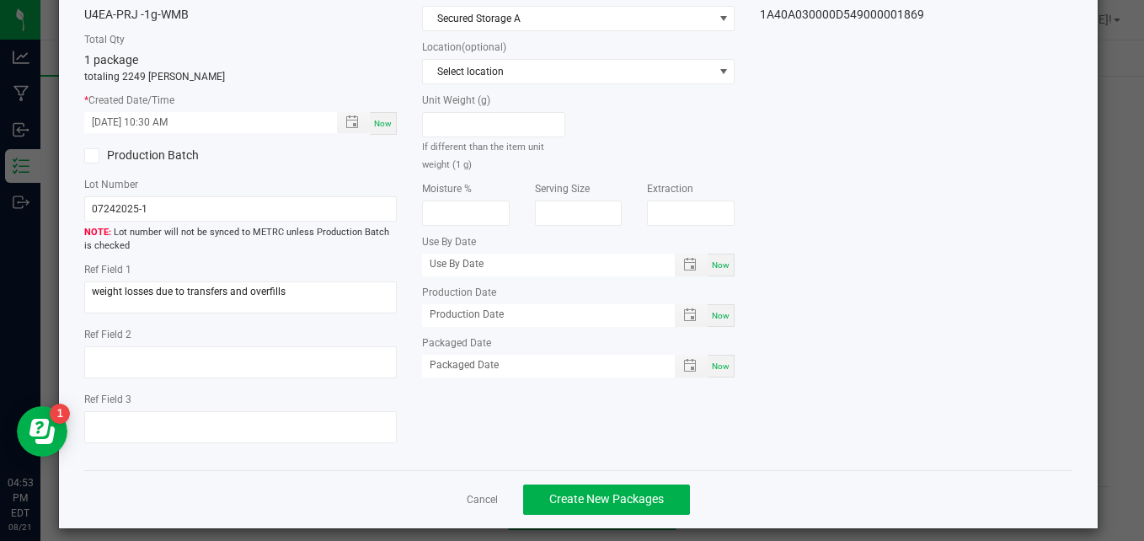
scroll to position [120, 0]
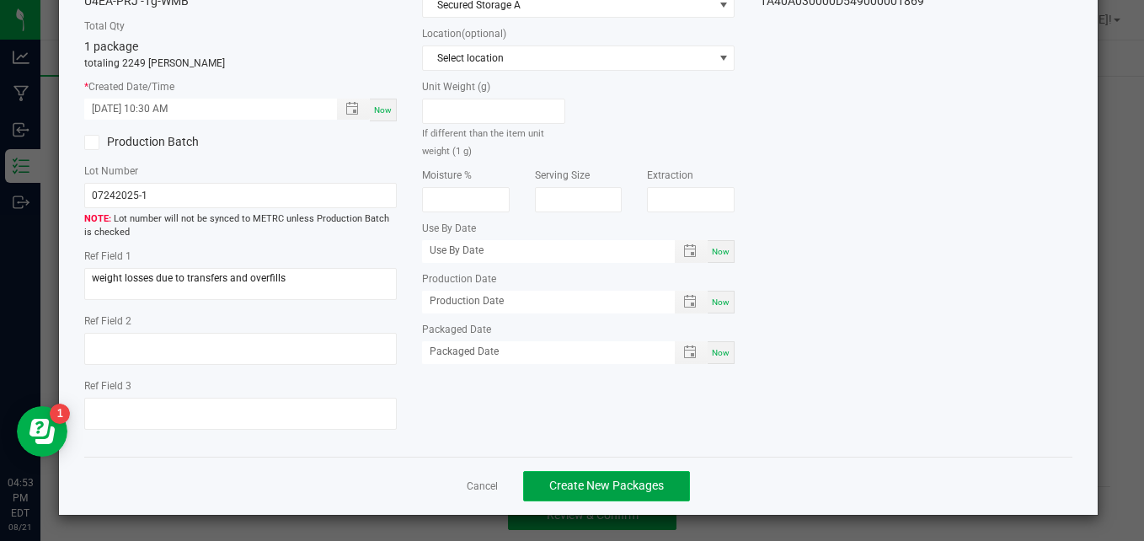
click at [645, 494] on button "Create New Packages" at bounding box center [606, 486] width 167 height 30
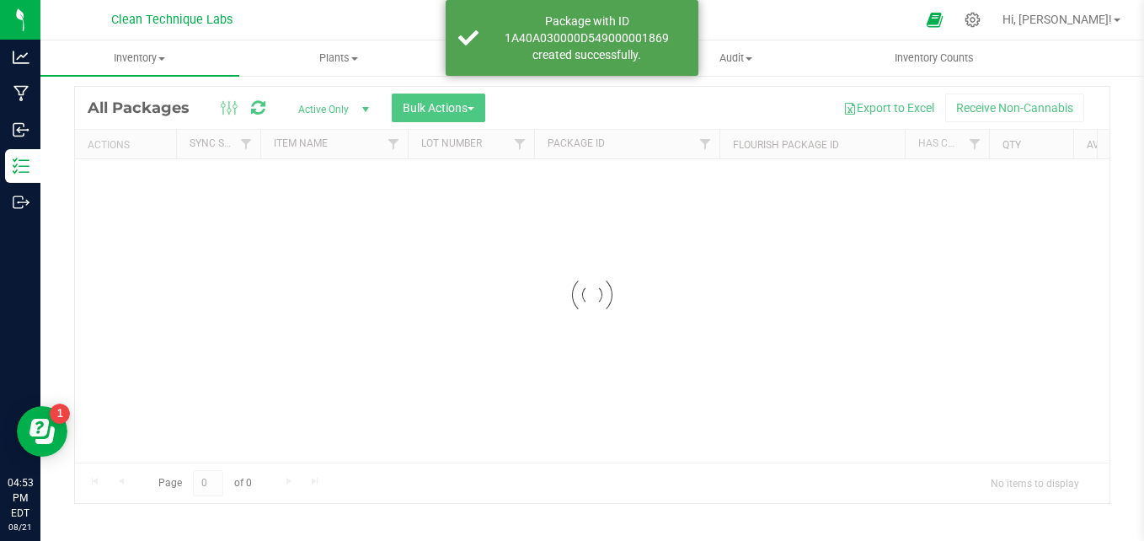
scroll to position [47, 0]
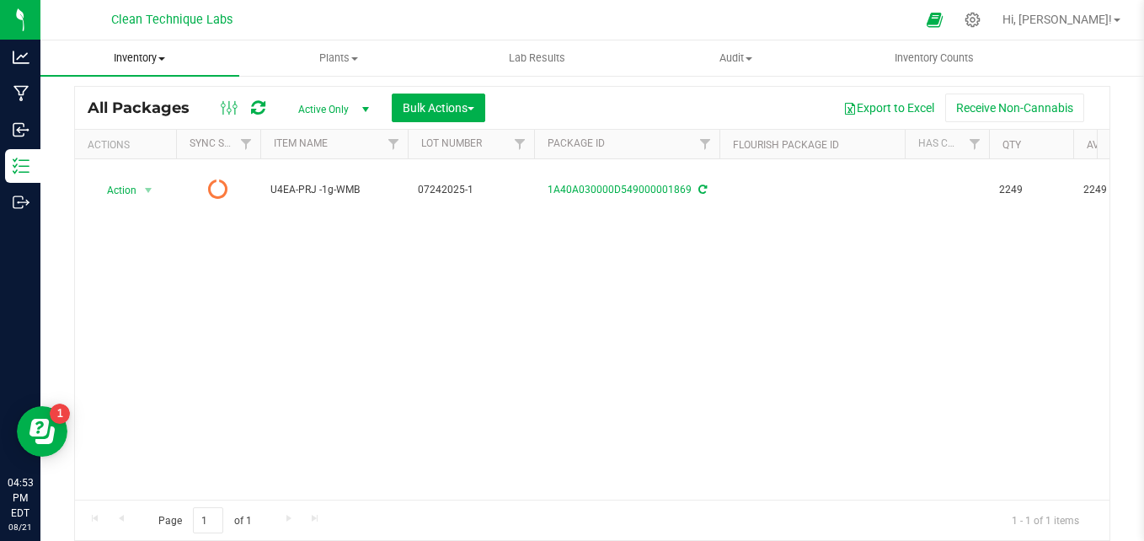
click at [118, 72] on uib-tab-heading "Inventory All packages All inventory Waste log Create inventory" at bounding box center [139, 57] width 199 height 35
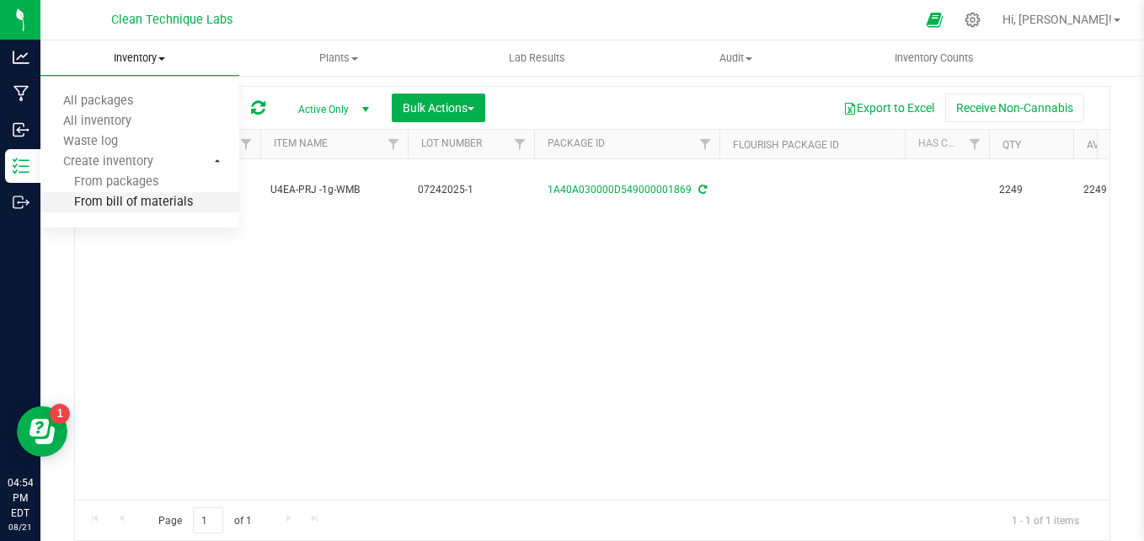
click at [133, 204] on span "From bill of materials" at bounding box center [116, 202] width 152 height 14
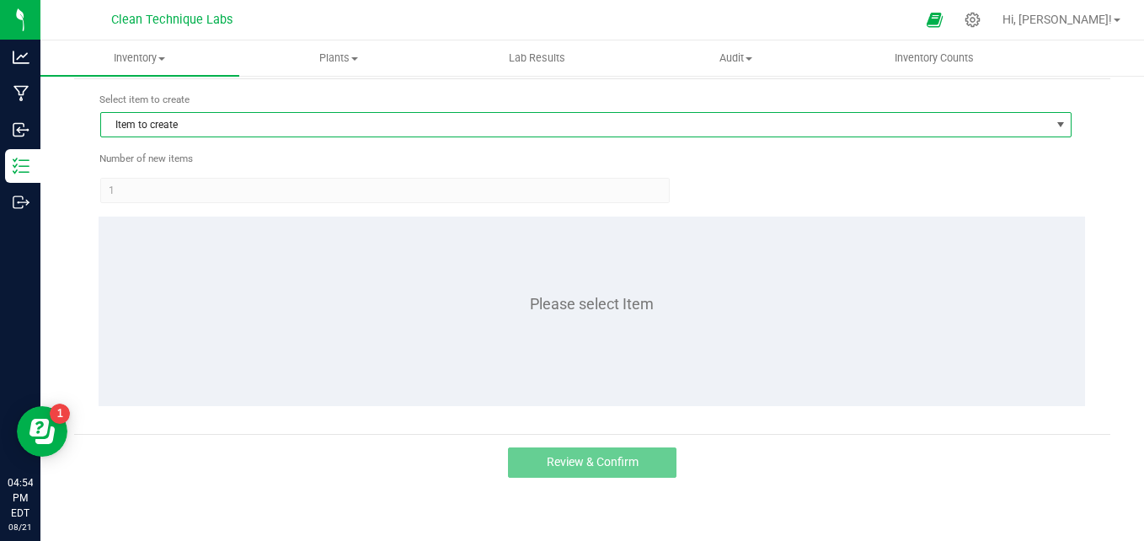
click at [243, 131] on span "Item to create" at bounding box center [575, 125] width 949 height 24
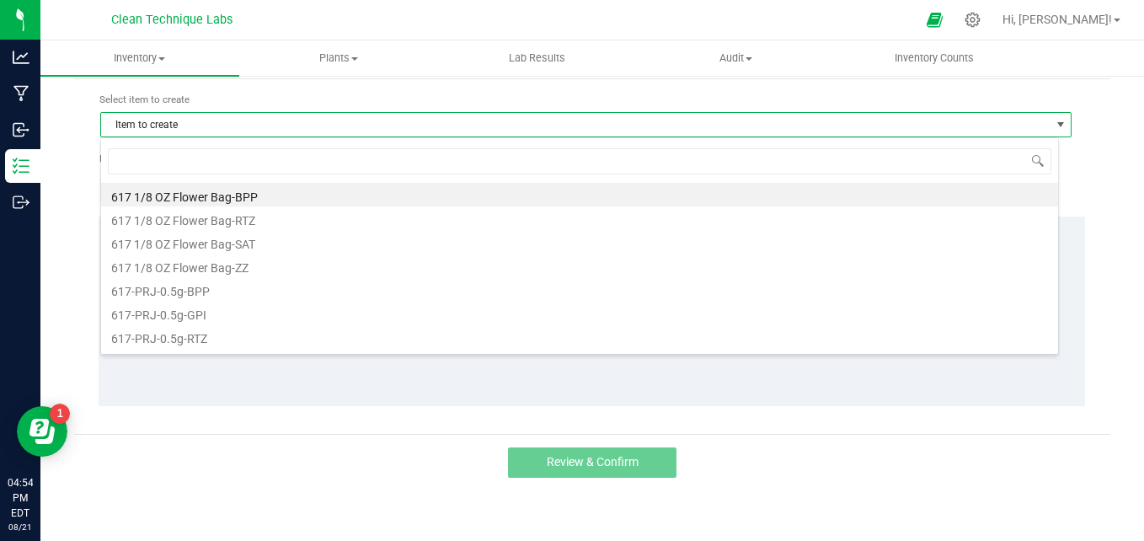
scroll to position [25, 959]
type input "u4ea"
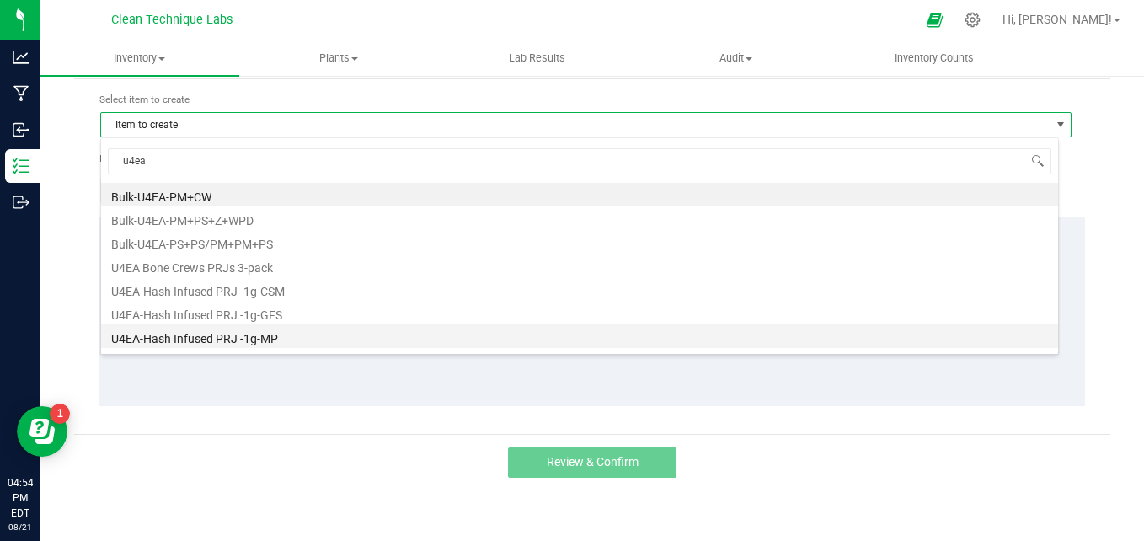
click at [443, 340] on li "U4EA-Hash Infused PRJ -1g-MP" at bounding box center [579, 336] width 957 height 24
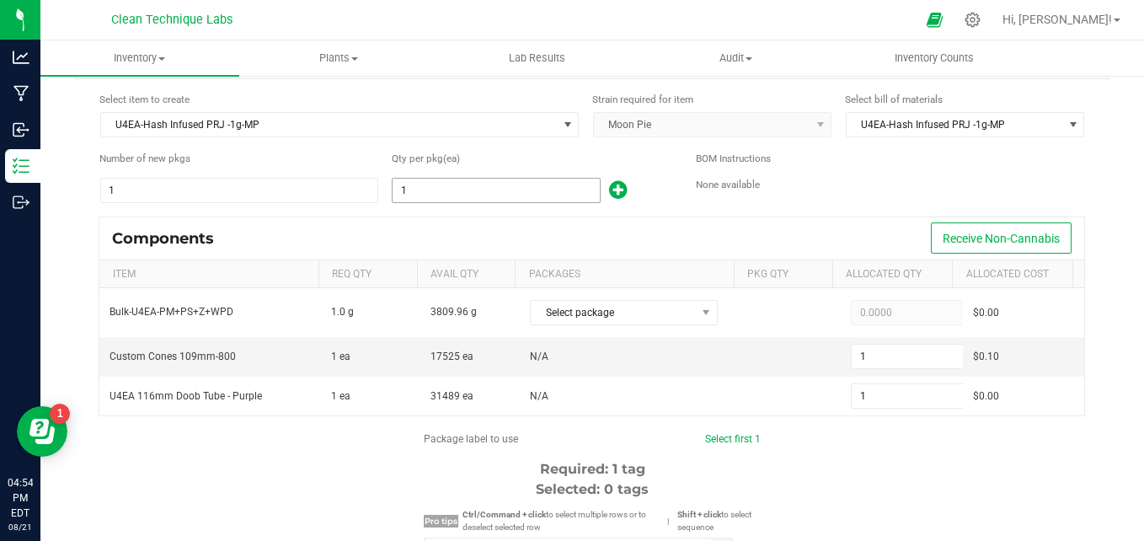
click at [486, 182] on input "1" at bounding box center [496, 191] width 206 height 24
type input "3"
type input "36"
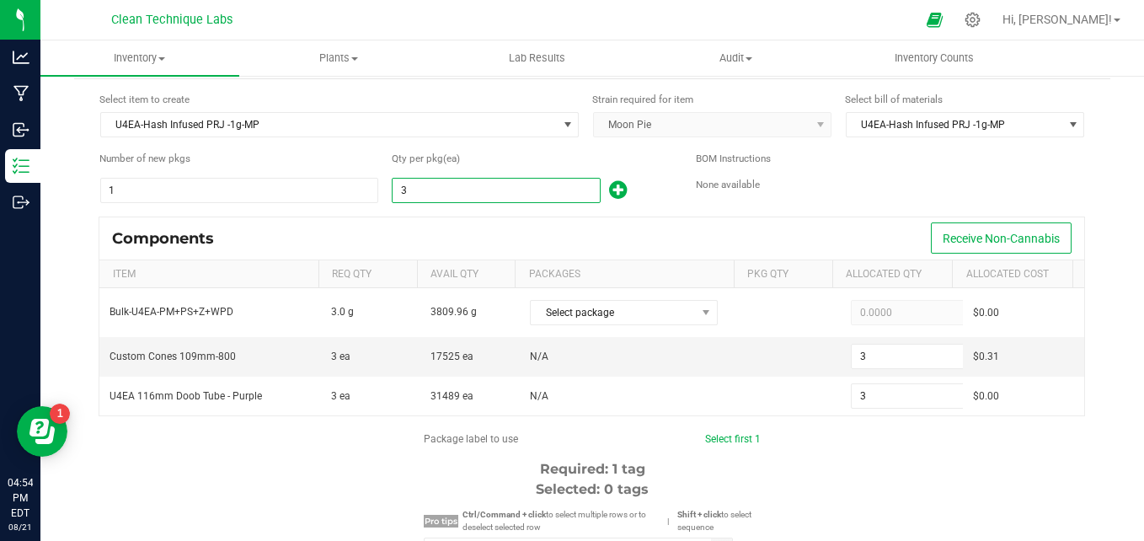
type input "36"
type input "368"
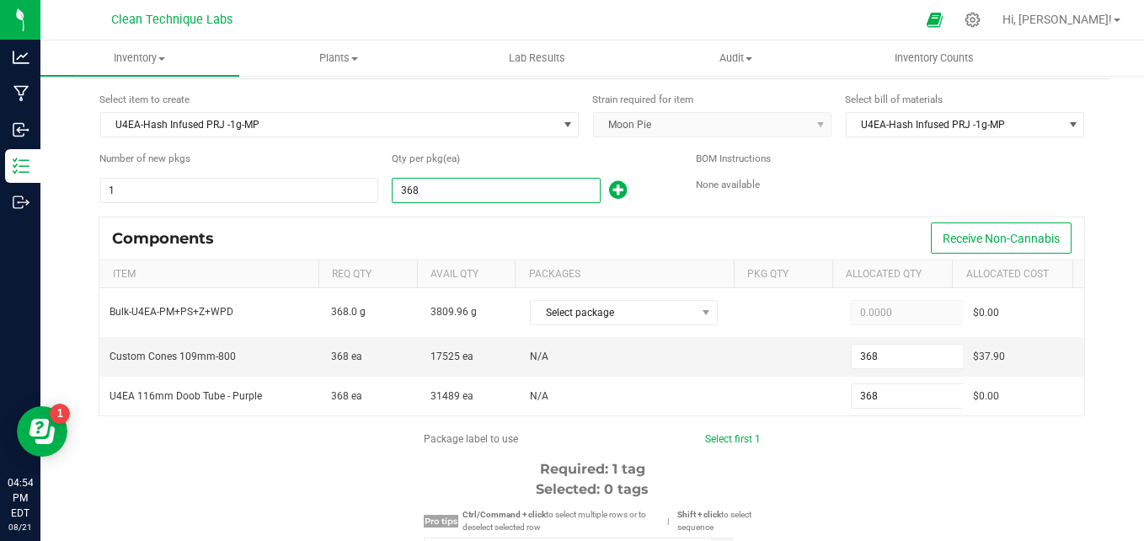
type input "3687"
type input "3,687"
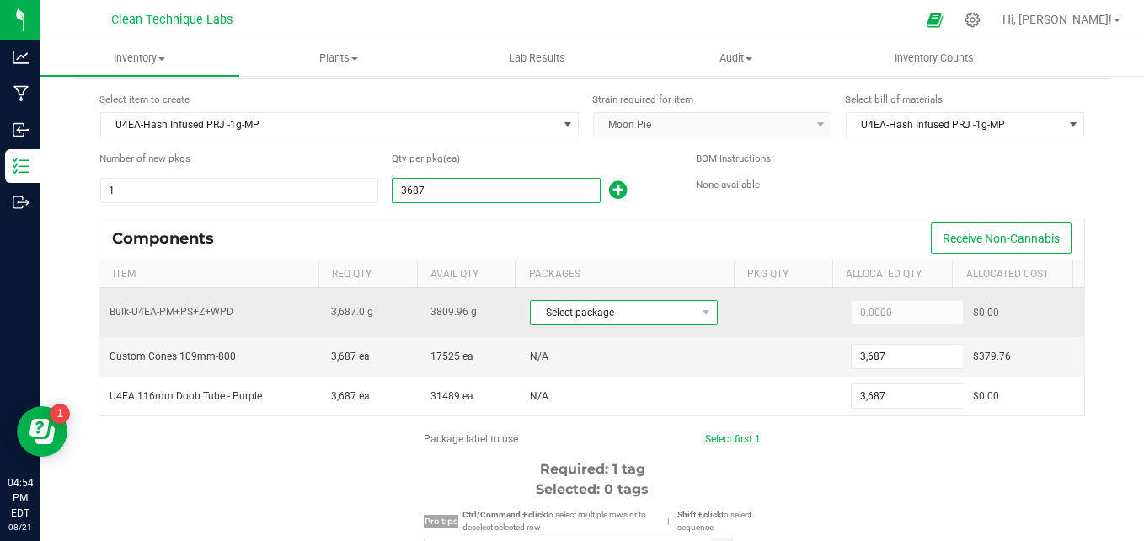
type input "3,687"
click at [674, 310] on span "Select package" at bounding box center [613, 313] width 165 height 24
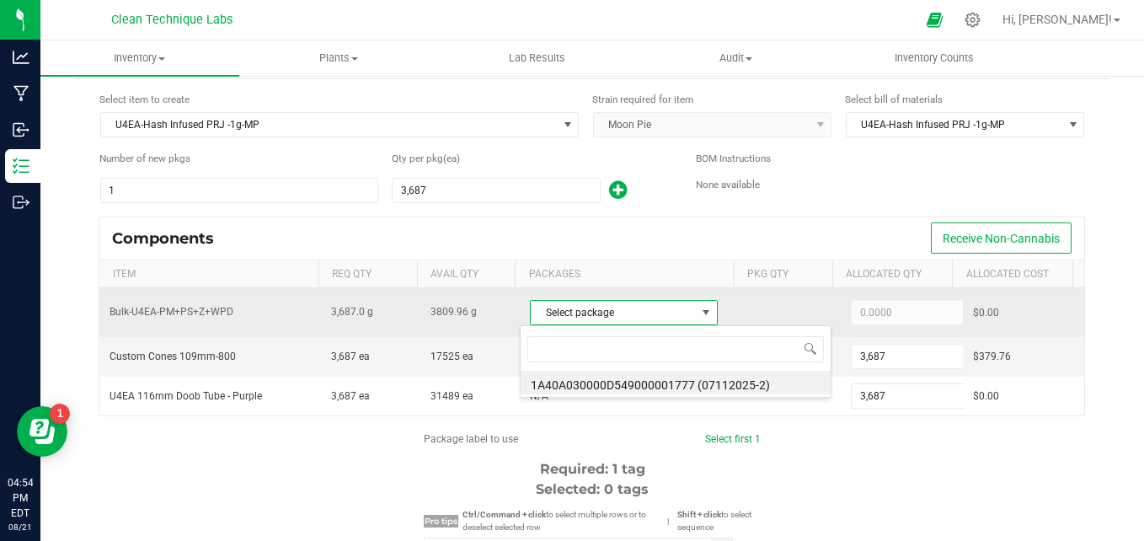
scroll to position [25, 182]
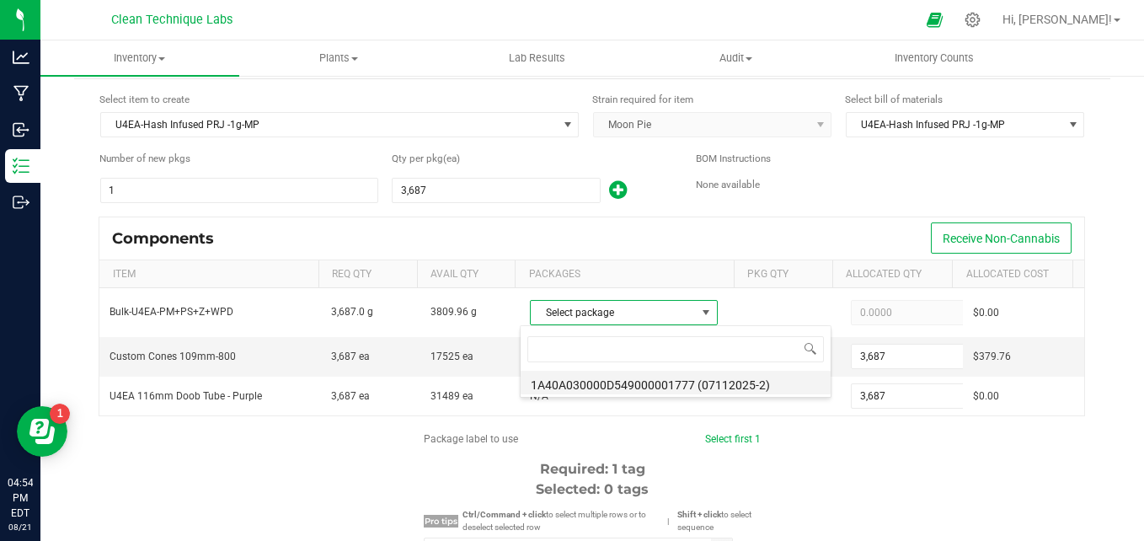
click at [659, 380] on li "1A40A030000D549000001777 (07112025-2)" at bounding box center [676, 383] width 310 height 24
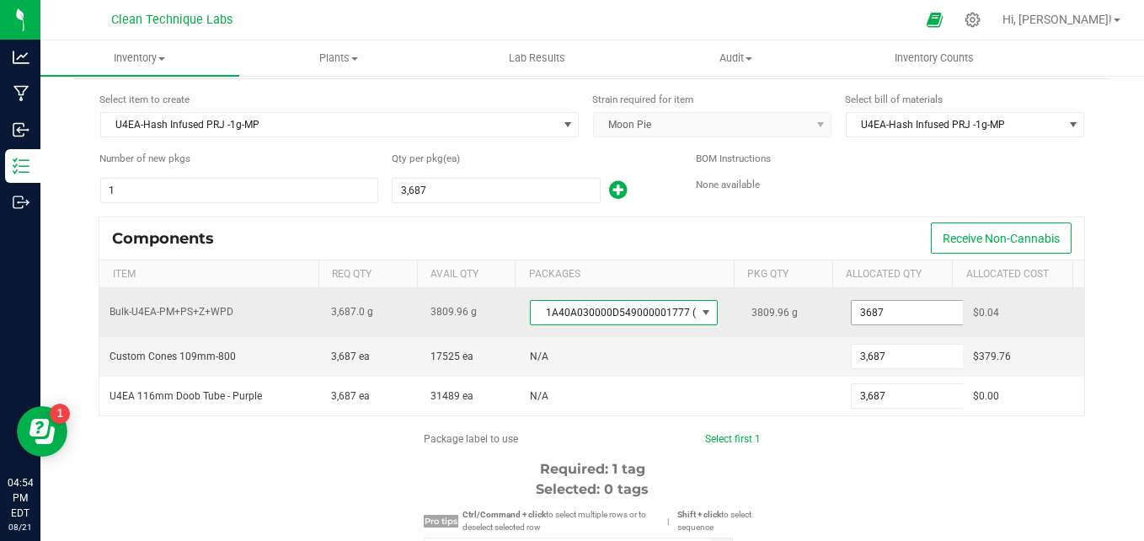
click at [900, 307] on input "3687" at bounding box center [914, 313] width 124 height 24
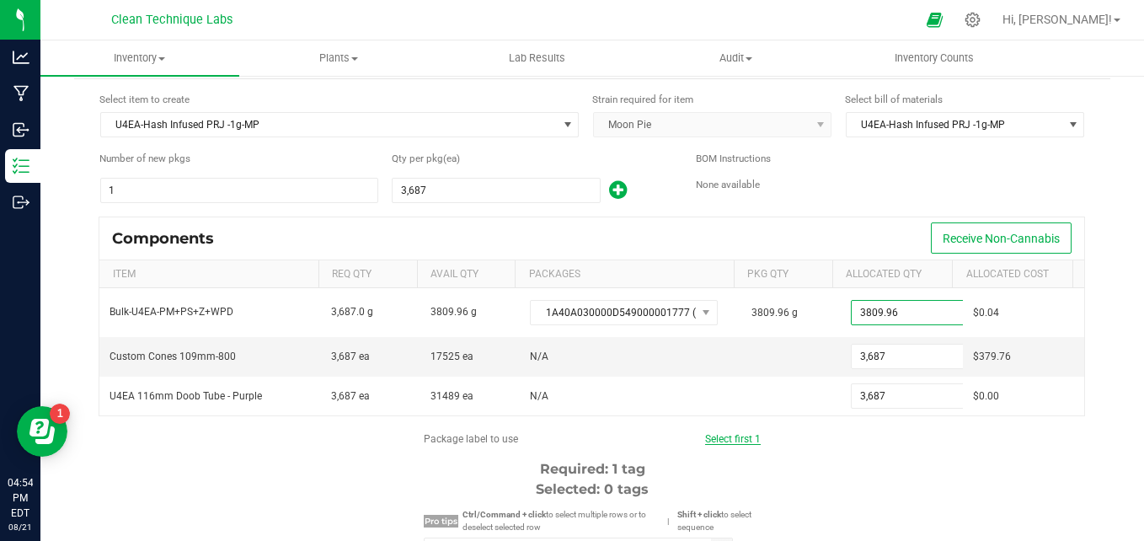
type input "3,809.9600"
click at [748, 441] on link "Select first 1" at bounding box center [733, 439] width 56 height 12
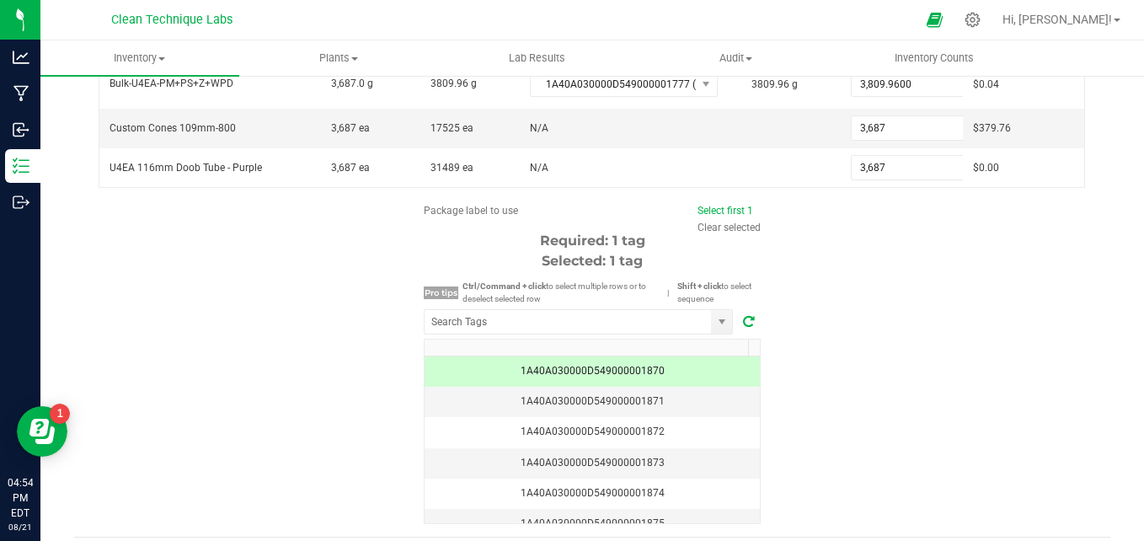
scroll to position [328, 0]
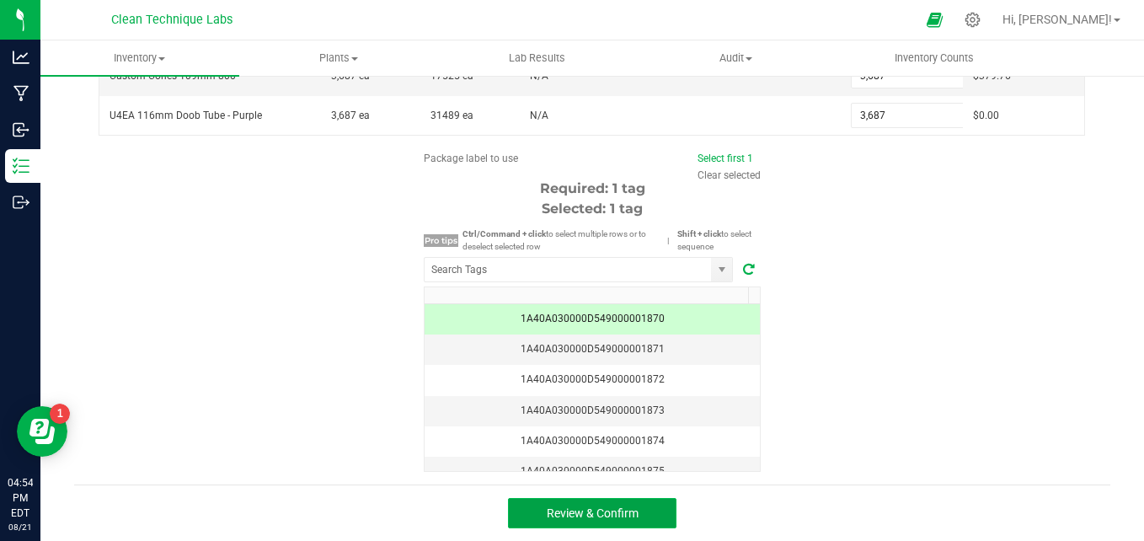
click at [570, 522] on button "Review & Confirm" at bounding box center [592, 513] width 169 height 30
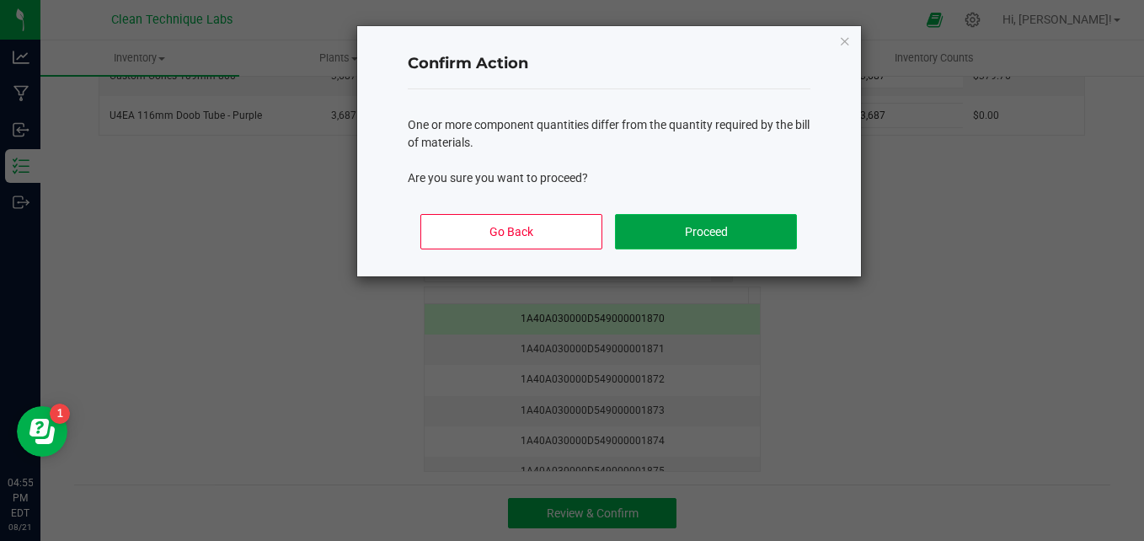
click at [682, 248] on button "Proceed" at bounding box center [705, 231] width 181 height 35
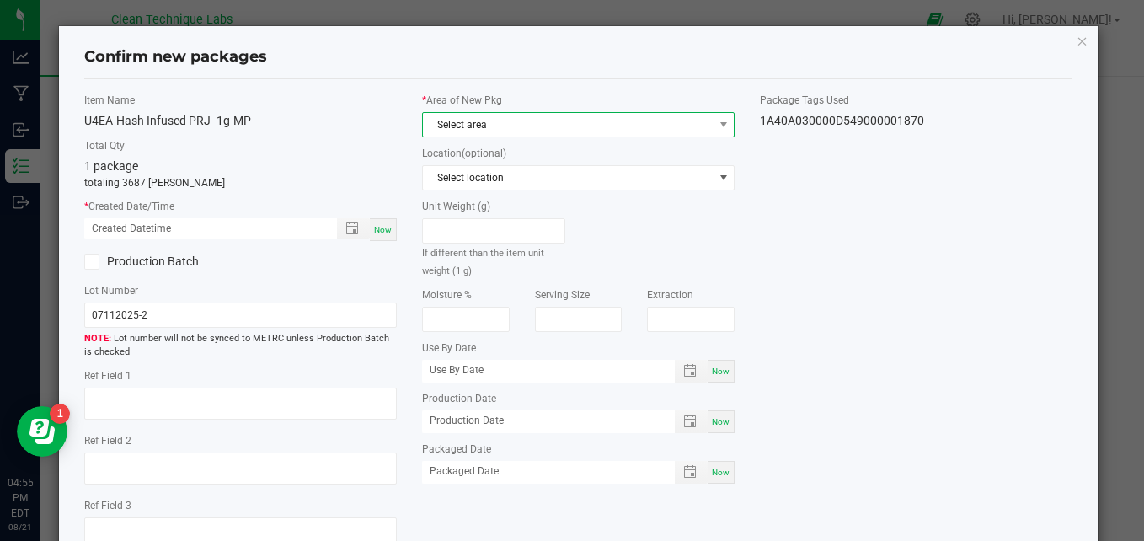
click at [630, 120] on span "Select area" at bounding box center [568, 125] width 290 height 24
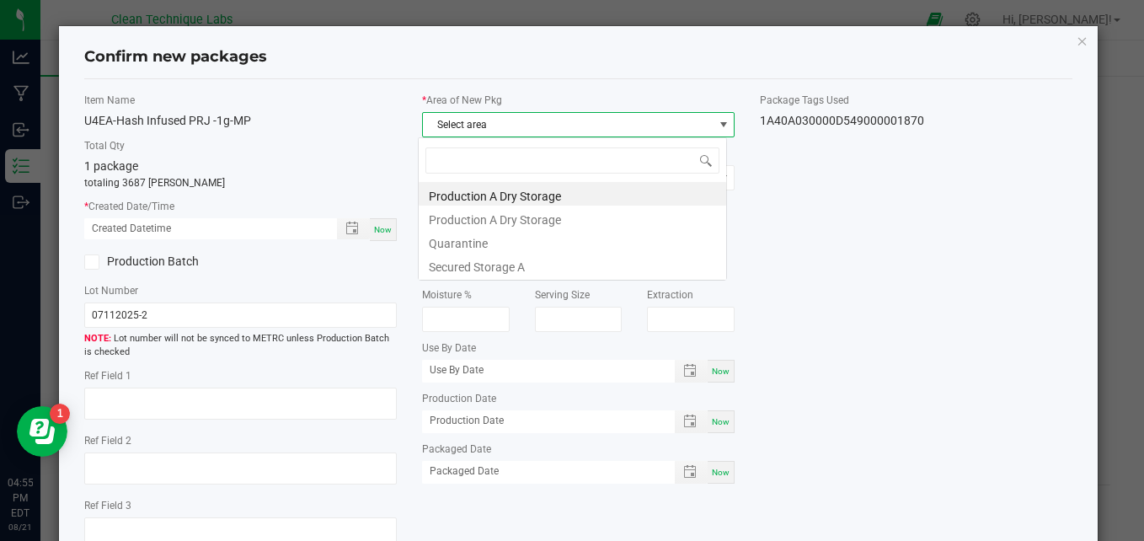
scroll to position [25, 308]
click at [546, 263] on li "Secured Storage A" at bounding box center [573, 265] width 308 height 24
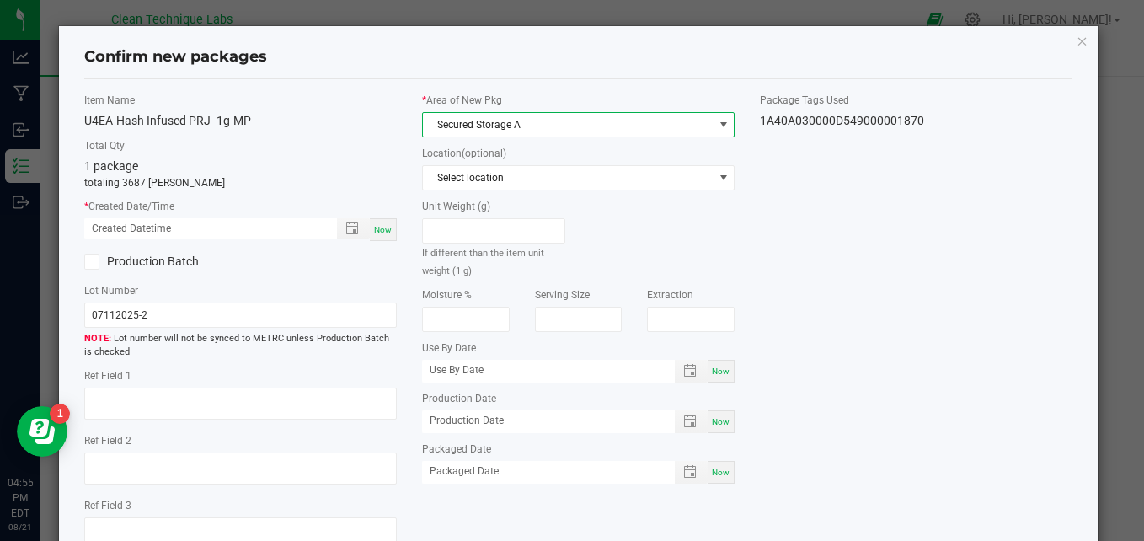
click at [376, 231] on span "Now" at bounding box center [383, 229] width 18 height 9
click at [117, 223] on input "[DATE] 04:55 PM" at bounding box center [201, 228] width 235 height 21
click at [99, 229] on input "[DATE] 04:55 PM" at bounding box center [201, 228] width 235 height 21
drag, startPoint x: 99, startPoint y: 229, endPoint x: 113, endPoint y: 227, distance: 14.4
click at [113, 227] on input "[DATE] 04:55 PM" at bounding box center [201, 228] width 235 height 21
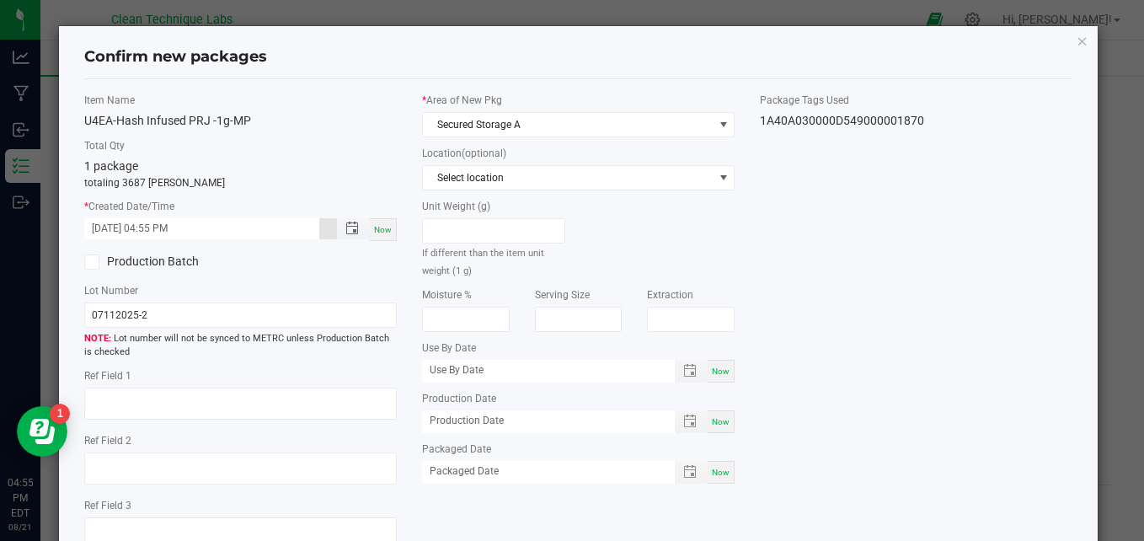
click at [113, 227] on input "[DATE] 04:55 PM" at bounding box center [201, 228] width 235 height 21
click at [155, 227] on input "[DATE] 04:55 PM" at bounding box center [201, 228] width 235 height 21
type input "[DATE] 03:15 PM"
click at [158, 314] on input "07112025-2" at bounding box center [240, 314] width 313 height 25
type input "07182025-1"
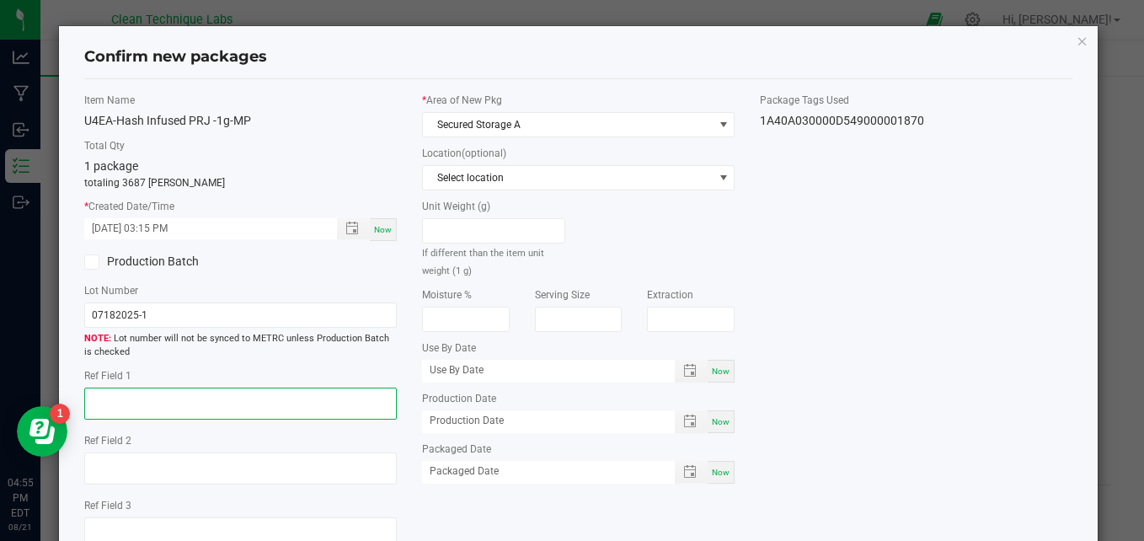
click at [160, 407] on textarea at bounding box center [240, 404] width 313 height 32
type textarea "weight losses due to transfers and overfills"
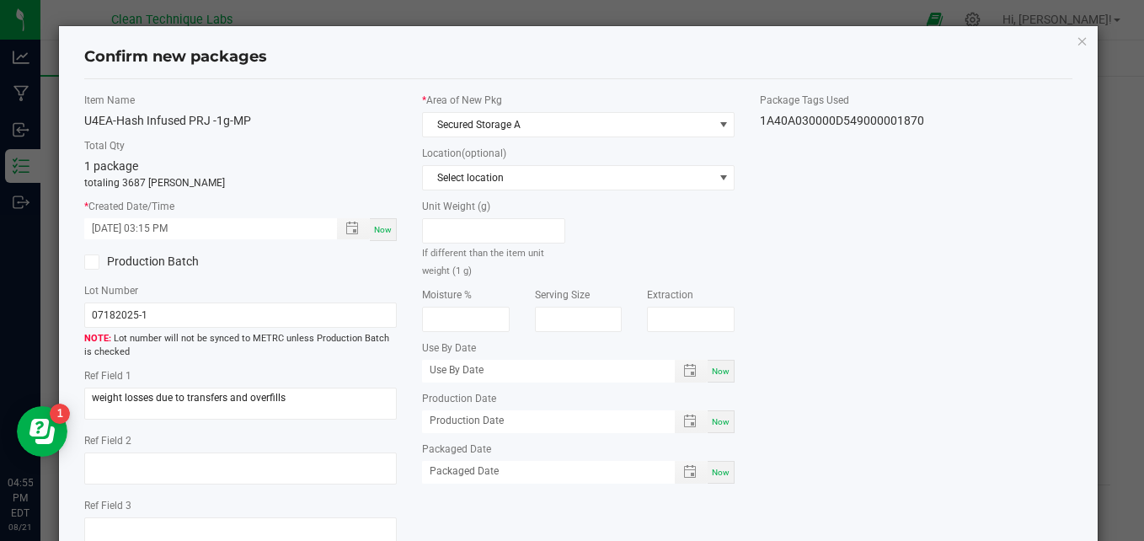
click at [907, 314] on div "Item Name U4EA-Hash Infused PRJ -1g-MP Total Qty 1 package totaling 3687 [PERSO…" at bounding box center [579, 328] width 1014 height 470
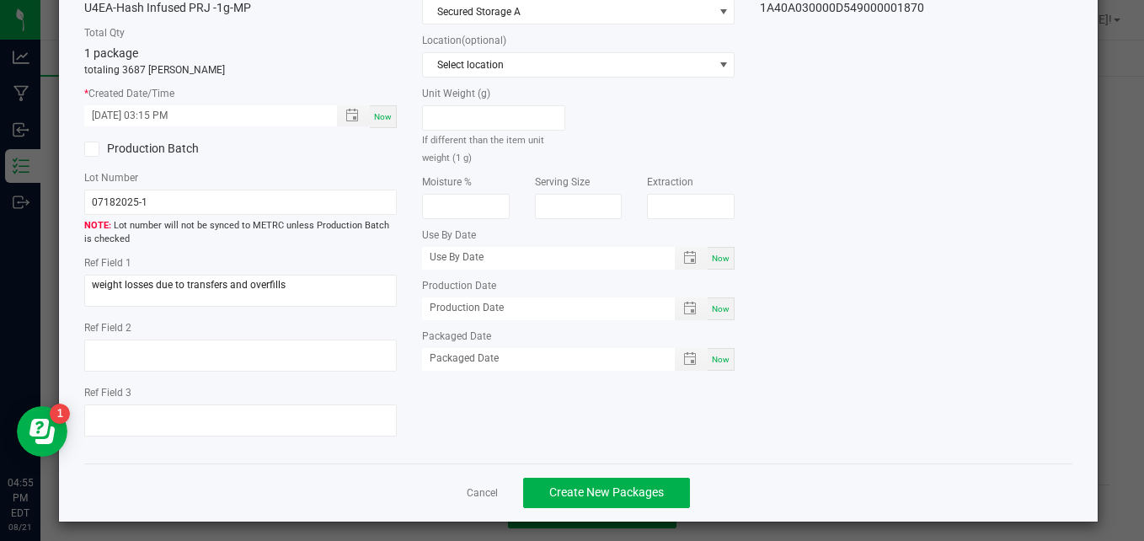
scroll to position [120, 0]
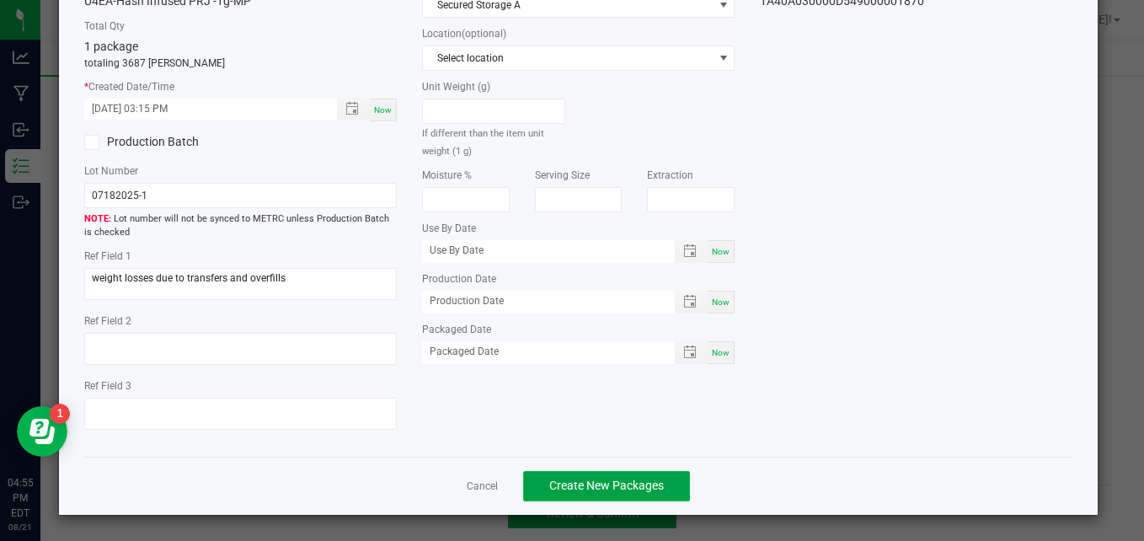
click at [622, 476] on button "Create New Packages" at bounding box center [606, 486] width 167 height 30
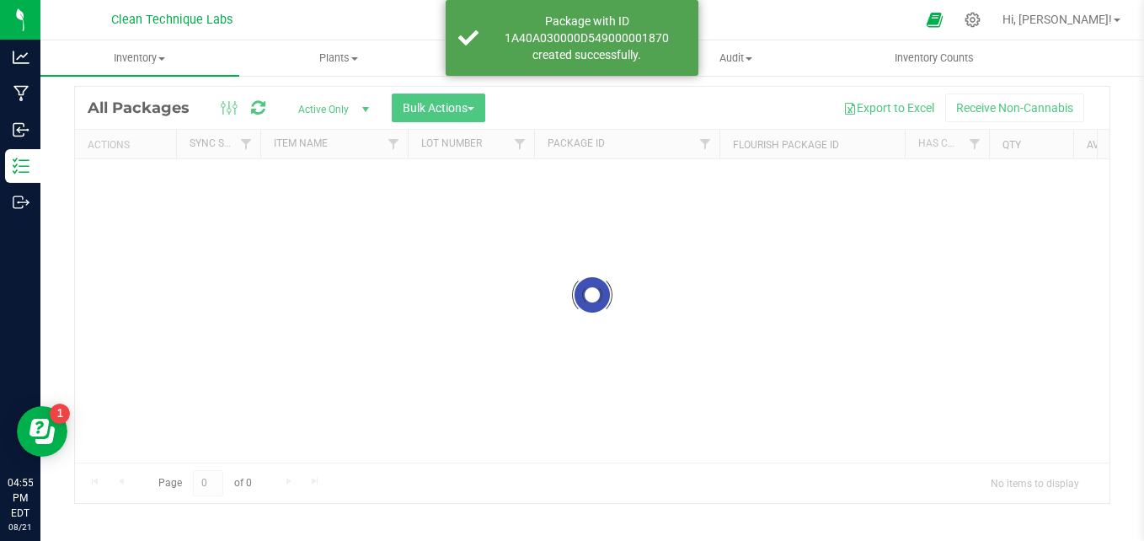
scroll to position [47, 0]
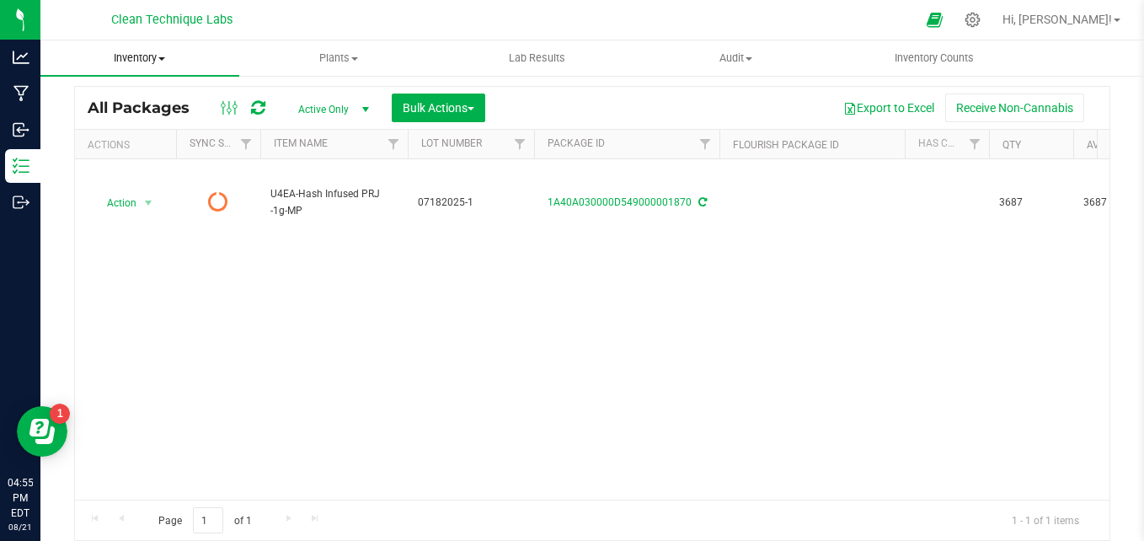
click at [155, 59] on span "Inventory" at bounding box center [139, 58] width 199 height 15
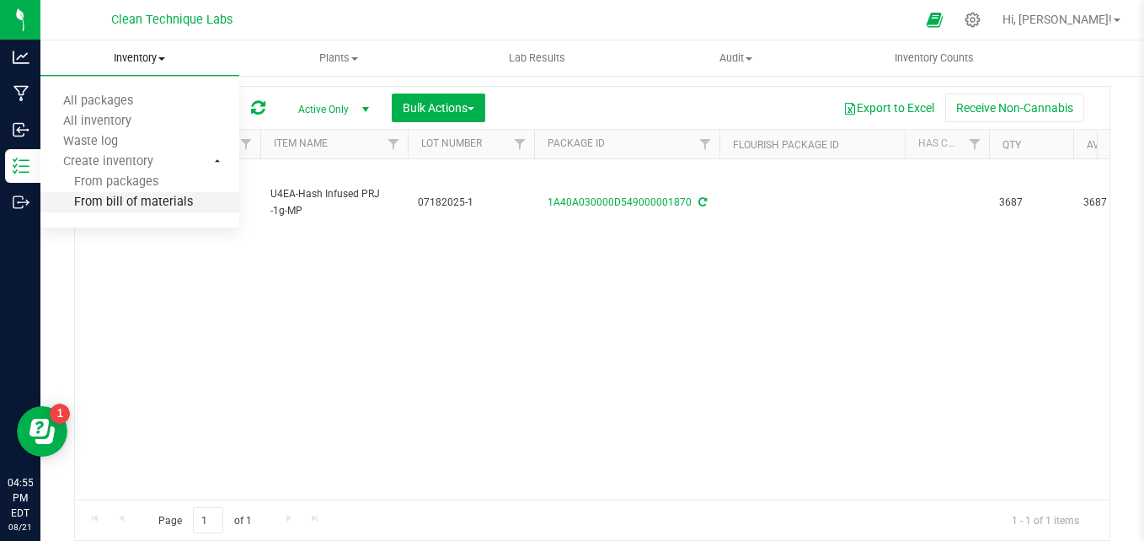
click at [164, 206] on span "From bill of materials" at bounding box center [116, 202] width 152 height 14
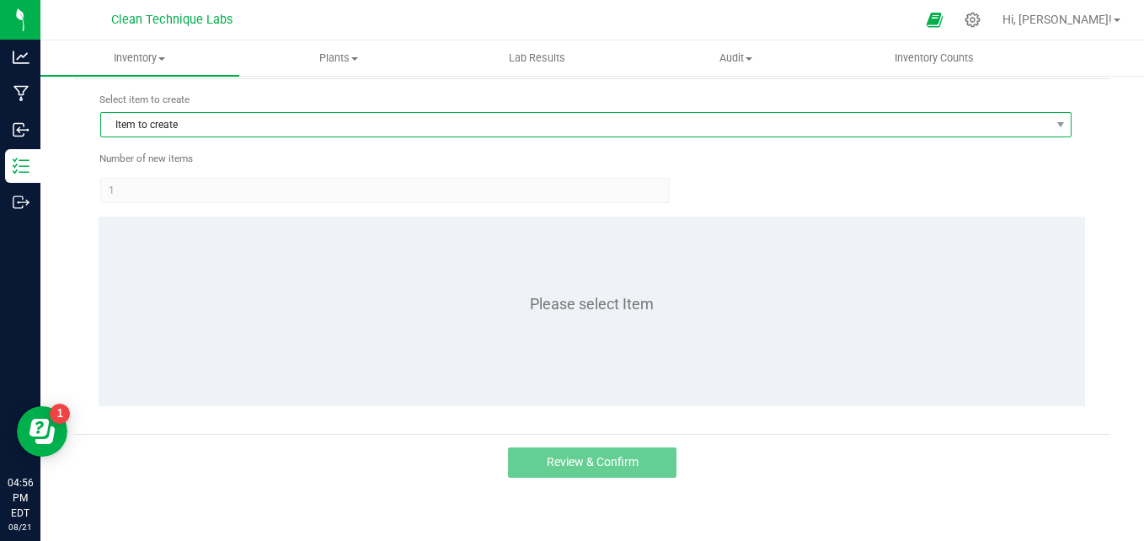
click at [316, 120] on span "Item to create" at bounding box center [575, 125] width 949 height 24
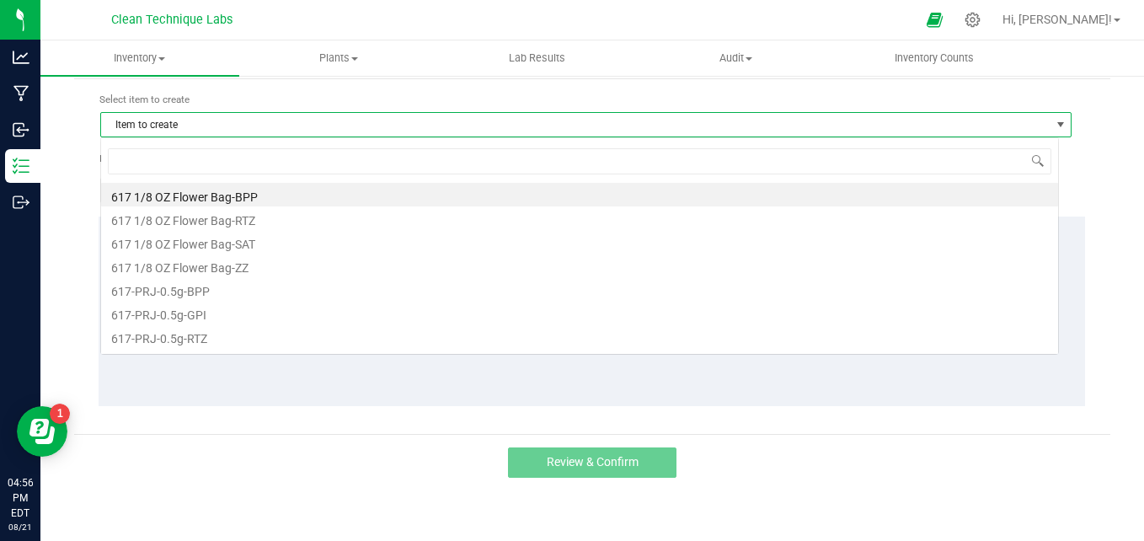
scroll to position [25, 959]
type input "u4ea"
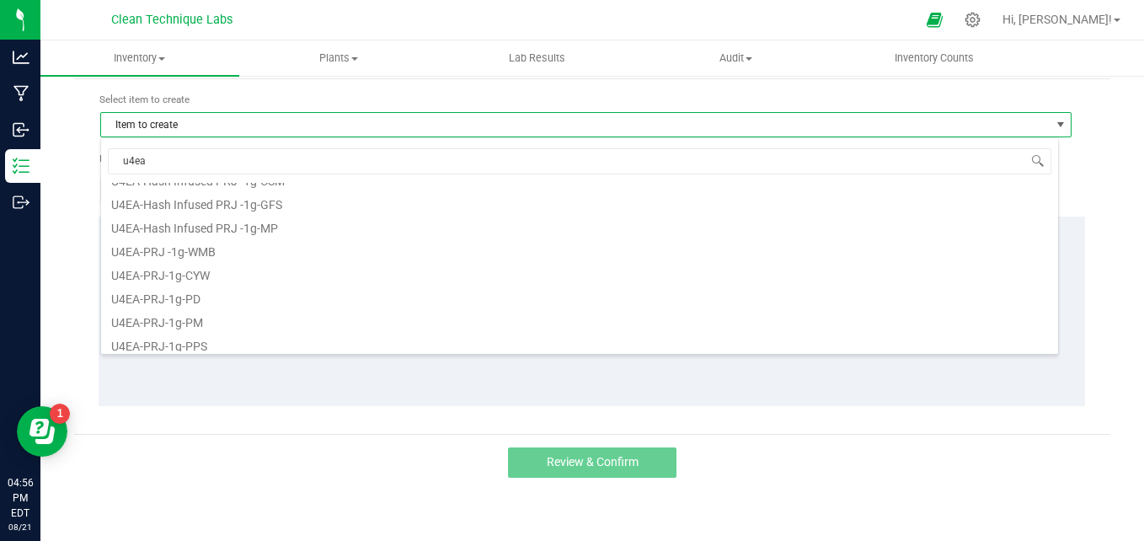
scroll to position [135, 0]
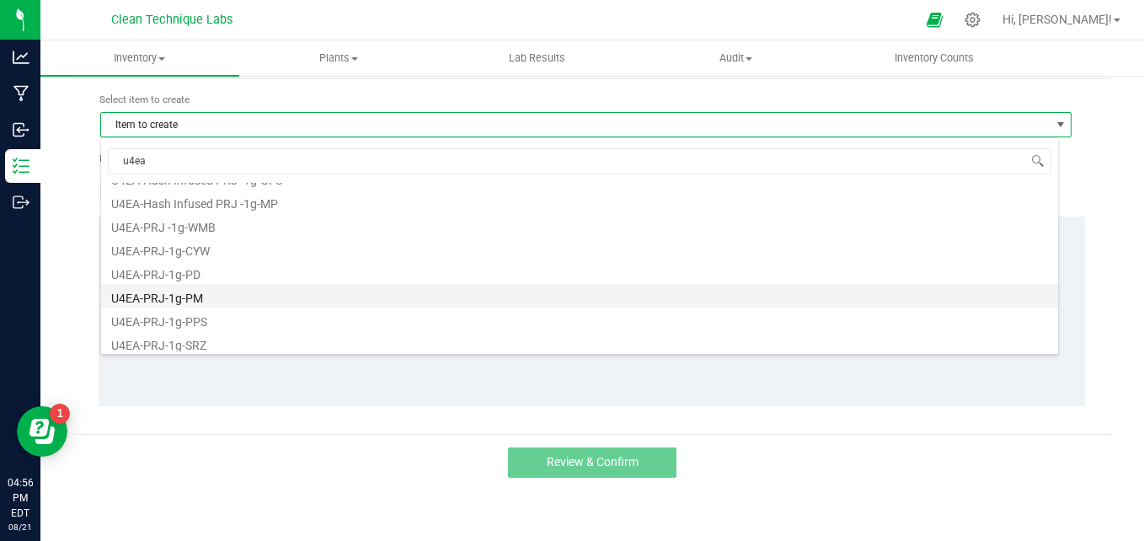
click at [218, 286] on li "U4EA-PRJ-1g-PM" at bounding box center [579, 296] width 957 height 24
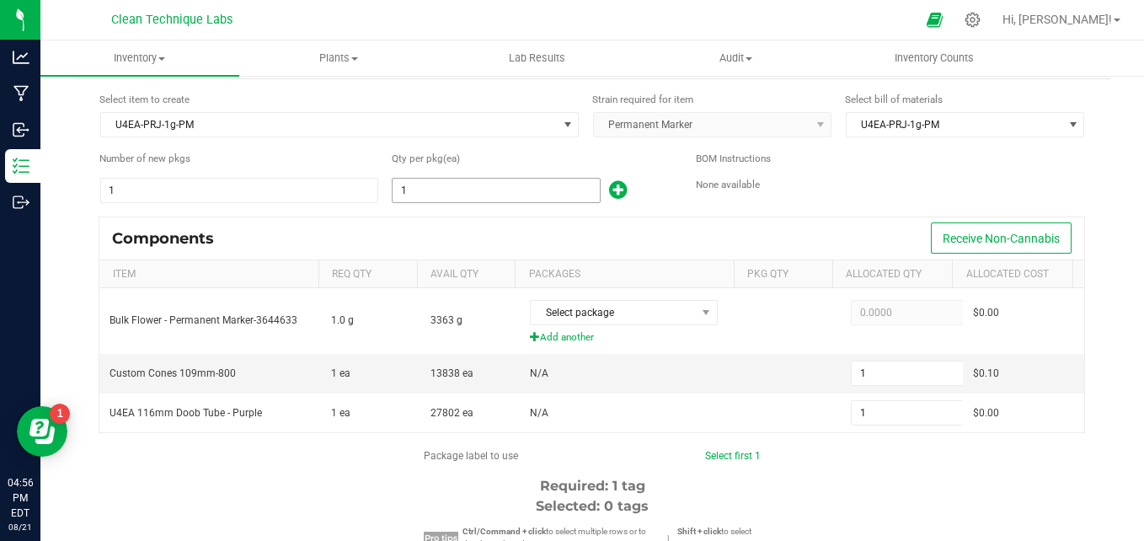
click at [444, 183] on input "1" at bounding box center [496, 191] width 206 height 24
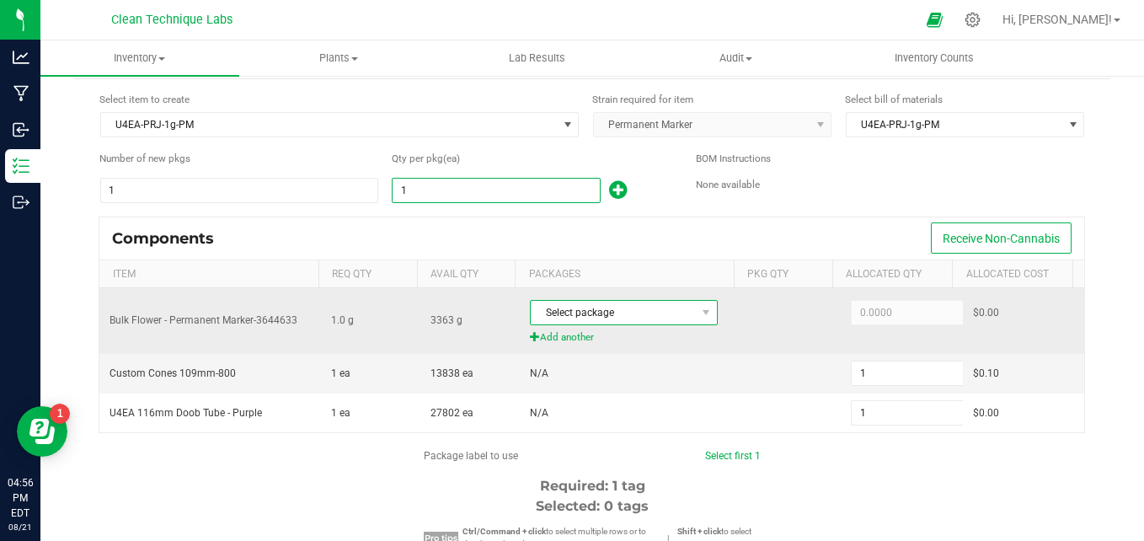
click at [586, 316] on span "Select package" at bounding box center [613, 313] width 165 height 24
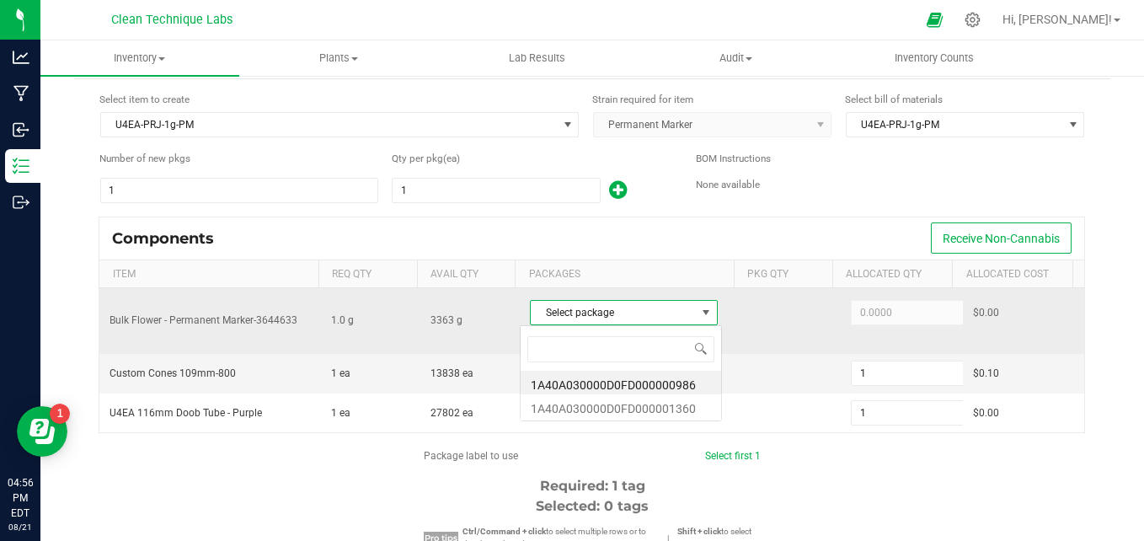
scroll to position [25, 182]
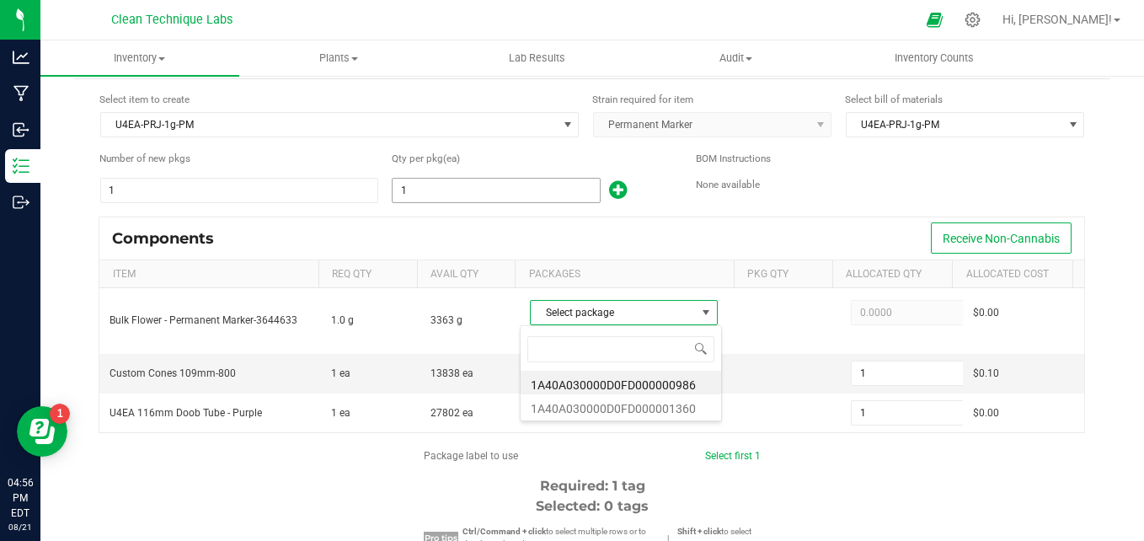
click at [464, 192] on input "1" at bounding box center [496, 191] width 206 height 24
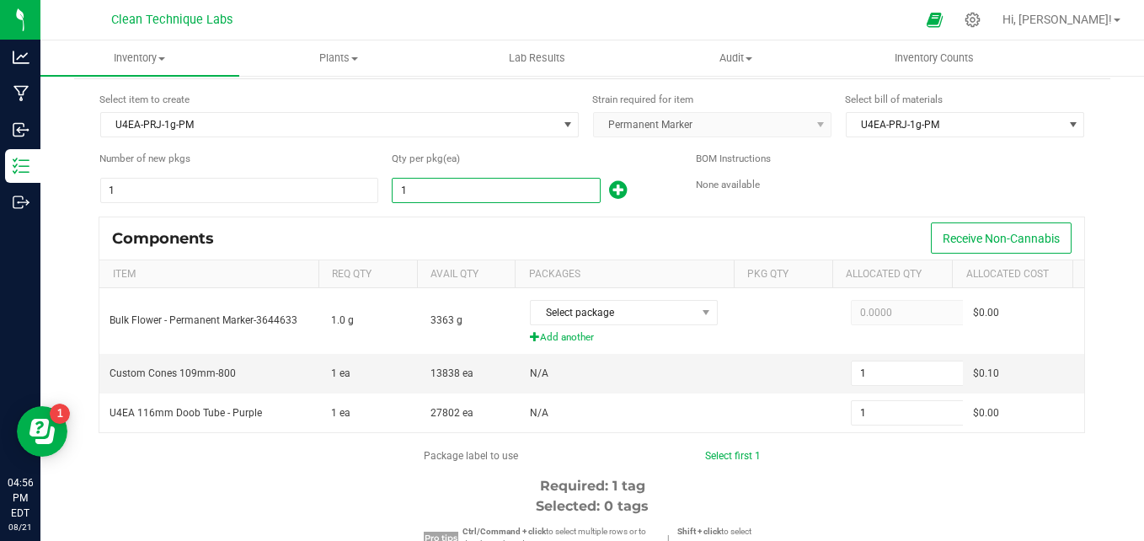
type input "2"
type input "21"
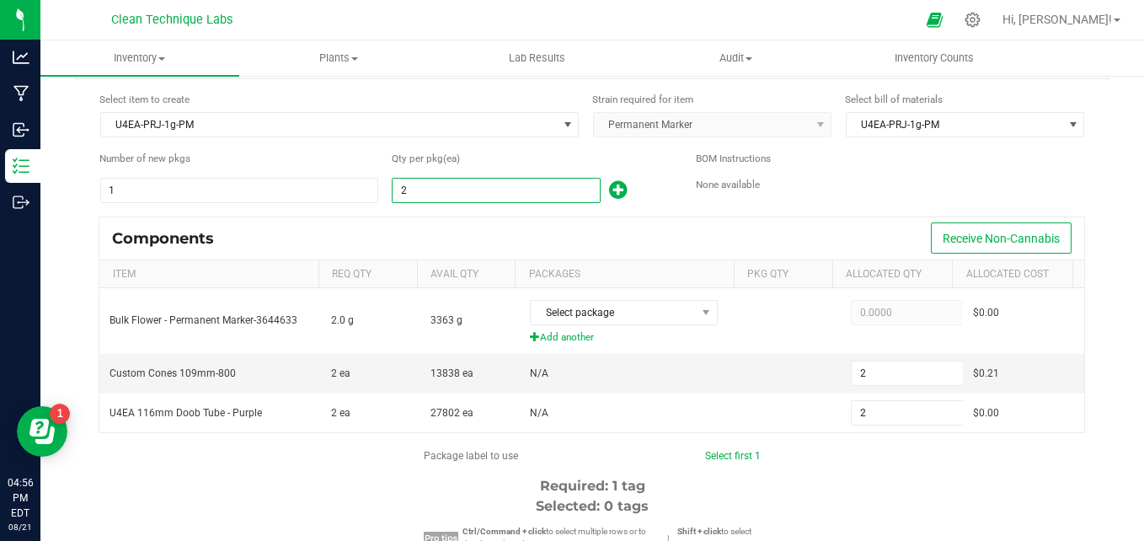
type input "21"
type input "210"
type input "2101"
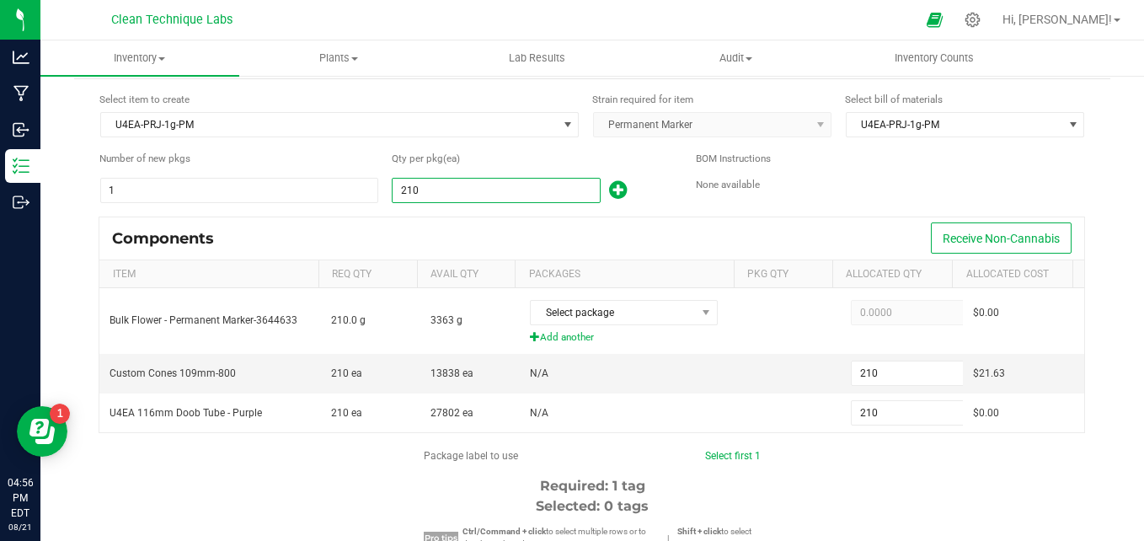
type input "2,101"
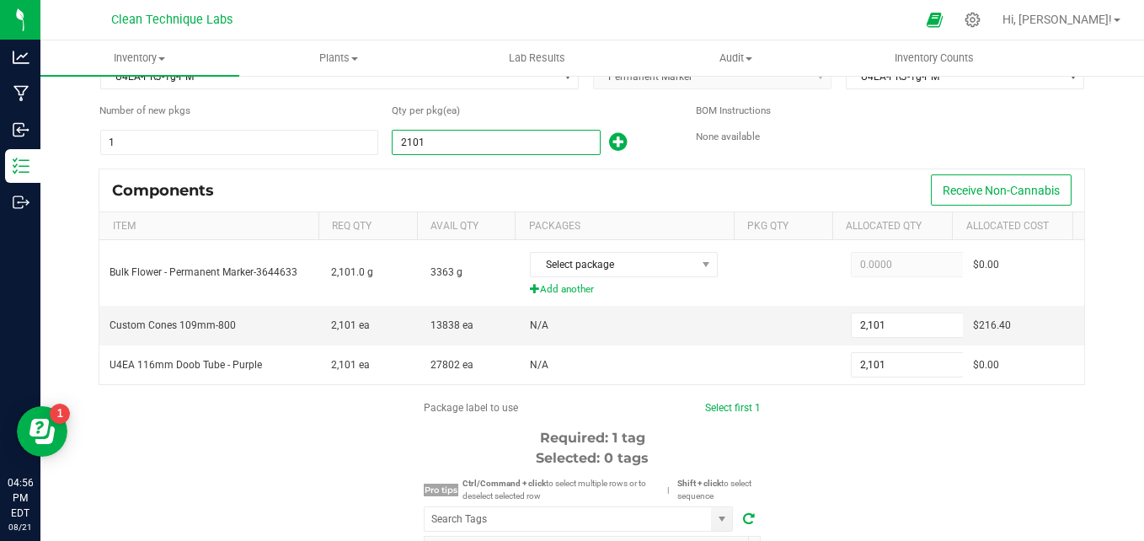
scroll to position [154, 0]
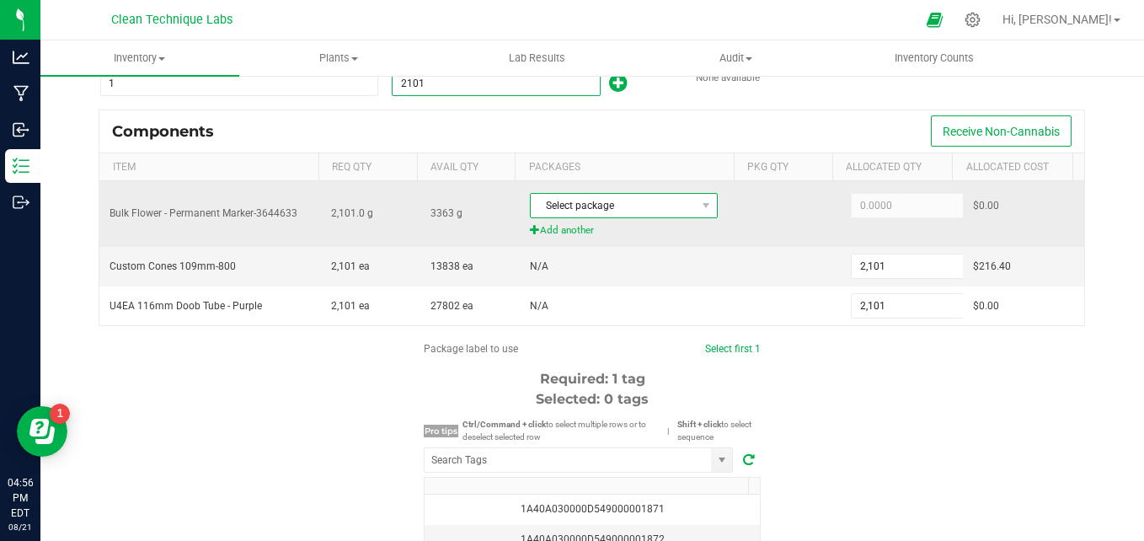
type input "2,101"
click at [623, 205] on span "Select package" at bounding box center [613, 206] width 165 height 24
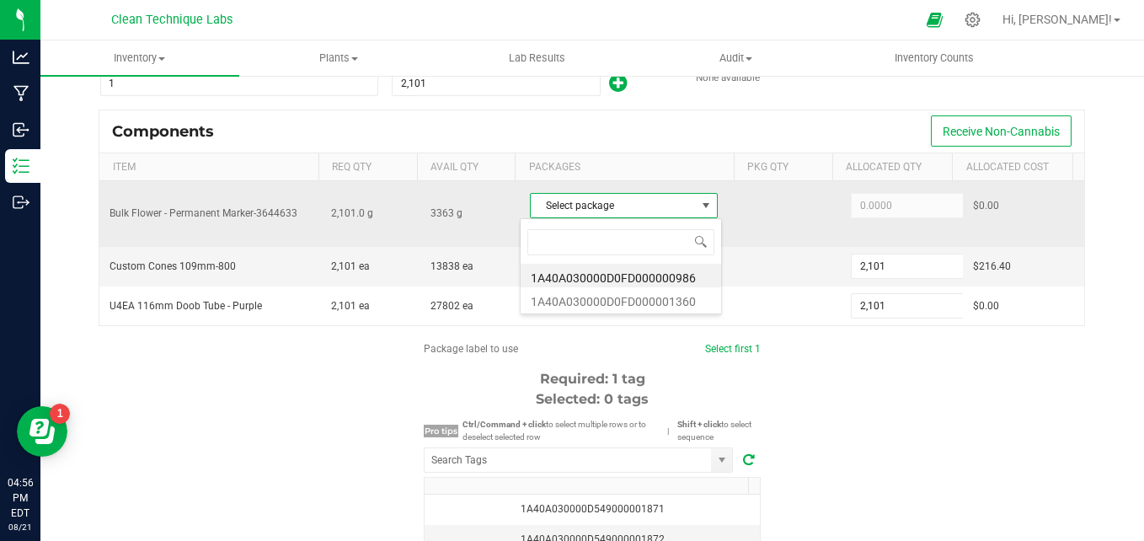
scroll to position [25, 182]
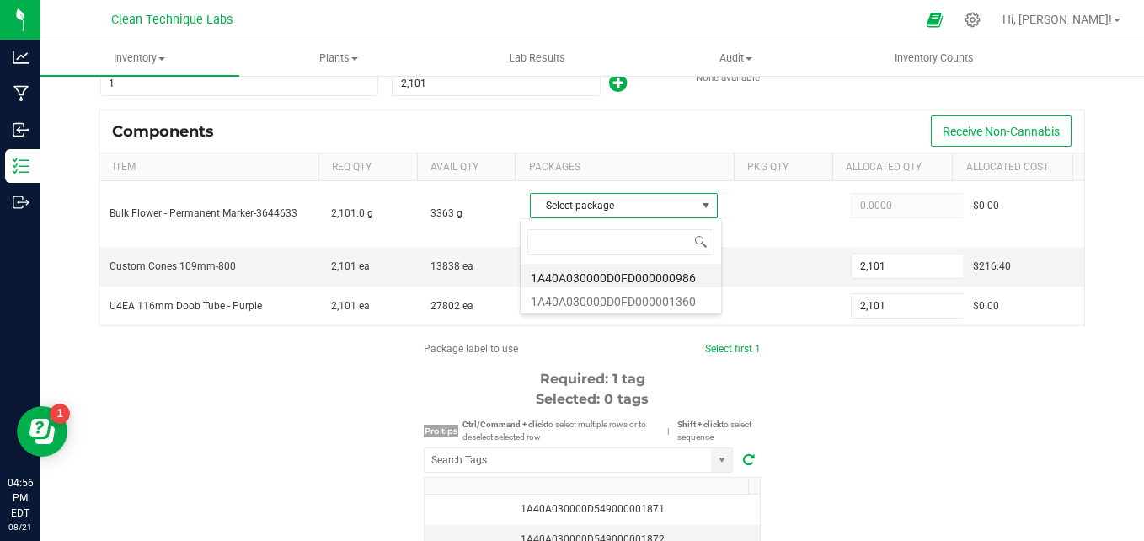
click at [602, 278] on li "1A40A030000D0FD000000986" at bounding box center [621, 276] width 201 height 24
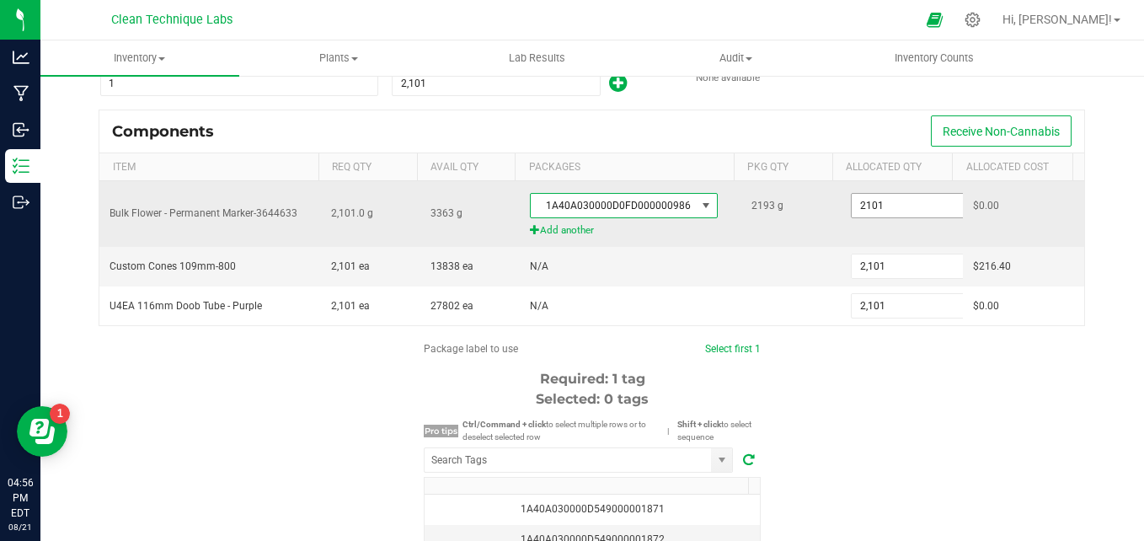
click at [904, 206] on input "2101" at bounding box center [914, 206] width 124 height 24
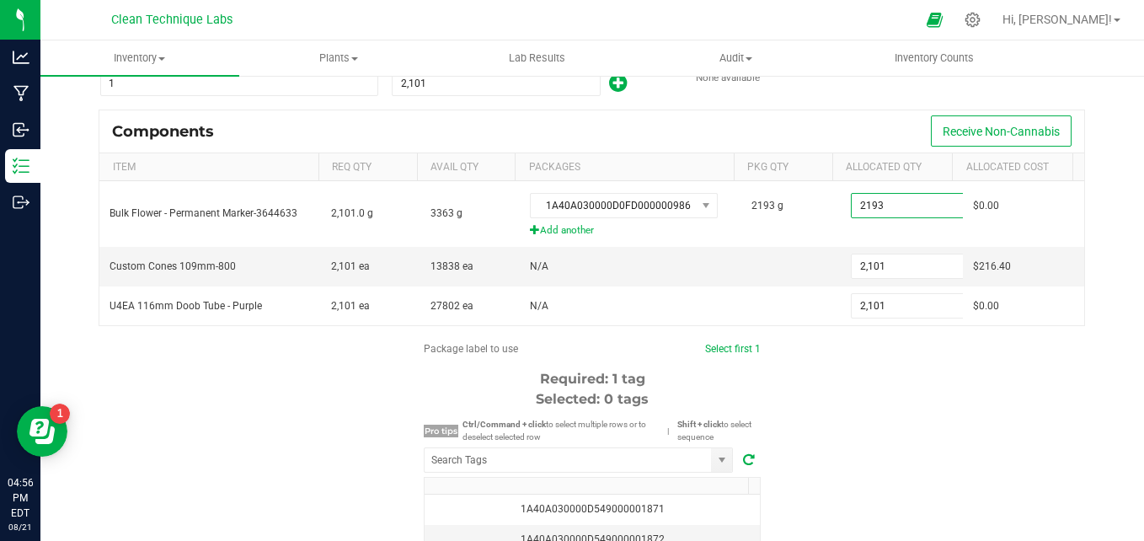
type input "2,193.0000"
click at [904, 418] on div "Package label to use Select first 1 Required: 1 tag Selected: 0 tags Pro tips C…" at bounding box center [592, 501] width 1036 height 321
click at [722, 346] on link "Select first 1" at bounding box center [733, 349] width 56 height 12
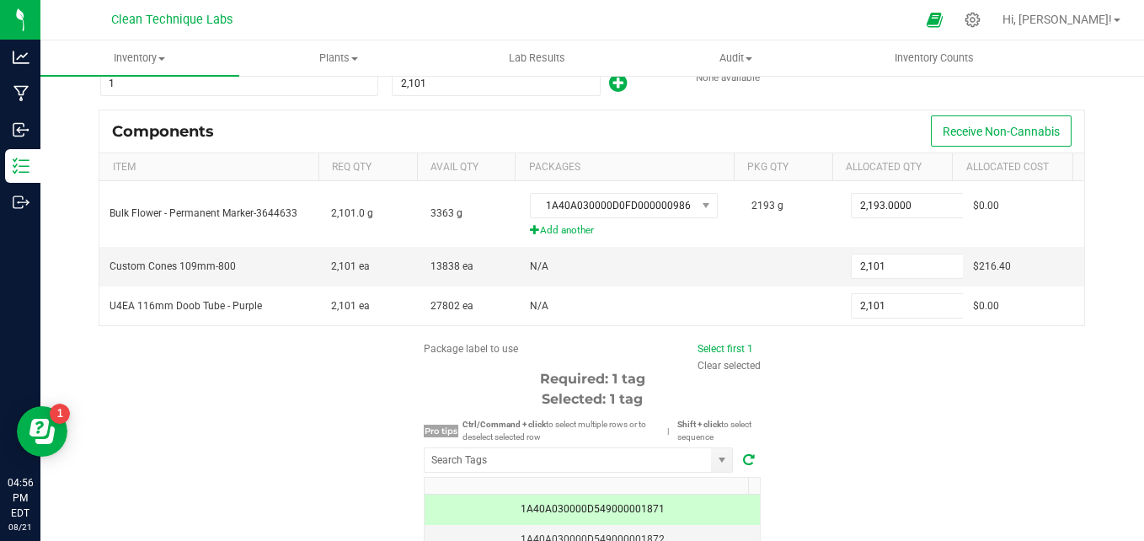
drag, startPoint x: 1131, startPoint y: 260, endPoint x: 1134, endPoint y: 278, distance: 18.8
click at [1134, 278] on div "Inventory All packages All inventory Waste log Create inventory Plants All plan…" at bounding box center [592, 290] width 1104 height 500
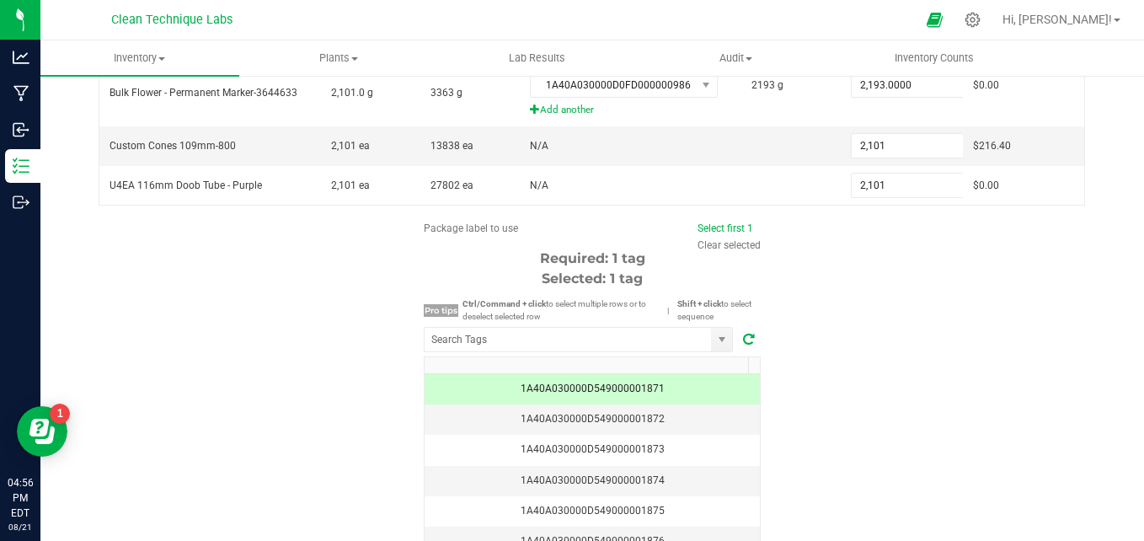
scroll to position [277, 0]
click at [744, 232] on span "Select first 1" at bounding box center [726, 225] width 56 height 15
click at [736, 227] on link "Select first 1" at bounding box center [726, 226] width 56 height 12
drag, startPoint x: 1123, startPoint y: 152, endPoint x: 1116, endPoint y: 98, distance: 55.3
click at [1116, 98] on div "Create Inventory from an Existing Bill of Materials Select item to create U4EA-…" at bounding box center [592, 60] width 1104 height 527
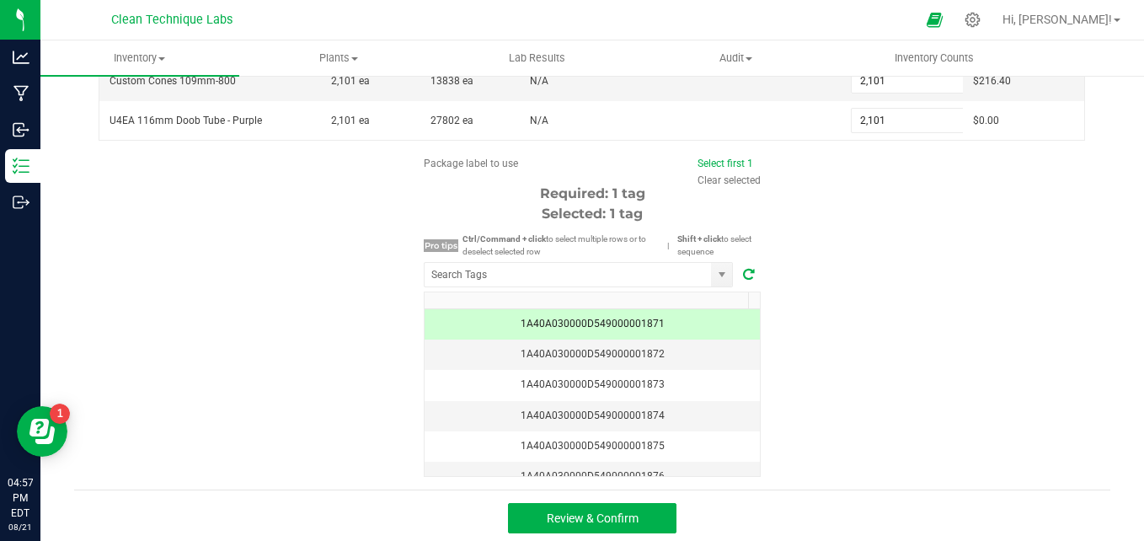
scroll to position [345, 0]
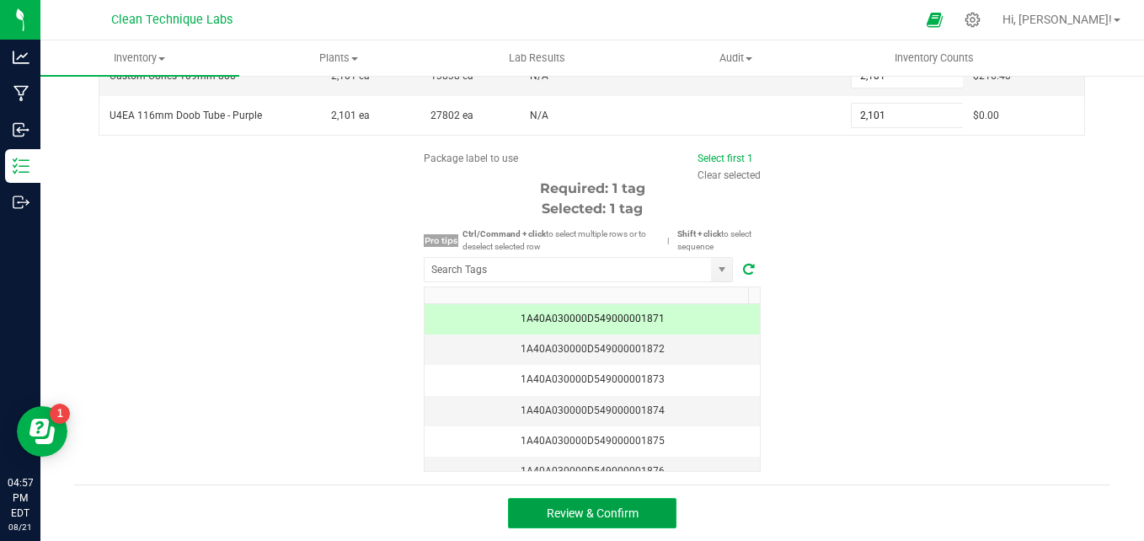
click at [554, 514] on span "Review & Confirm" at bounding box center [593, 512] width 92 height 13
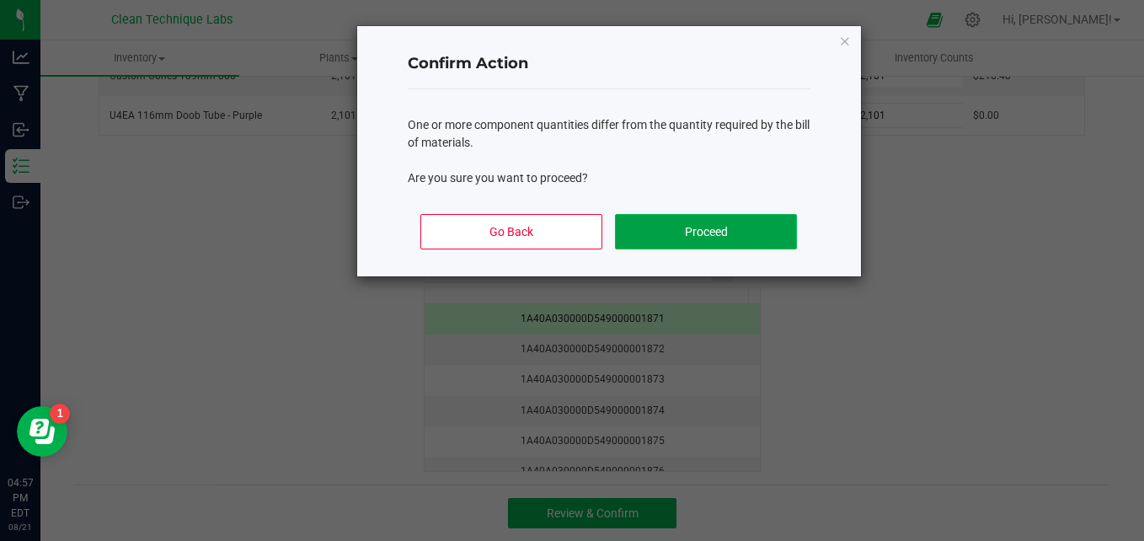
click at [677, 229] on button "Proceed" at bounding box center [705, 231] width 181 height 35
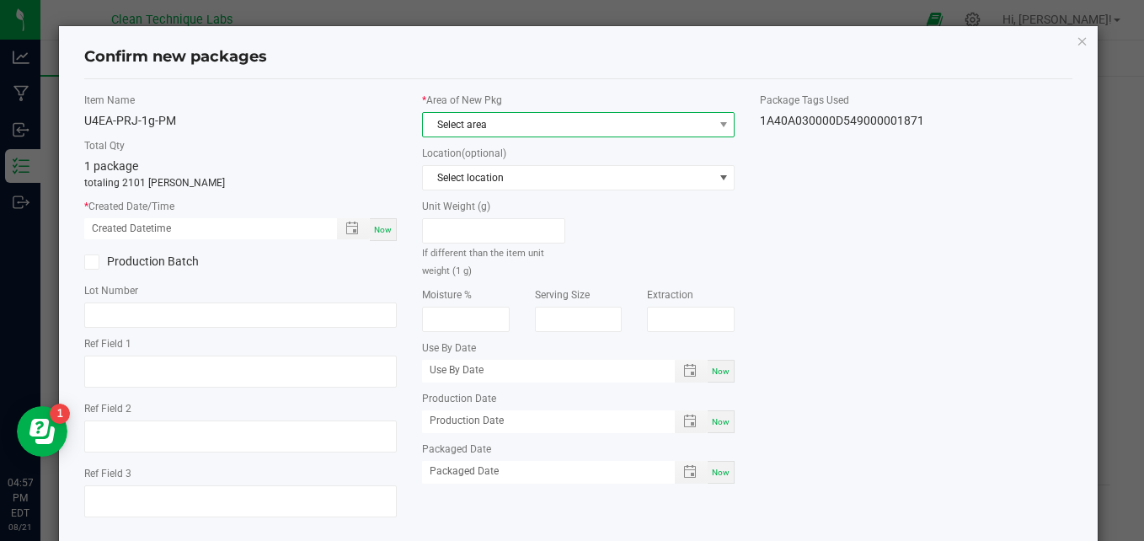
click at [624, 121] on span "Select area" at bounding box center [568, 125] width 290 height 24
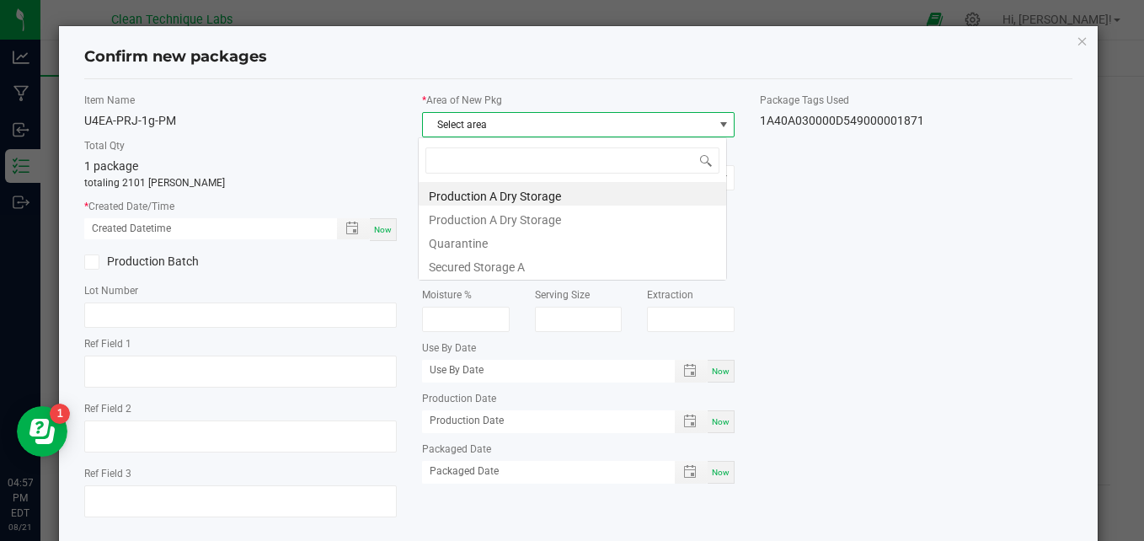
scroll to position [25, 308]
click at [575, 265] on li "Secured Storage A" at bounding box center [573, 265] width 308 height 24
click at [575, 265] on div "Unit Weight (g) If different than the item unit weight (1 g)" at bounding box center [578, 243] width 338 height 88
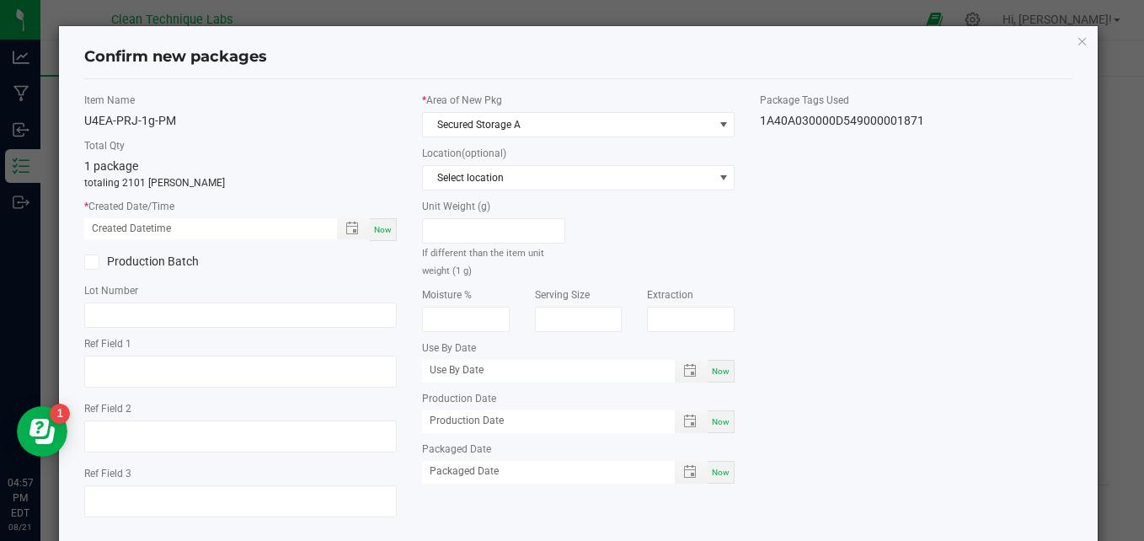
click at [374, 227] on span "Now" at bounding box center [383, 229] width 18 height 9
click at [99, 228] on input "[DATE] 04:57 PM" at bounding box center [201, 228] width 235 height 21
click at [158, 232] on input "[DATE] 04:57 PM" at bounding box center [201, 228] width 235 height 21
type input "[DATE] 05:00 PM"
click at [143, 310] on input "text" at bounding box center [240, 314] width 313 height 25
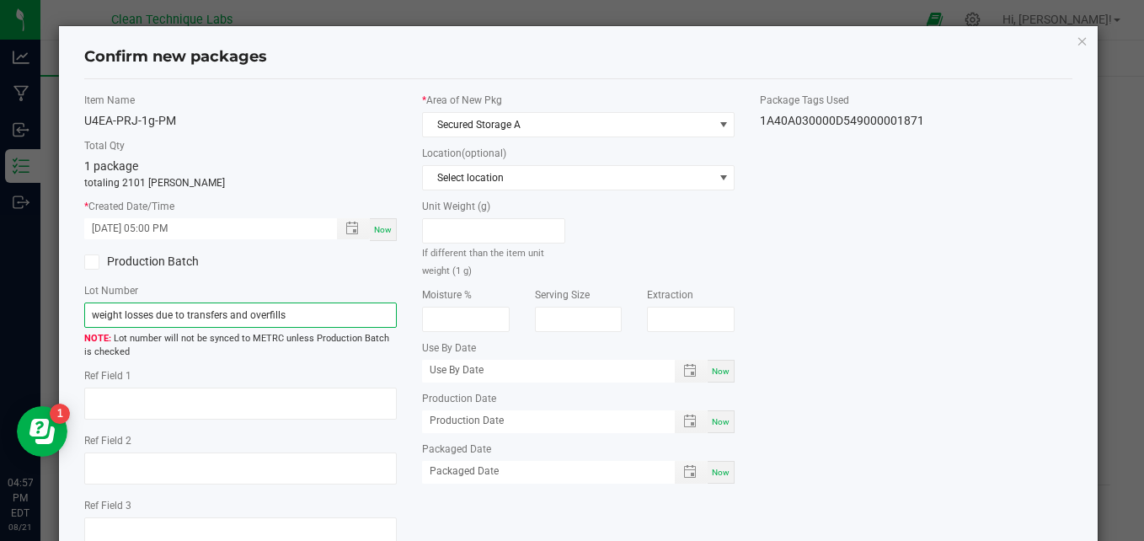
type input "weight losses due to transfers and overfills"
click at [997, 287] on div "Item Name U4EA-PRJ-1g-PM Total Qty 1 package totaling 2101 [PERSON_NAME] * Crea…" at bounding box center [579, 328] width 1014 height 470
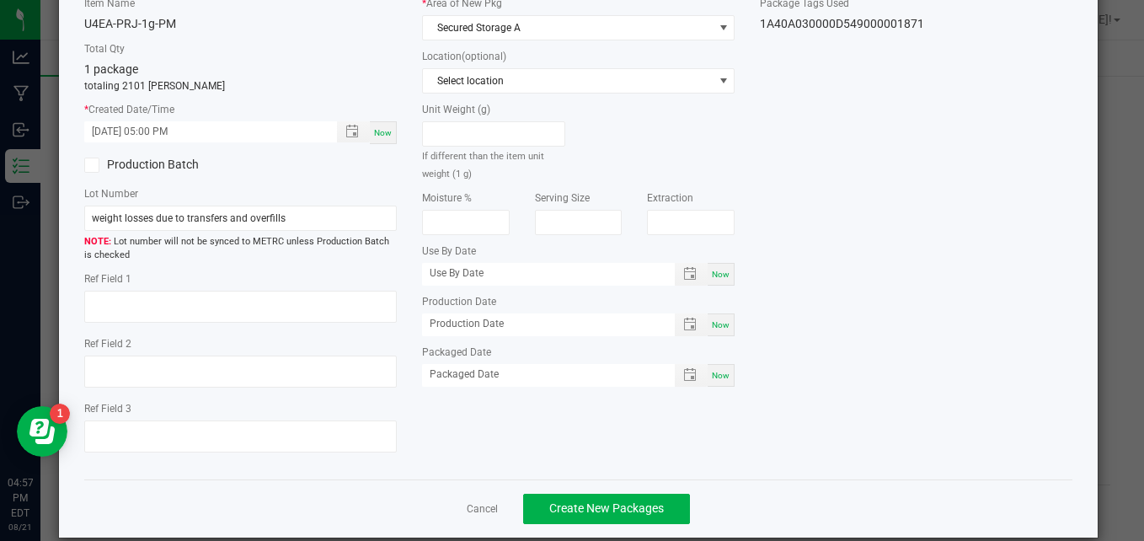
scroll to position [120, 0]
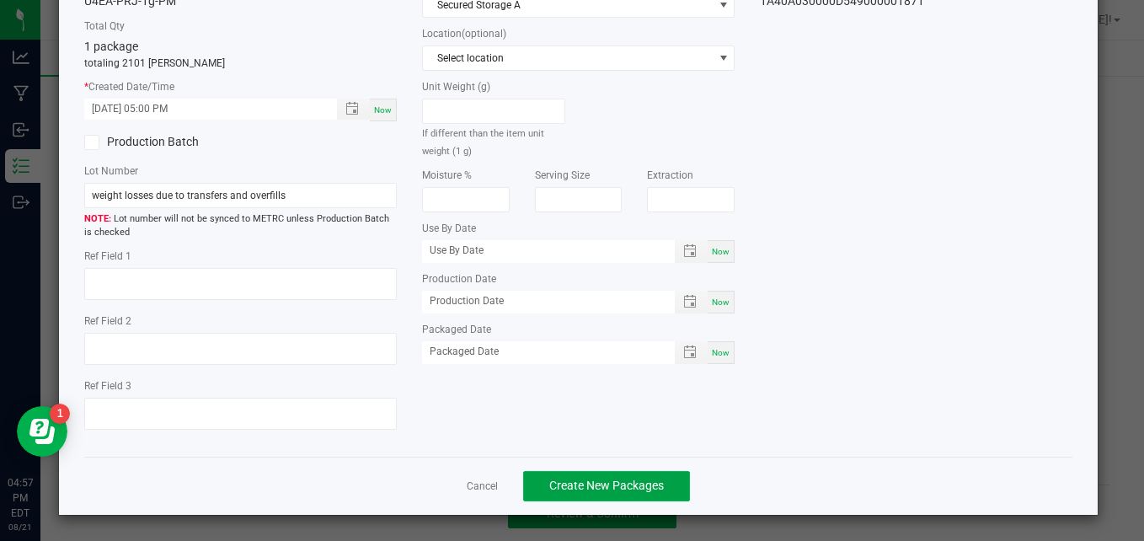
click at [652, 472] on button "Create New Packages" at bounding box center [606, 486] width 167 height 30
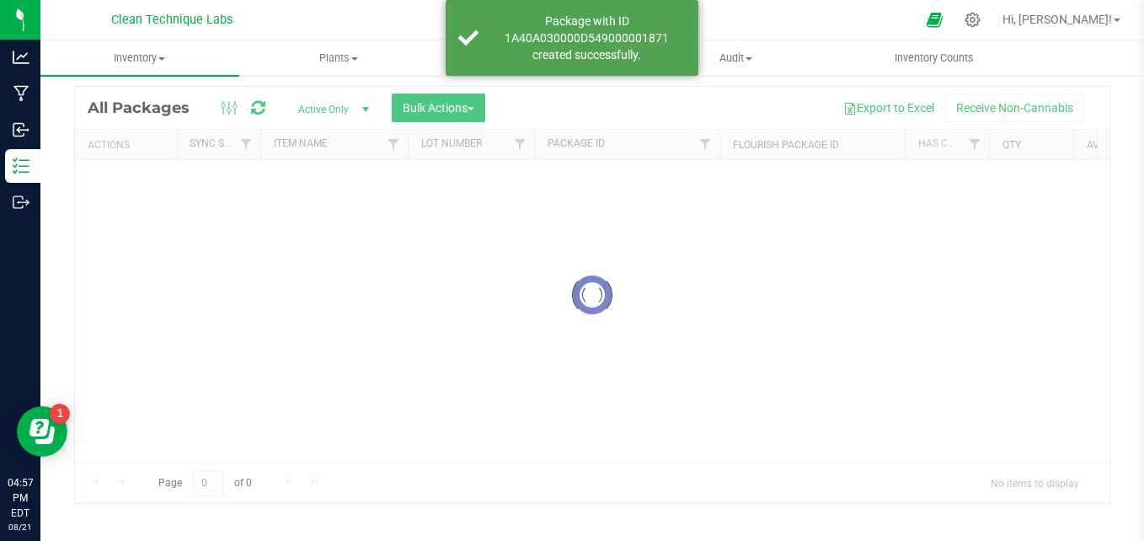
scroll to position [47, 0]
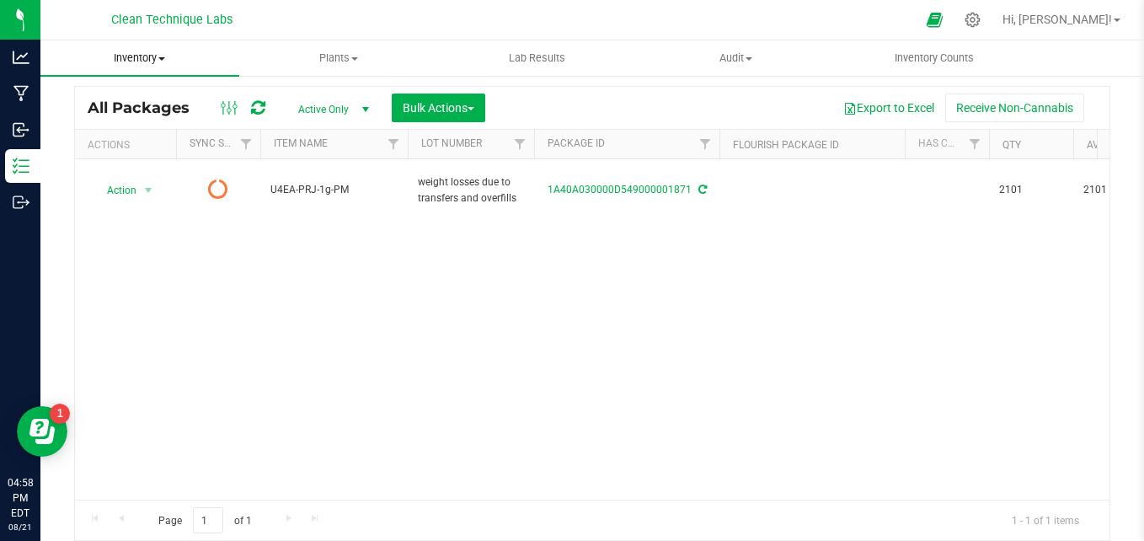
click at [145, 67] on uib-tab-heading "Inventory All packages All inventory Waste log Create inventory" at bounding box center [139, 57] width 199 height 35
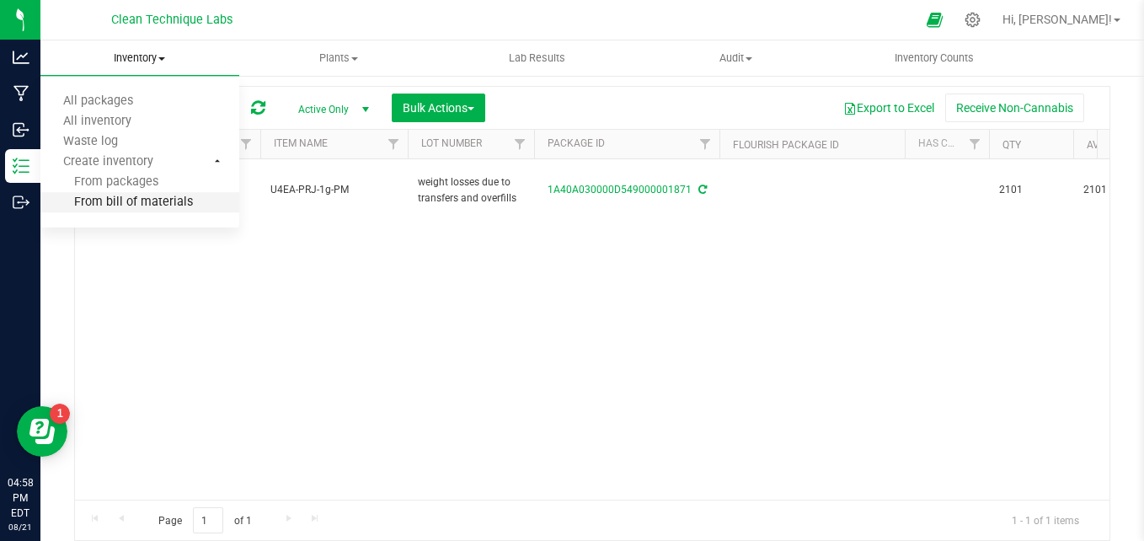
click at [167, 200] on span "From bill of materials" at bounding box center [116, 202] width 152 height 14
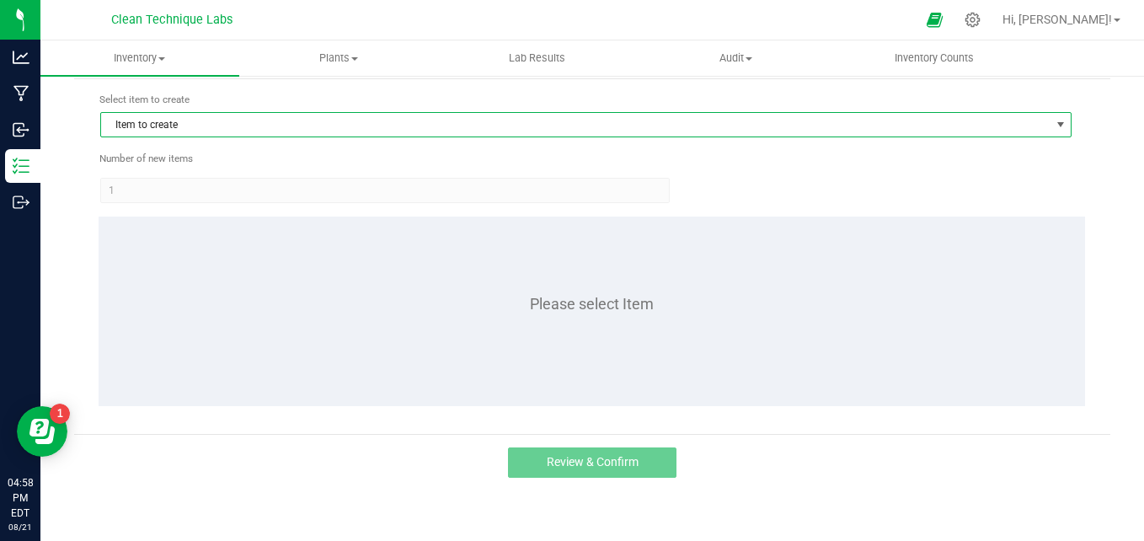
click at [340, 115] on span "Item to create" at bounding box center [575, 125] width 949 height 24
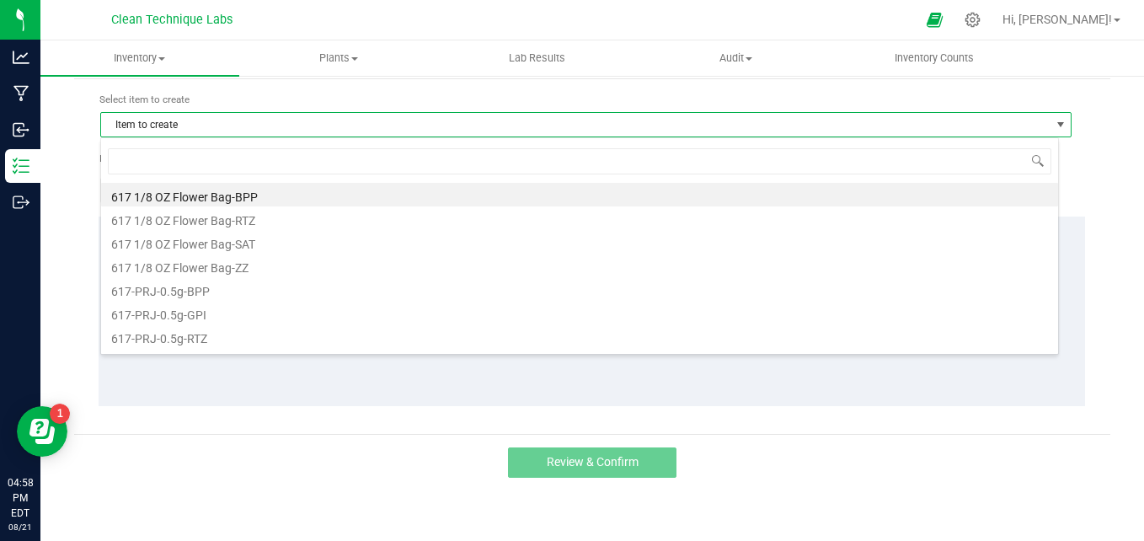
scroll to position [25, 959]
type input "u4ea"
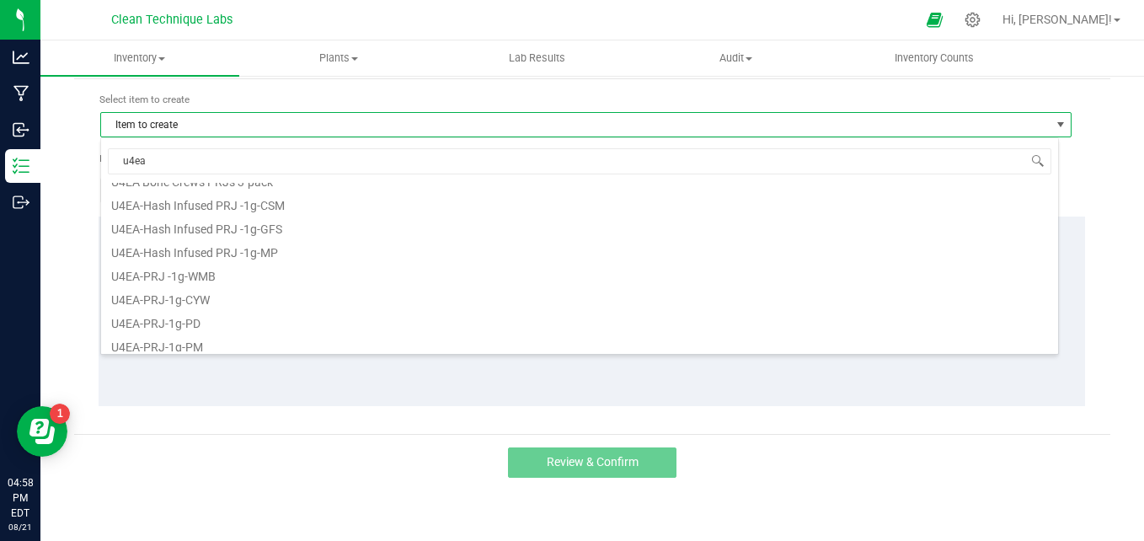
scroll to position [101, 0]
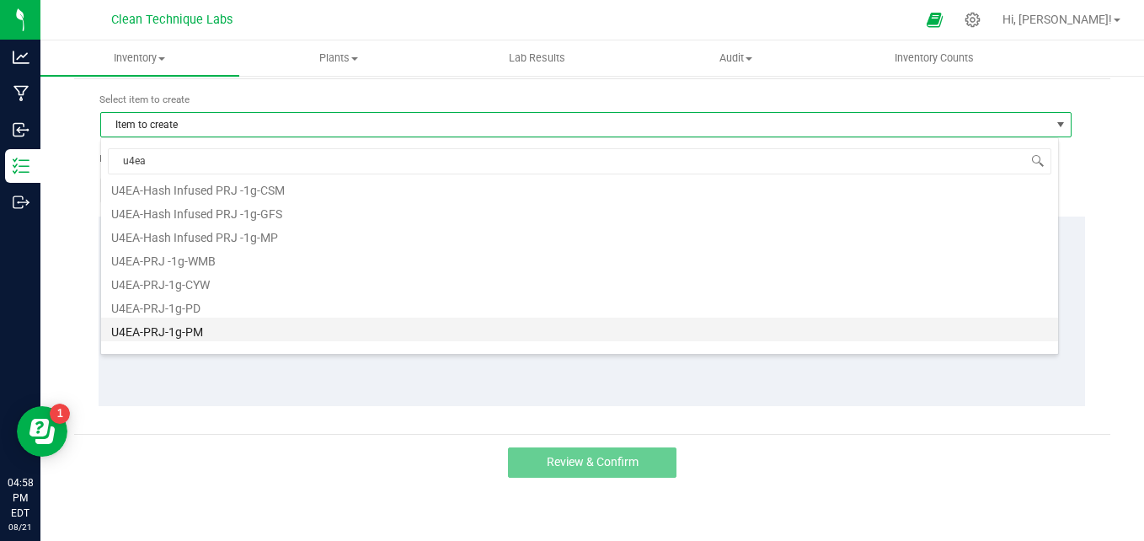
click at [283, 329] on li "U4EA-PRJ-1g-PM" at bounding box center [579, 330] width 957 height 24
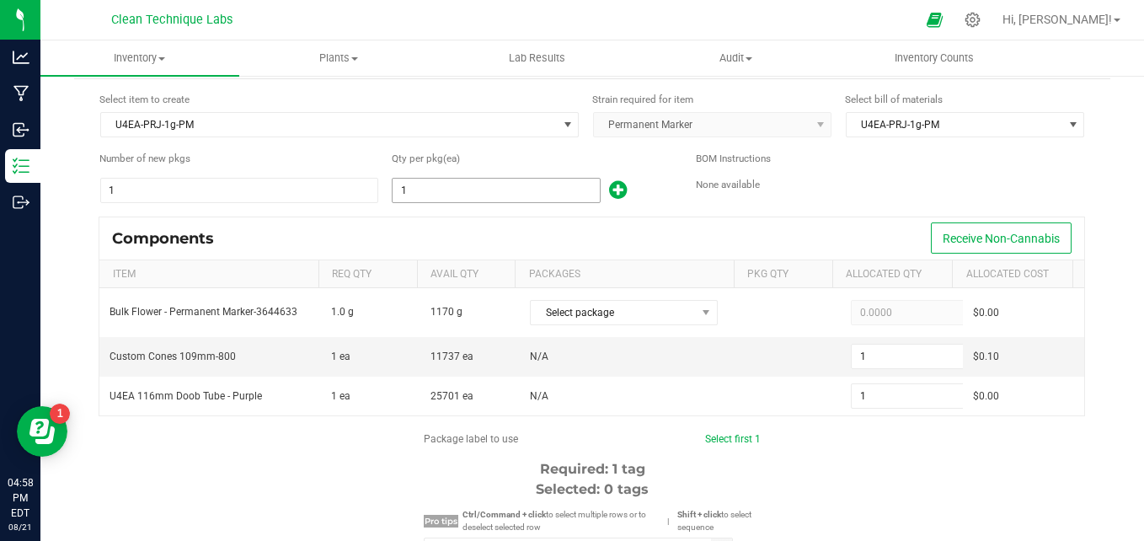
click at [420, 180] on input "1" at bounding box center [496, 191] width 206 height 24
type input "10"
type input "109"
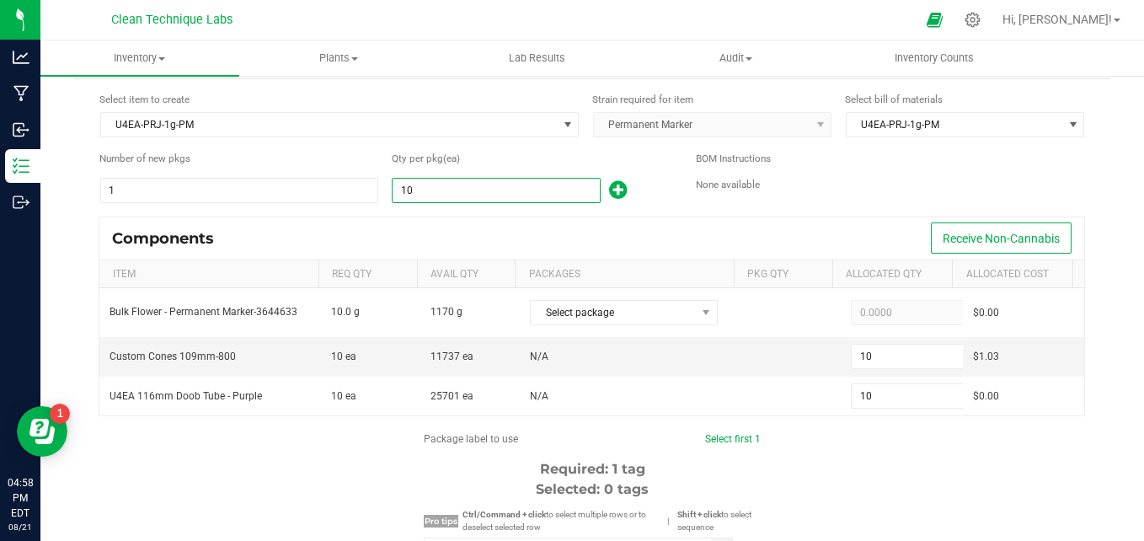
type input "109"
type input "1090"
type input "1,090"
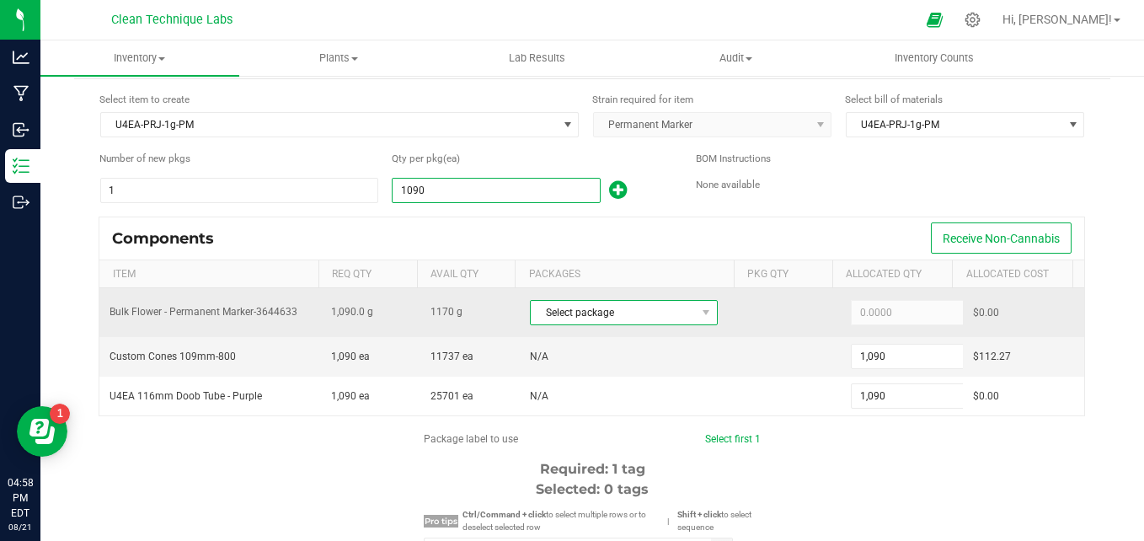
type input "1,090"
click at [561, 311] on span "Select package" at bounding box center [613, 313] width 165 height 24
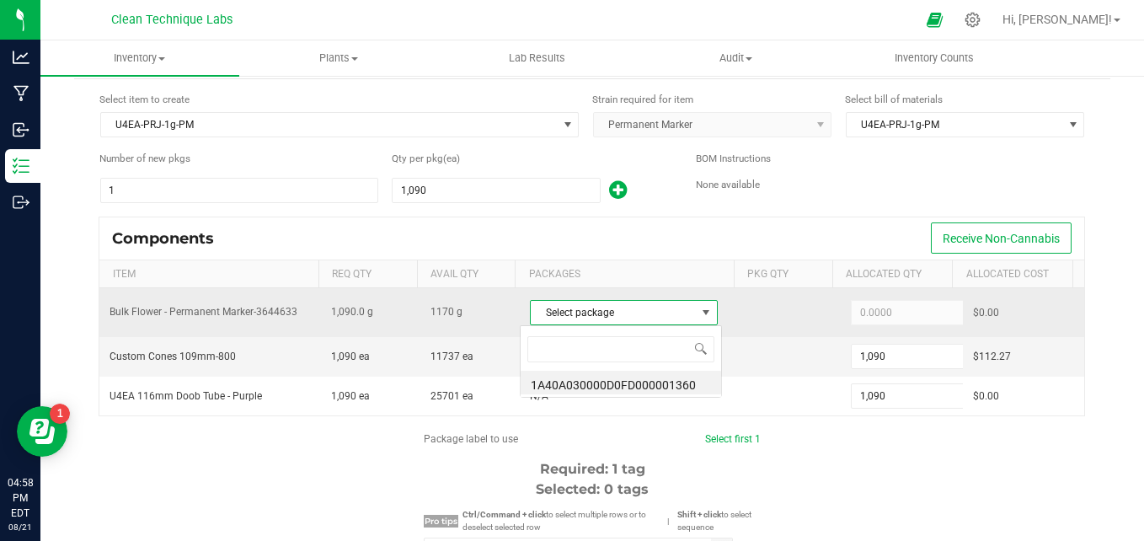
scroll to position [25, 182]
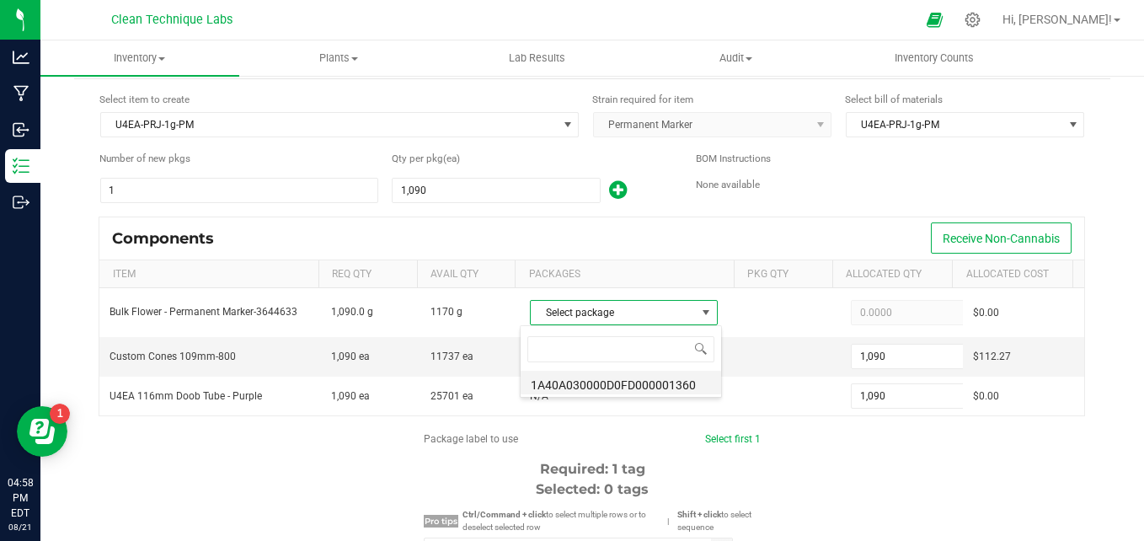
click at [577, 383] on li "1A40A030000D0FD000001360" at bounding box center [621, 383] width 201 height 24
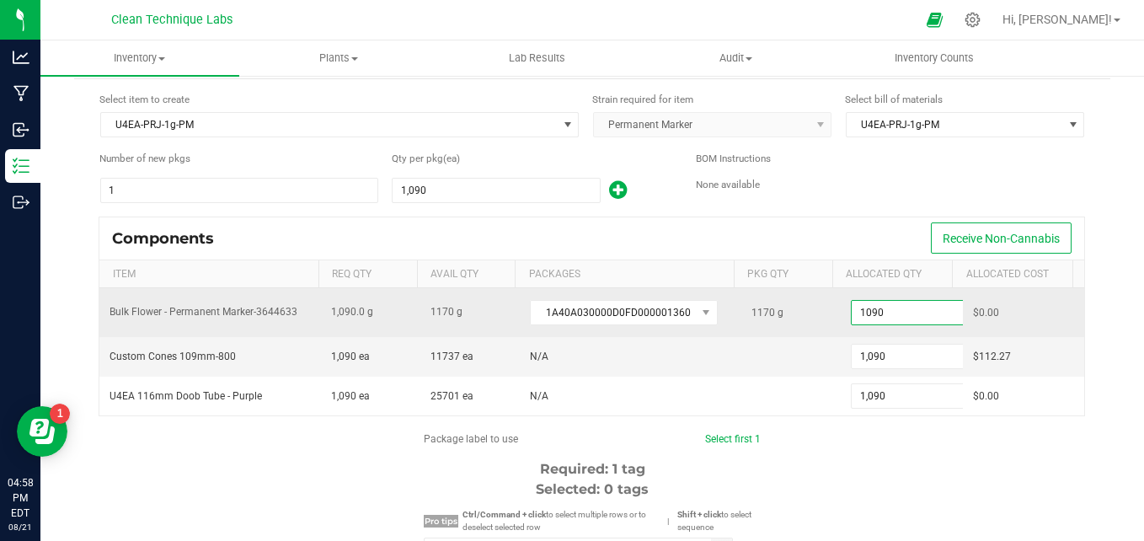
drag, startPoint x: 884, startPoint y: 304, endPoint x: 884, endPoint y: 313, distance: 9.3
click at [884, 313] on input "1090" at bounding box center [914, 313] width 124 height 24
type input "1"
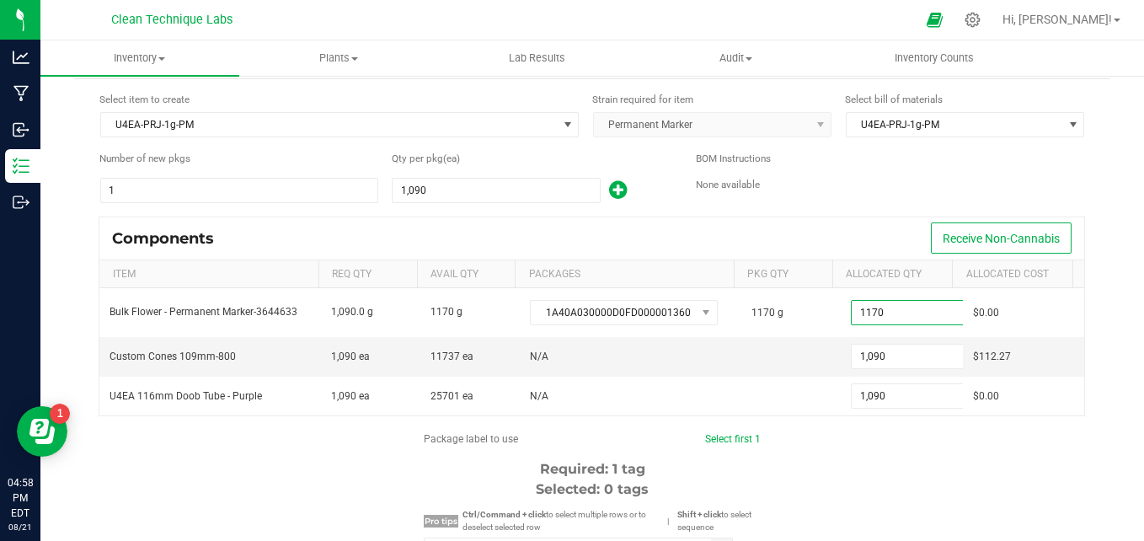
type input "1,170.0000"
click at [741, 440] on link "Select first 1" at bounding box center [733, 439] width 56 height 12
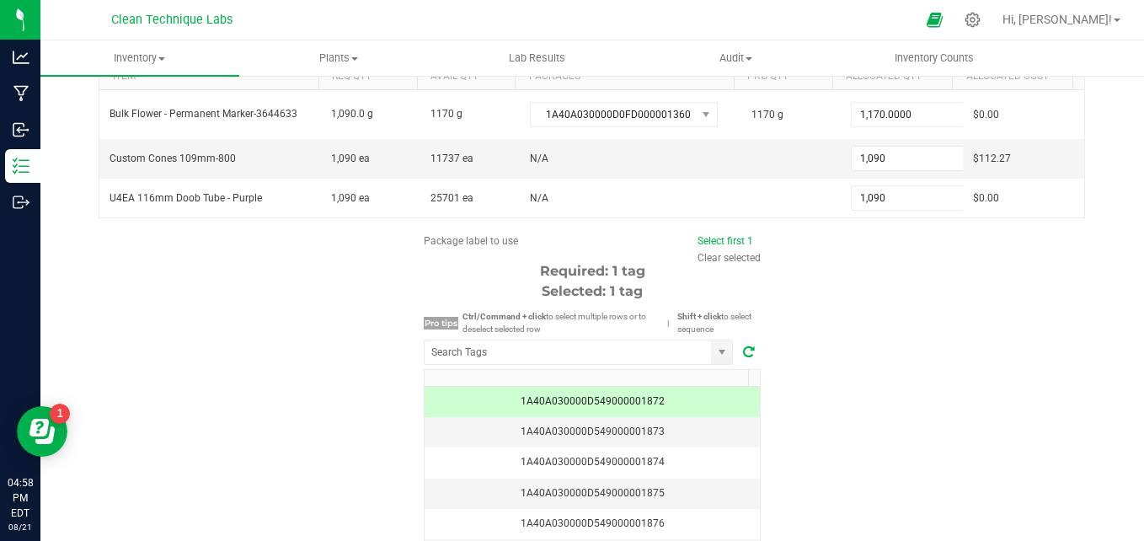
scroll to position [328, 0]
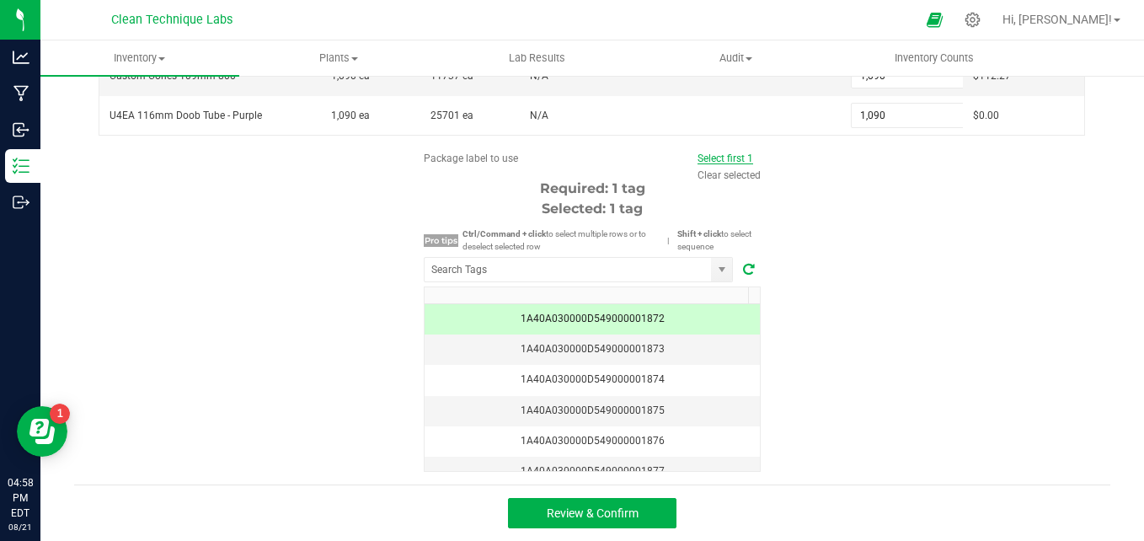
click at [730, 160] on link "Select first 1" at bounding box center [726, 158] width 56 height 12
click at [623, 516] on span "Review & Confirm" at bounding box center [593, 512] width 92 height 13
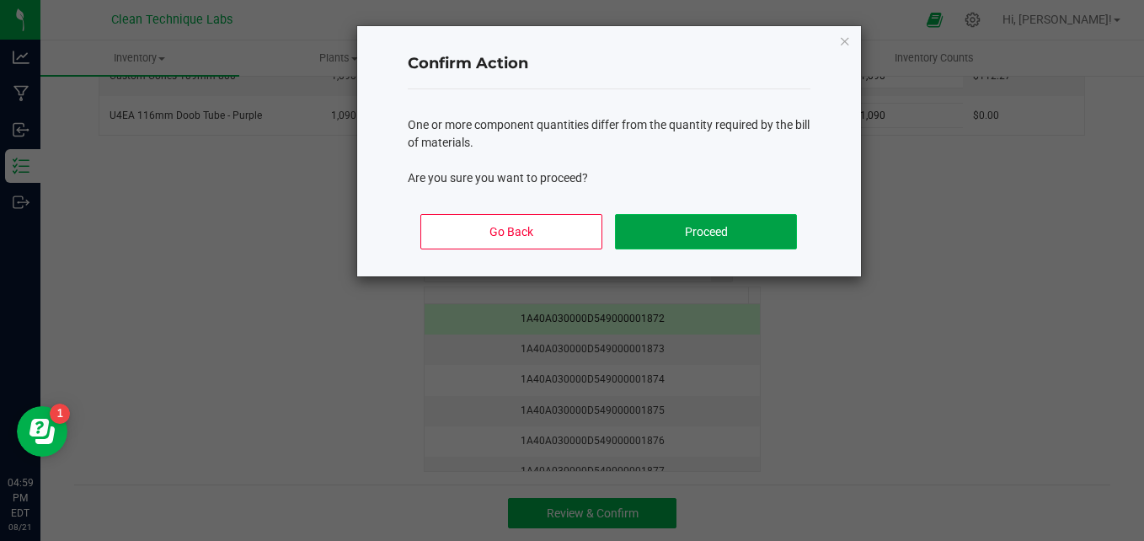
click at [687, 233] on button "Proceed" at bounding box center [705, 231] width 181 height 35
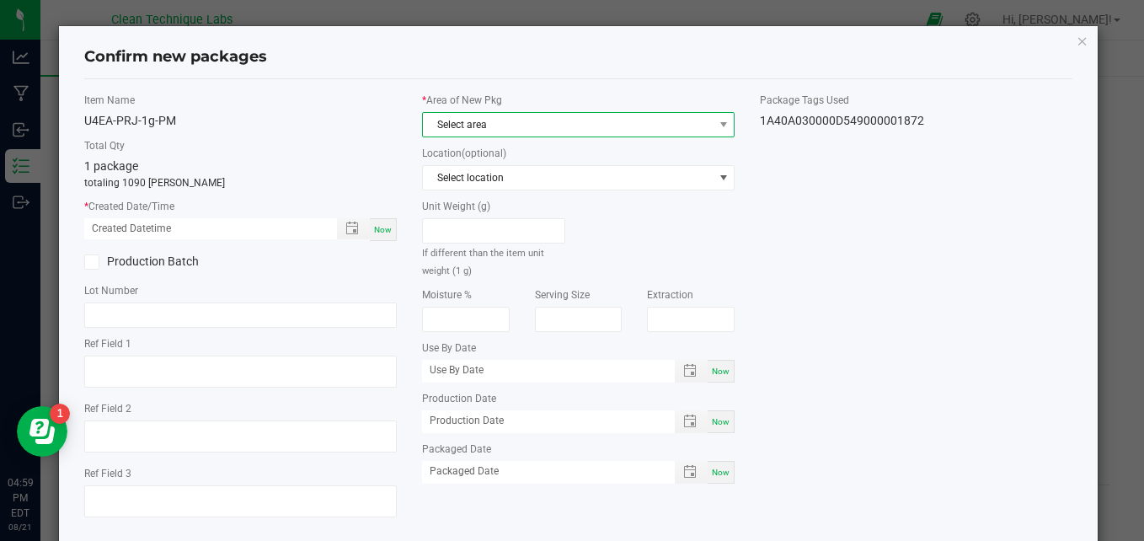
click at [520, 129] on span "Select area" at bounding box center [568, 125] width 290 height 24
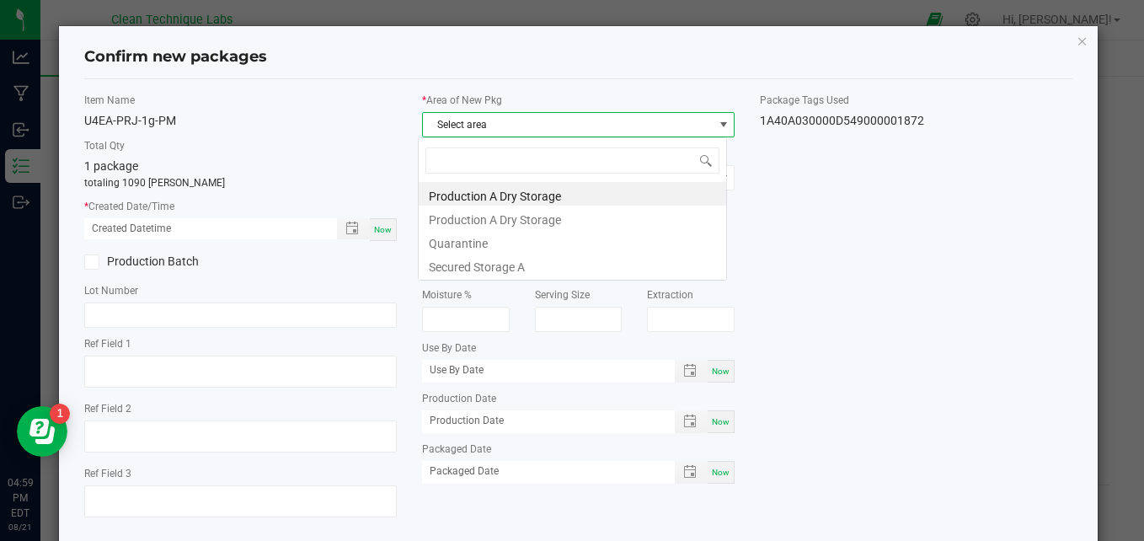
scroll to position [25, 308]
click at [515, 260] on li "Secured Storage A" at bounding box center [573, 265] width 308 height 24
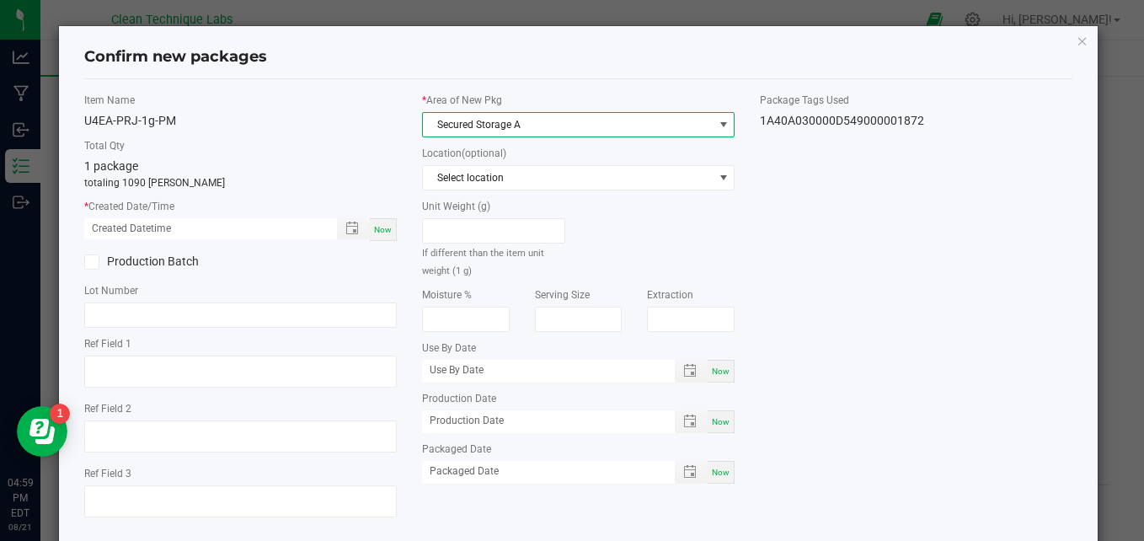
click at [380, 231] on span "Now" at bounding box center [383, 229] width 18 height 9
click at [115, 227] on input "[DATE] 04:59 PM" at bounding box center [201, 228] width 235 height 21
click at [102, 227] on input "[DATE] 04:59 PM" at bounding box center [201, 228] width 235 height 21
click at [151, 228] on input "[DATE] 04:59 PM" at bounding box center [201, 228] width 235 height 21
click at [185, 227] on input "[DATE] 11:00 PM" at bounding box center [201, 228] width 235 height 21
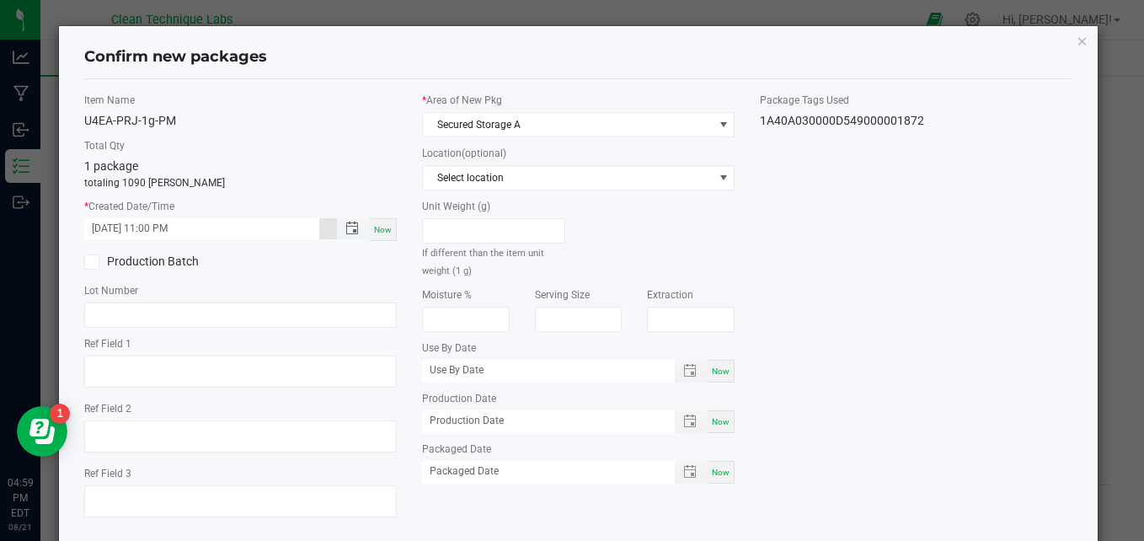
click at [185, 227] on input "[DATE] 11:00 PM" at bounding box center [201, 228] width 235 height 21
type input "[DATE] 11:00 AM"
click at [177, 311] on input "text" at bounding box center [240, 314] width 313 height 25
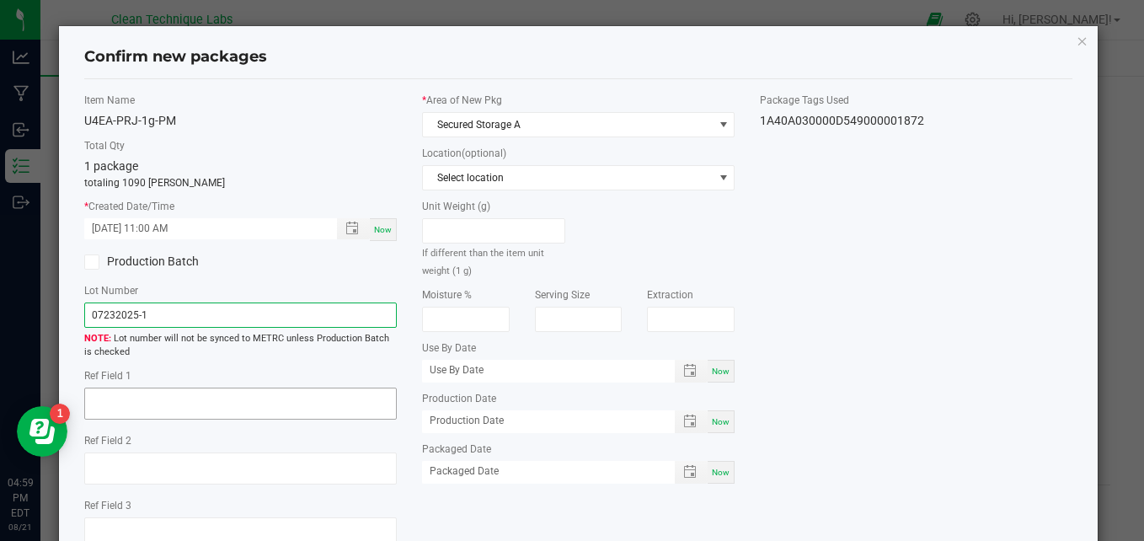
type input "07232025-1"
click at [155, 414] on textarea at bounding box center [240, 404] width 313 height 32
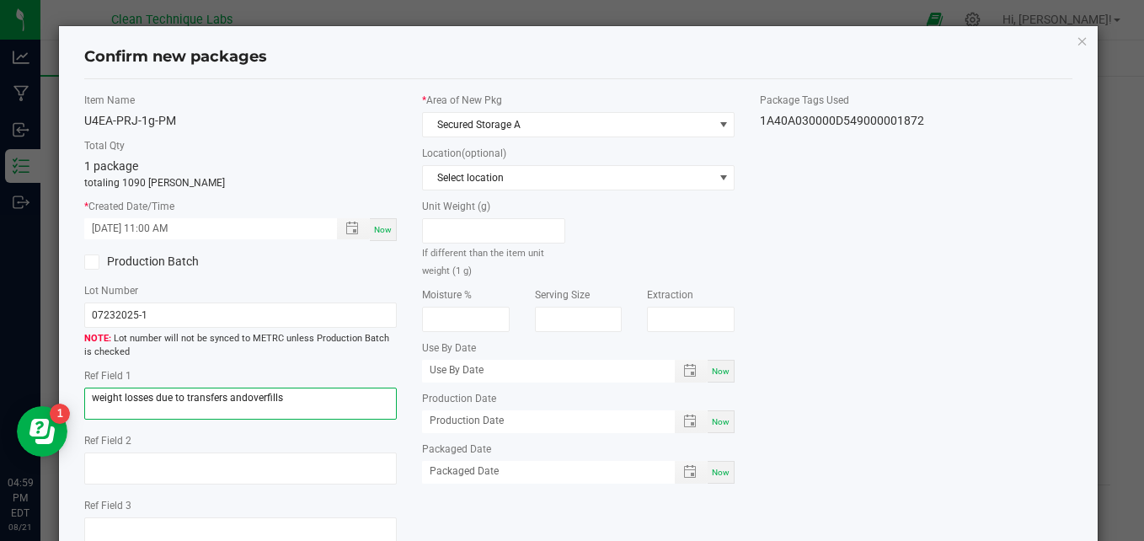
type textarea "weight losses due to transfers andoverfills"
click at [919, 293] on div "Item Name U4EA-PRJ-1g-PM Total Qty 1 package totaling 1090 [PERSON_NAME] * Crea…" at bounding box center [579, 328] width 1014 height 470
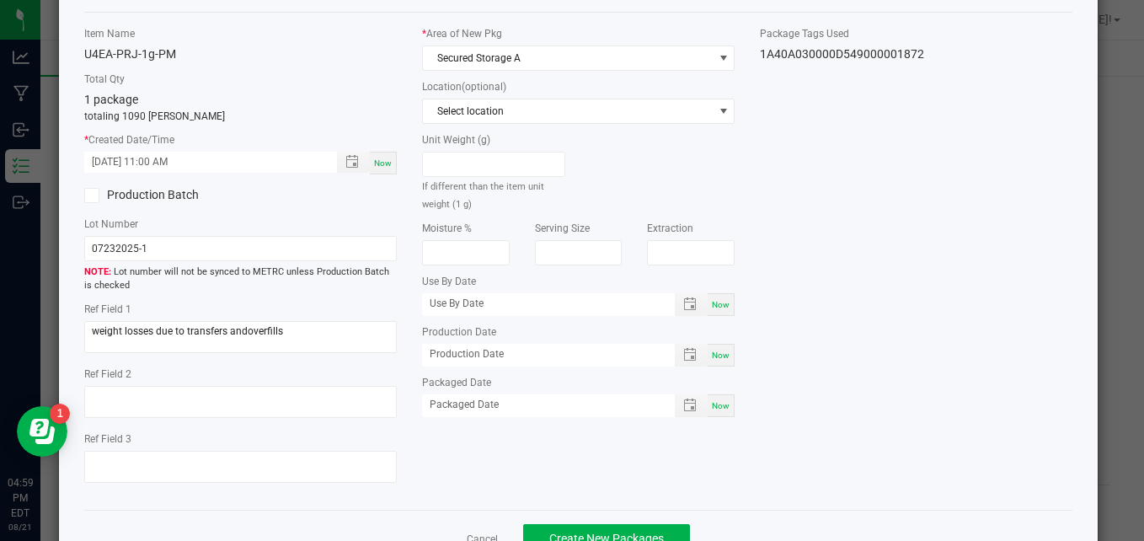
scroll to position [120, 0]
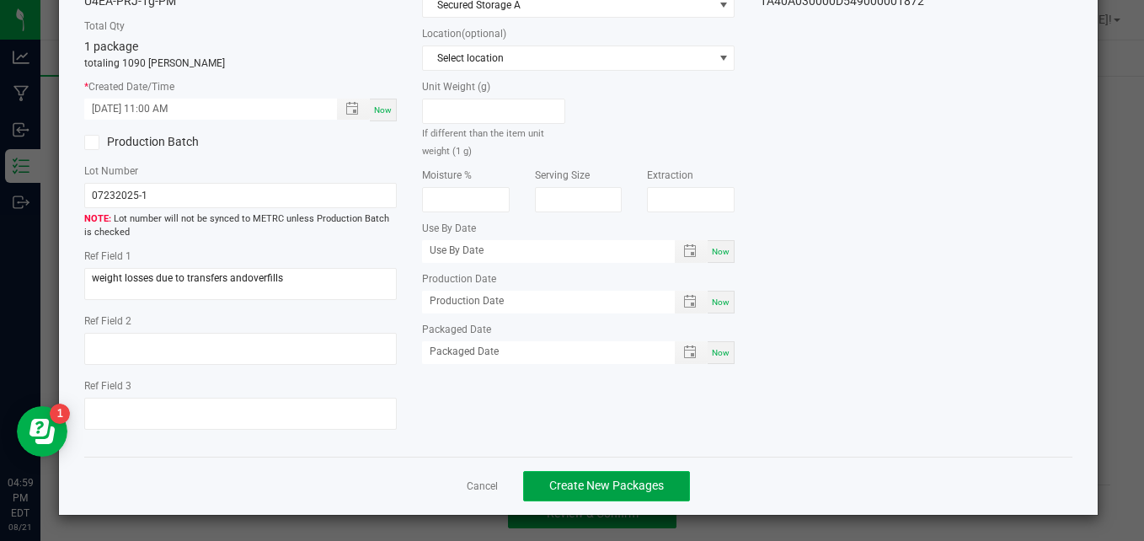
click at [586, 486] on span "Create New Packages" at bounding box center [606, 485] width 115 height 13
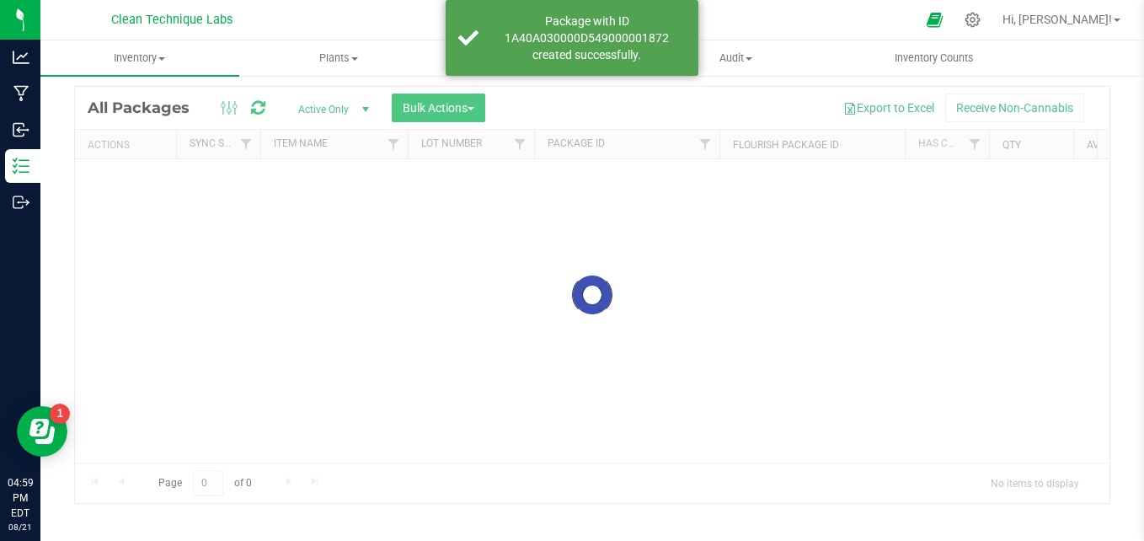
scroll to position [47, 0]
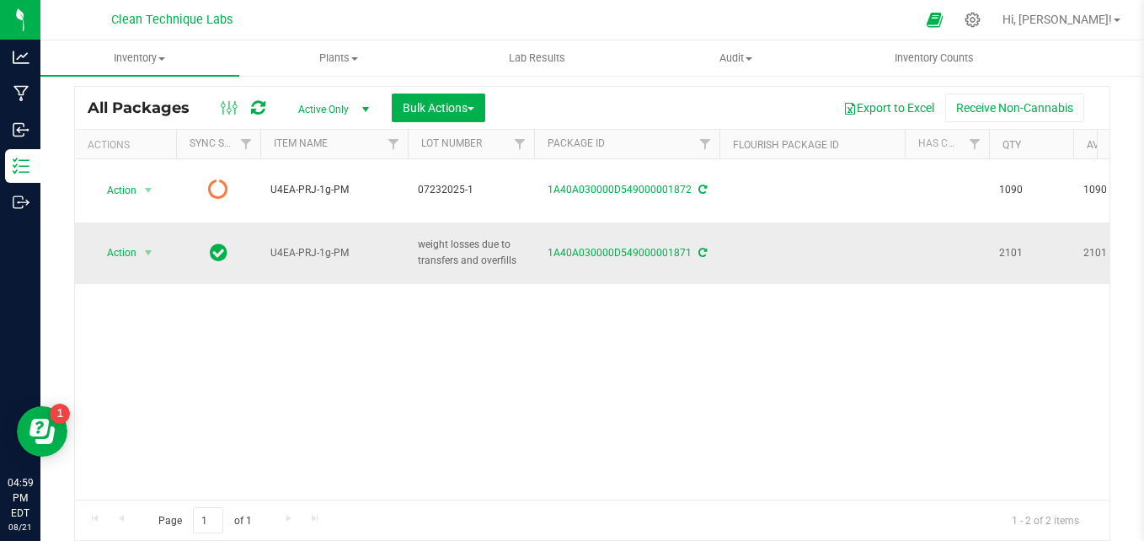
click at [494, 240] on span "weight losses due to transfers and overfills" at bounding box center [471, 253] width 106 height 32
type input "w"
type input "07152025/1"
click at [476, 245] on span "07152025/1" at bounding box center [471, 253] width 106 height 16
type input "07152025-1"
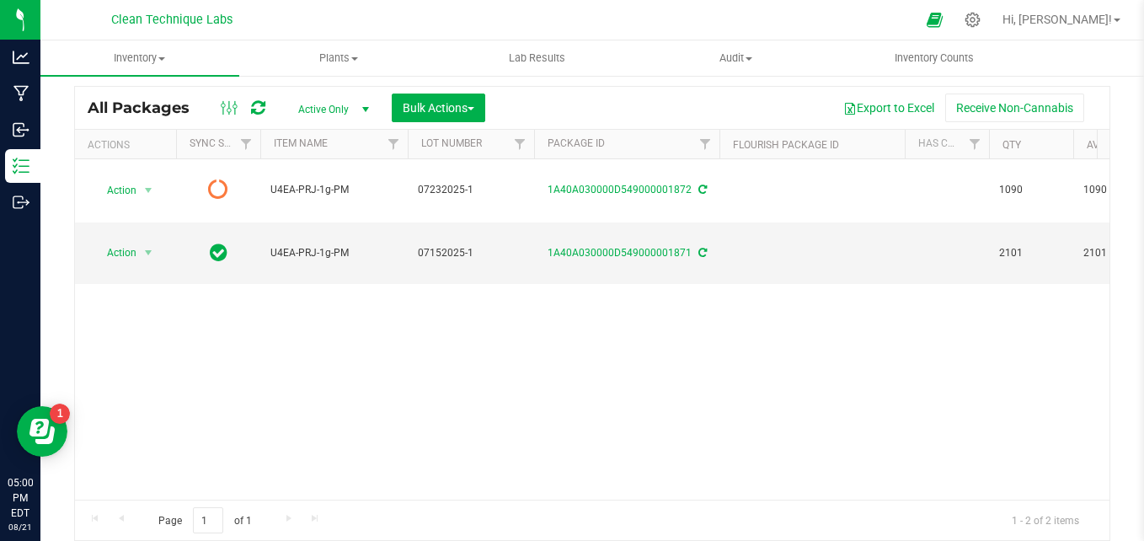
drag, startPoint x: 1070, startPoint y: 494, endPoint x: 725, endPoint y: 446, distance: 347.9
click at [725, 446] on div "Action Action Edit attributes Global inventory Lock package Print package label…" at bounding box center [592, 329] width 1035 height 340
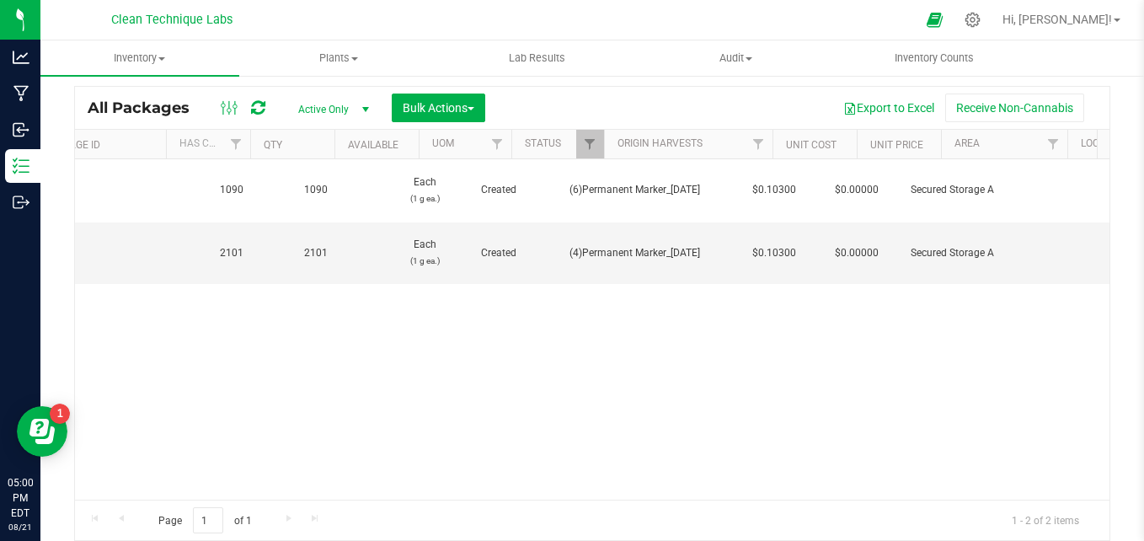
scroll to position [0, 809]
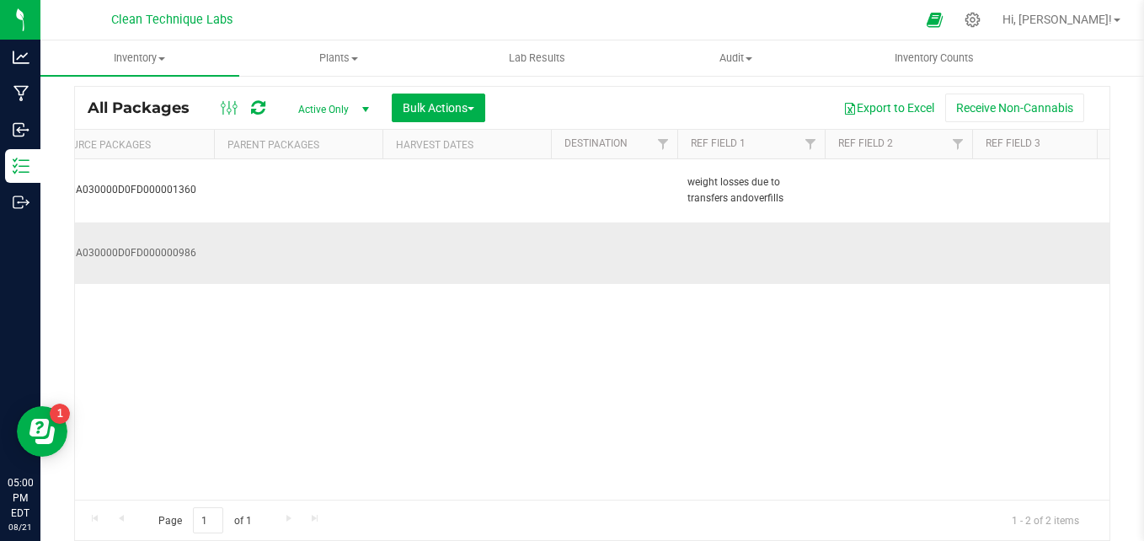
click at [701, 222] on td at bounding box center [750, 253] width 147 height 62
type input "weight losses due to transfers and overfills"
click at [762, 318] on div "Action Action Edit attributes Global inventory Lock package Print package label…" at bounding box center [592, 329] width 1035 height 340
